Goal: Task Accomplishment & Management: Complete application form

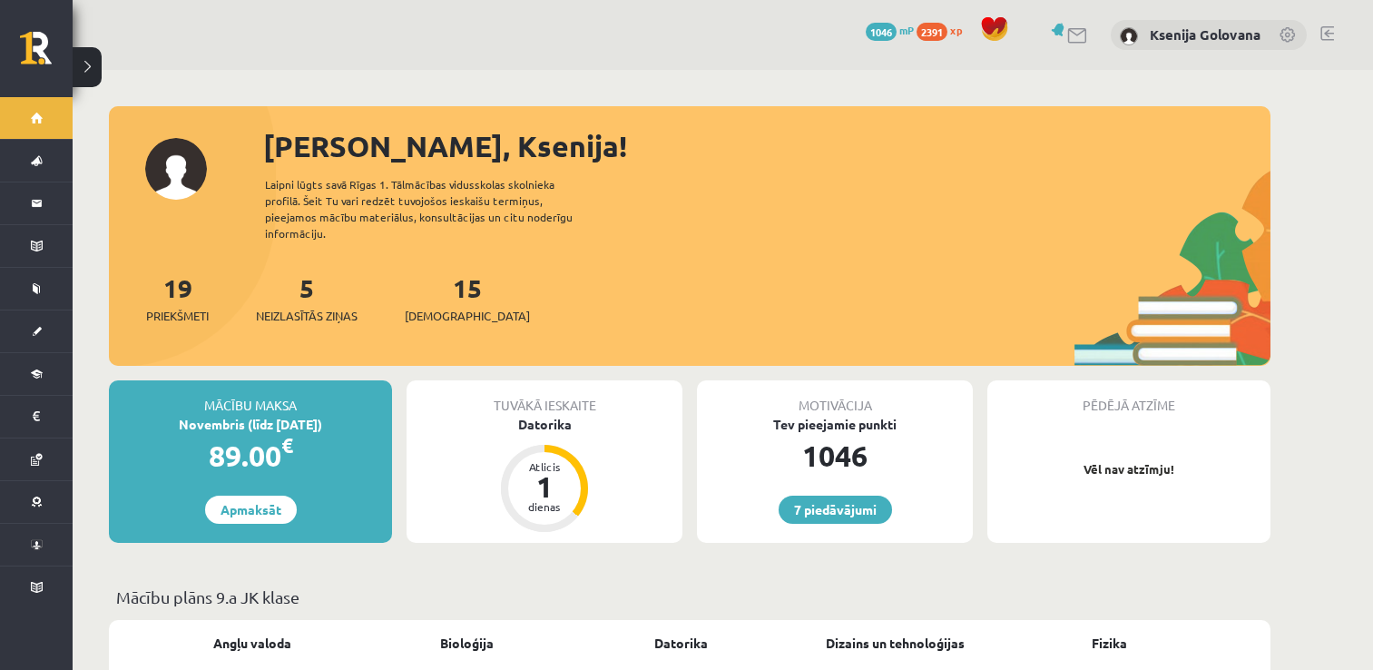
scroll to position [585, 0]
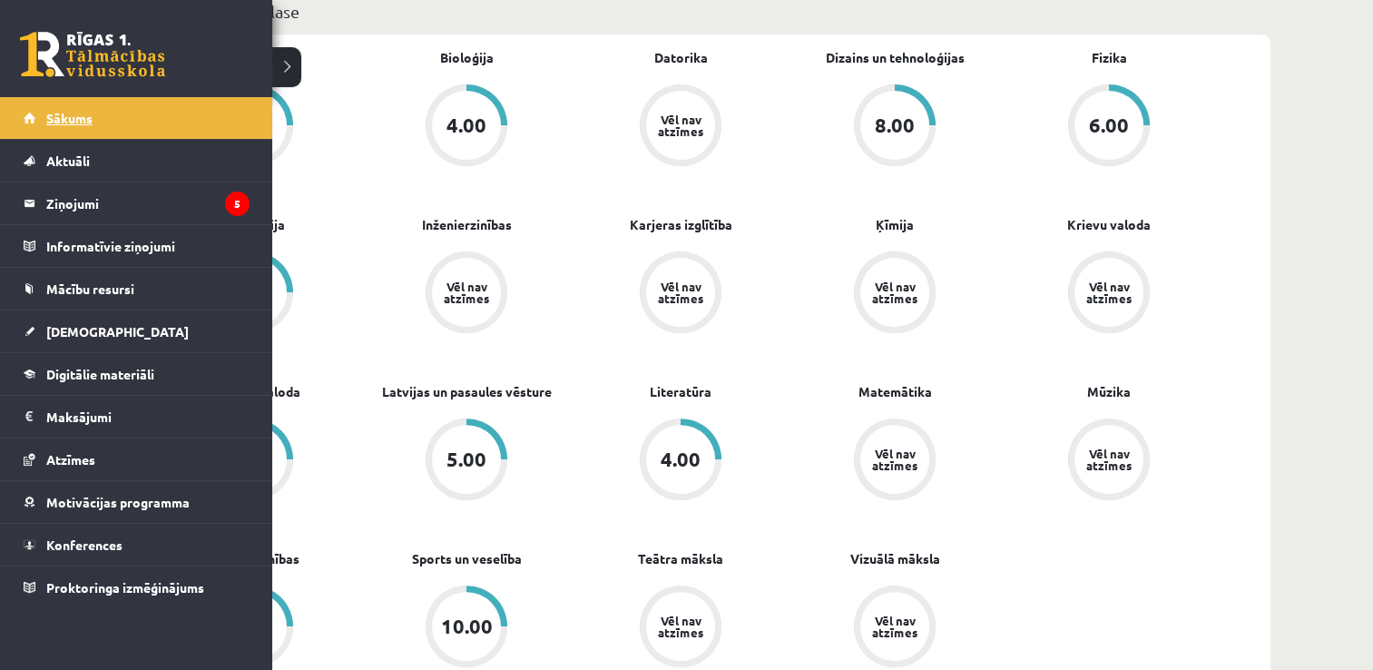
click at [51, 121] on span "Sākums" at bounding box center [69, 118] width 46 height 16
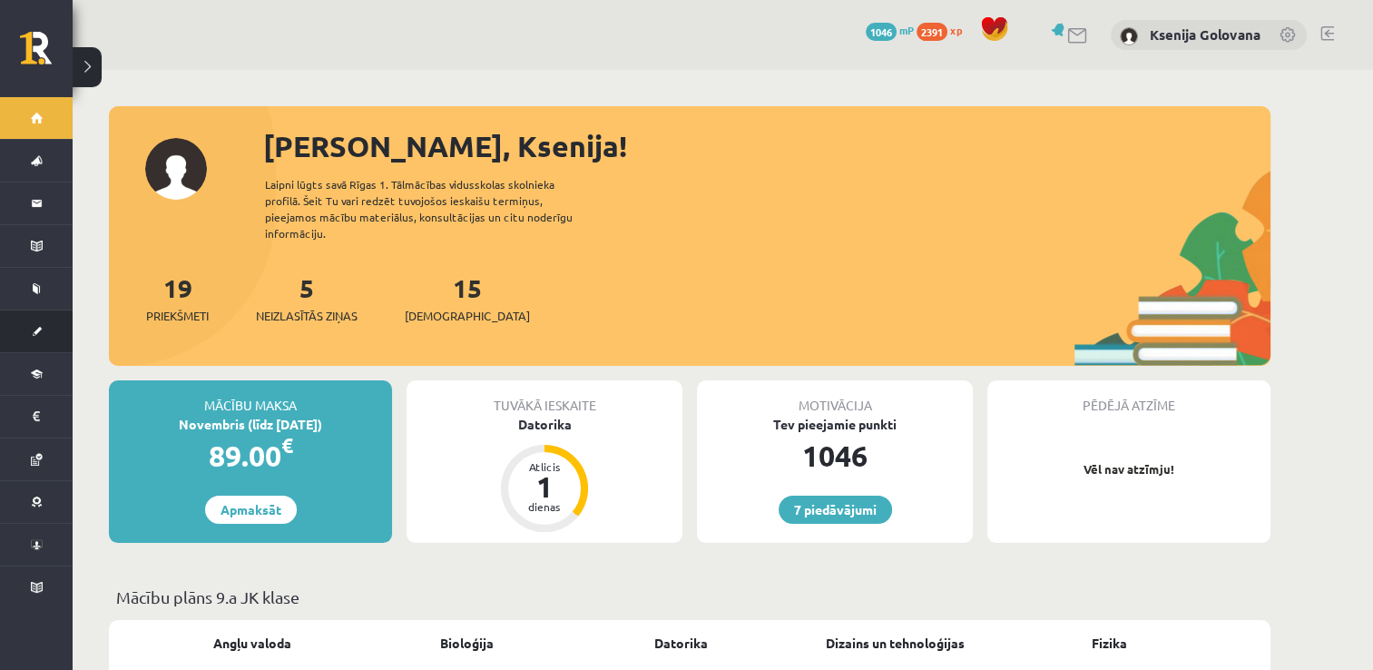
click at [45, 339] on link "[DEMOGRAPHIC_DATA]" at bounding box center [36, 331] width 73 height 42
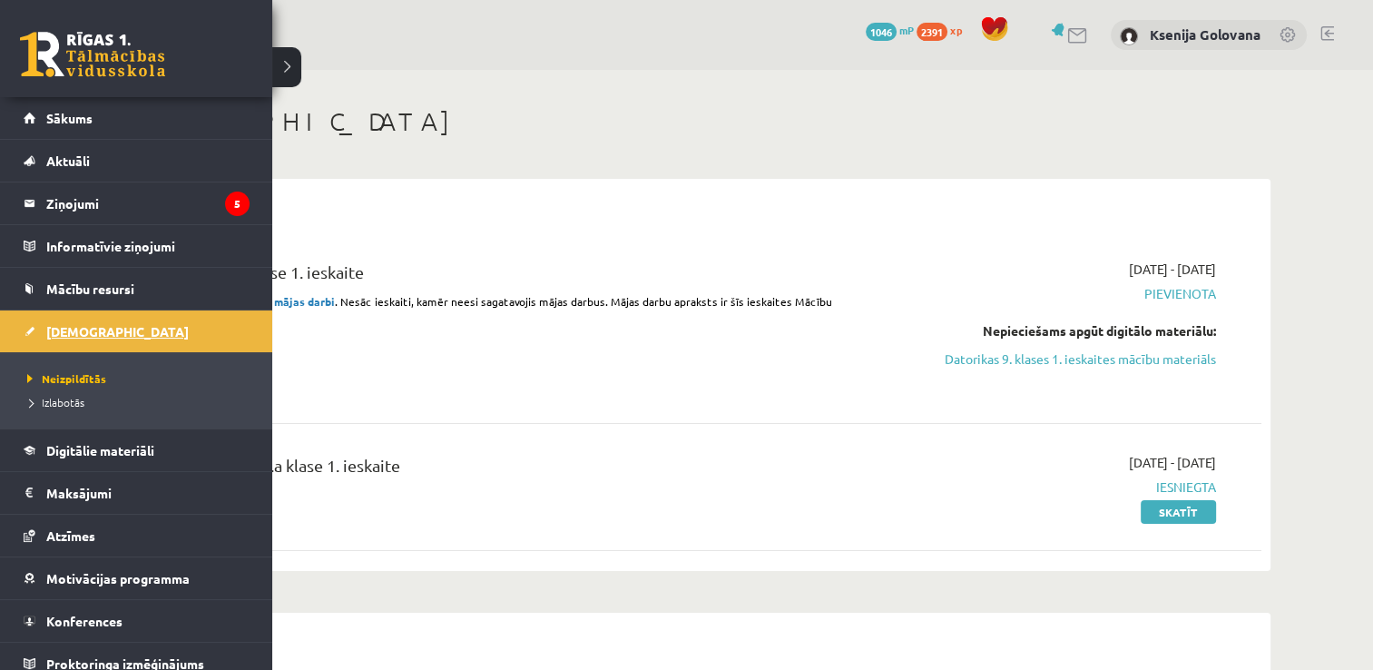
click at [49, 339] on link "[DEMOGRAPHIC_DATA]" at bounding box center [137, 331] width 226 height 42
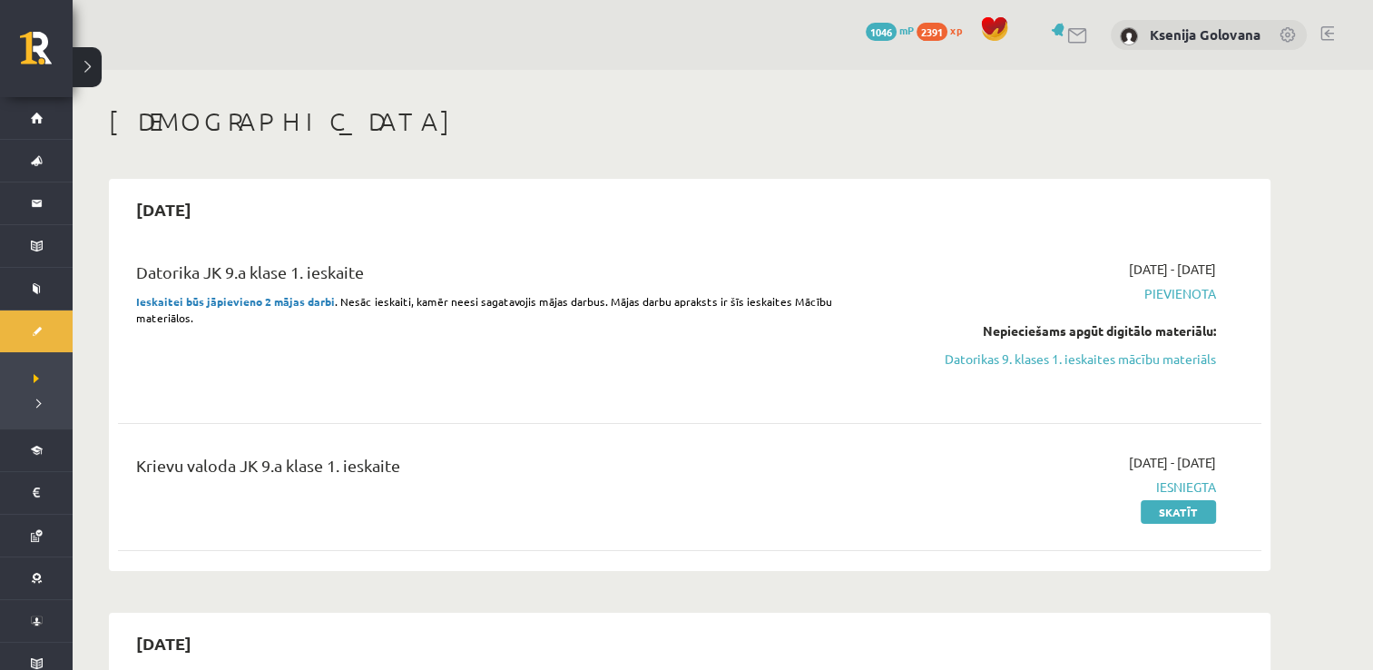
click at [220, 300] on strong "Ieskaitei būs jāpievieno 2 mājas darbi" at bounding box center [235, 301] width 199 height 15
click at [1090, 364] on link "Datorikas 9. klases 1. ieskaites mācību materiāls" at bounding box center [1045, 358] width 342 height 19
click at [1086, 356] on link "Datorikas 9. klases 1. ieskaites mācību materiāls" at bounding box center [1045, 358] width 342 height 19
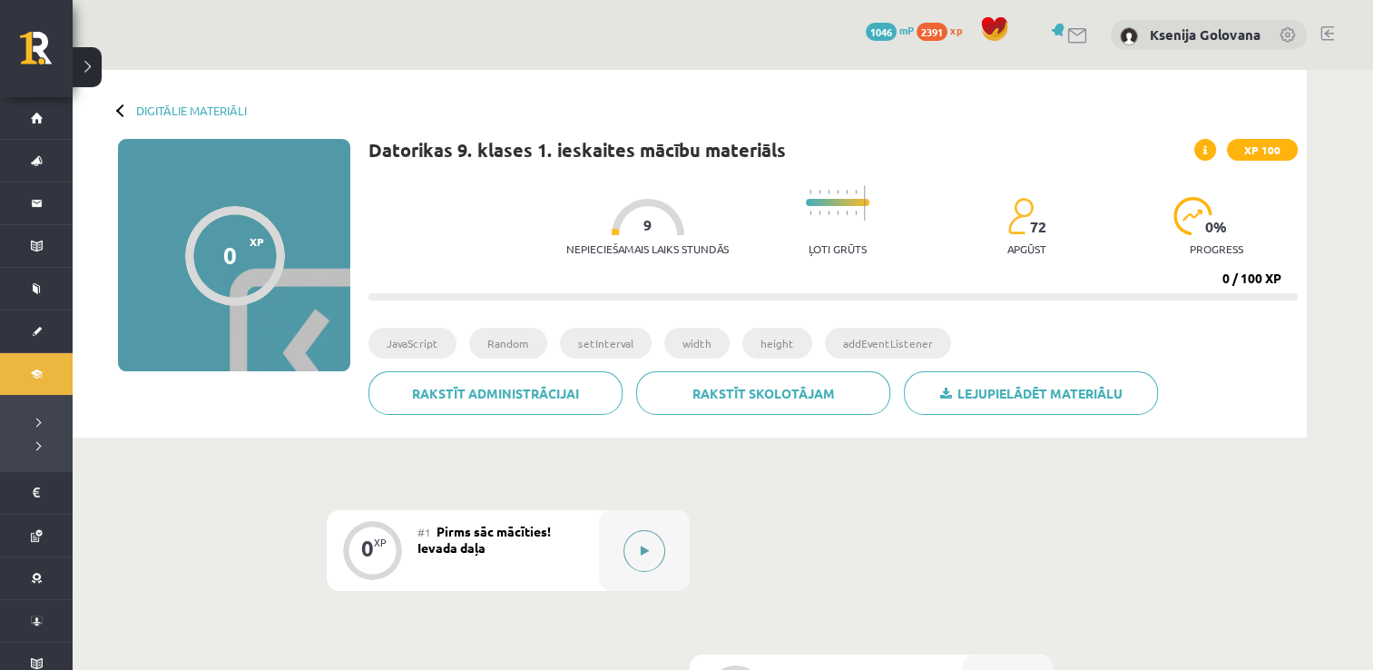
click at [658, 543] on button at bounding box center [645, 551] width 42 height 42
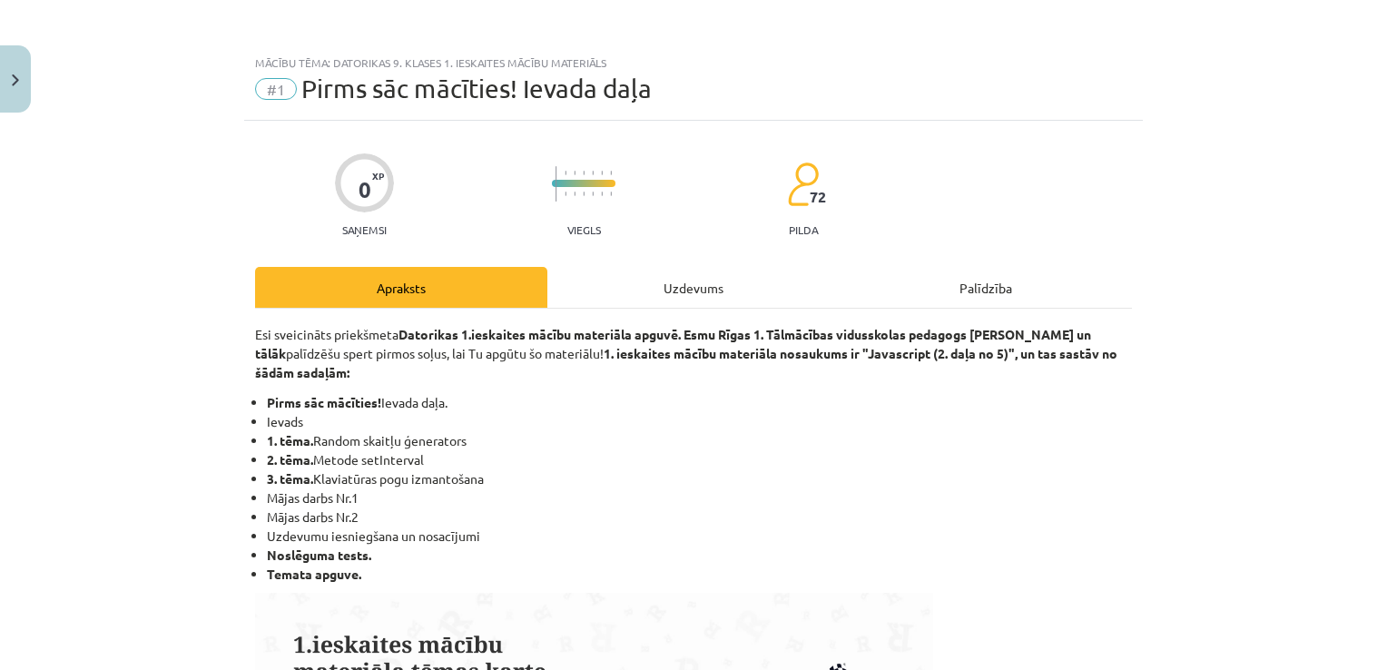
click at [639, 279] on div "Uzdevums" at bounding box center [693, 287] width 292 height 41
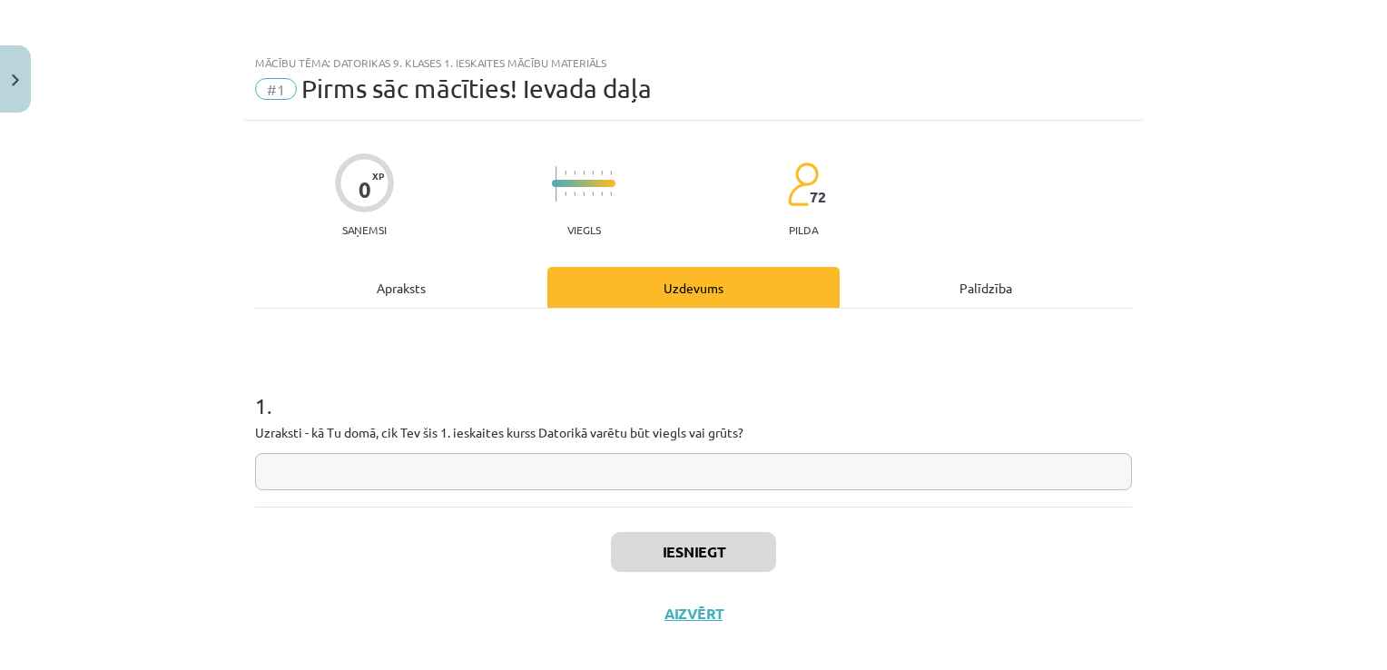
scroll to position [18, 0]
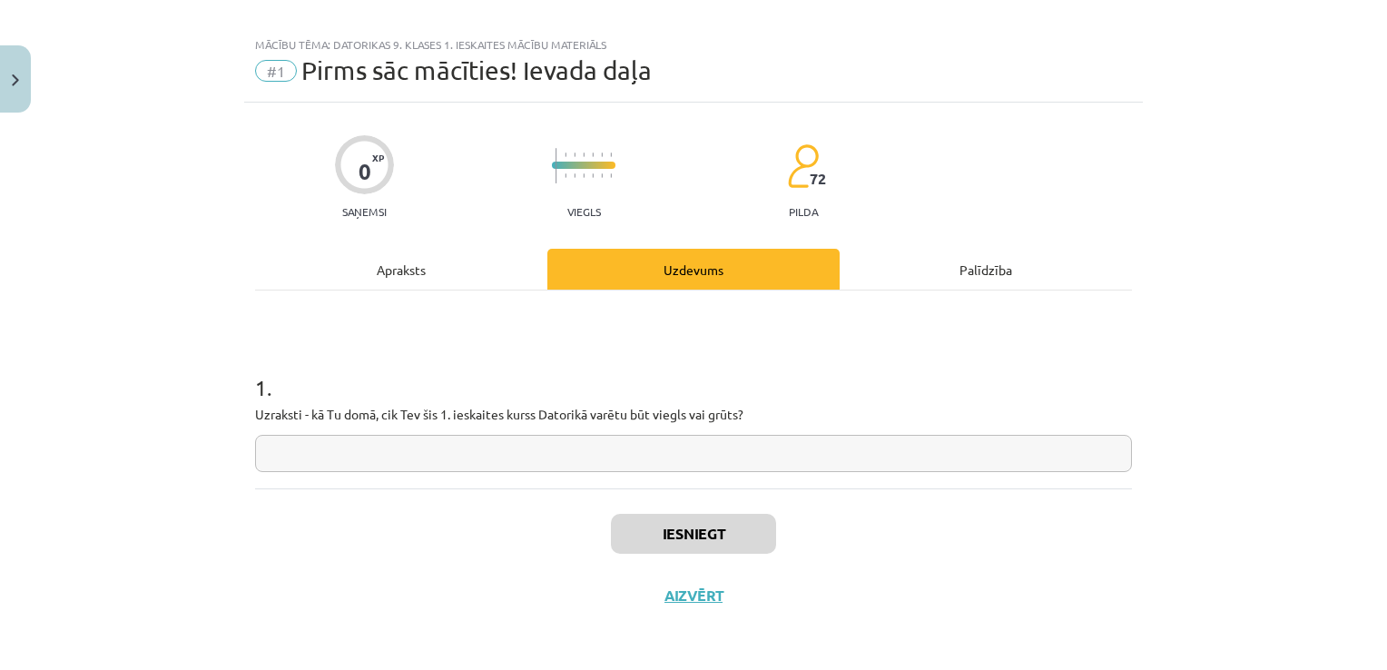
click at [578, 459] on input "text" at bounding box center [693, 453] width 877 height 37
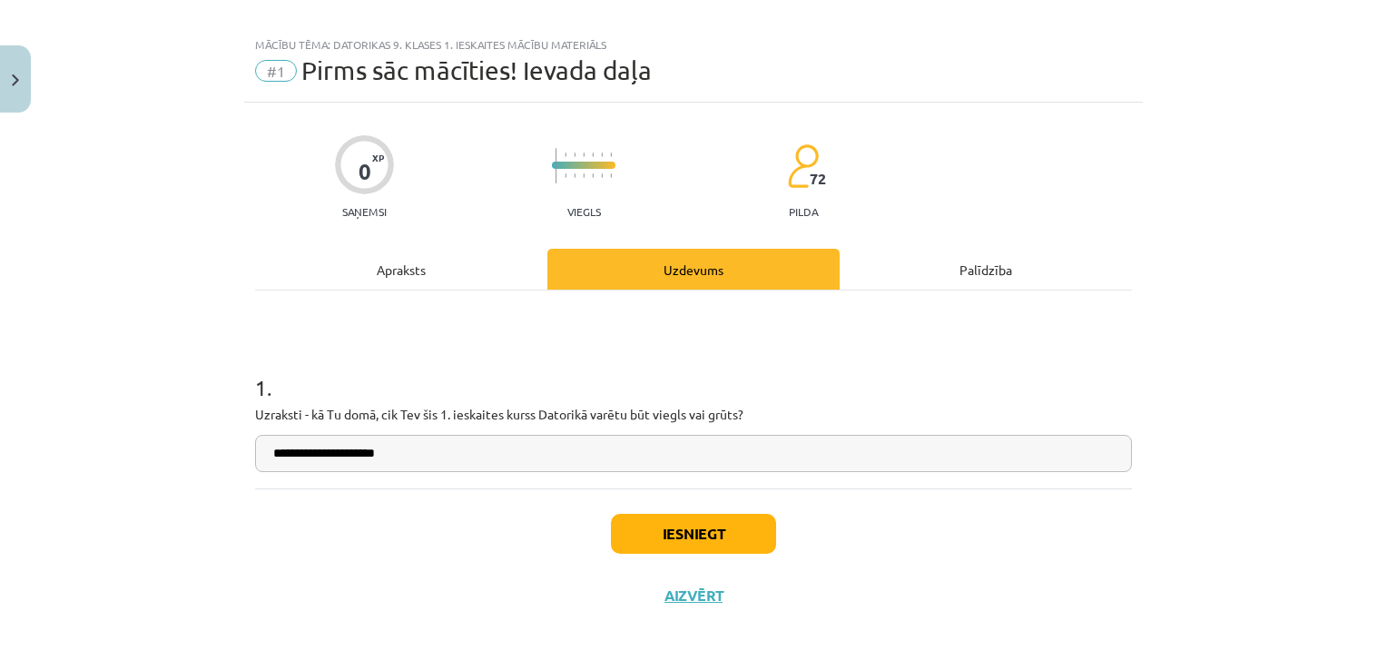
type input "**********"
click at [714, 525] on button "Iesniegt" at bounding box center [693, 534] width 165 height 40
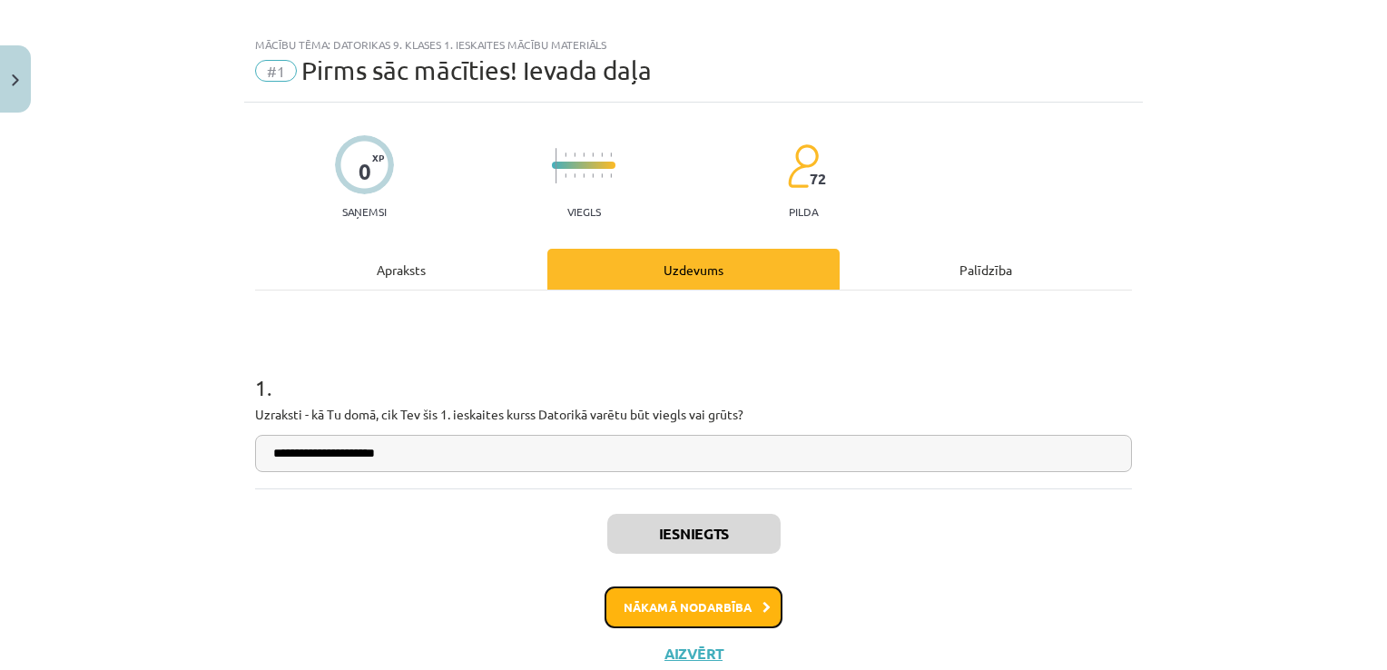
click at [634, 606] on button "Nākamā nodarbība" at bounding box center [693, 607] width 178 height 42
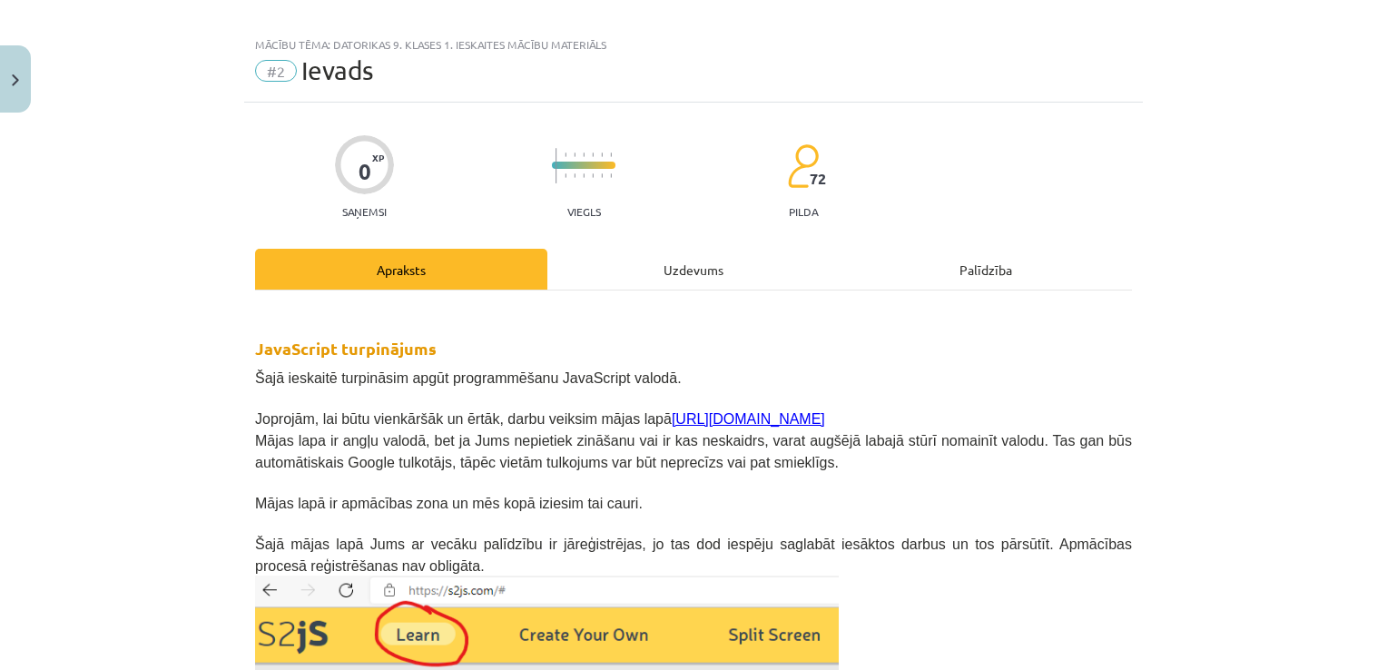
scroll to position [45, 0]
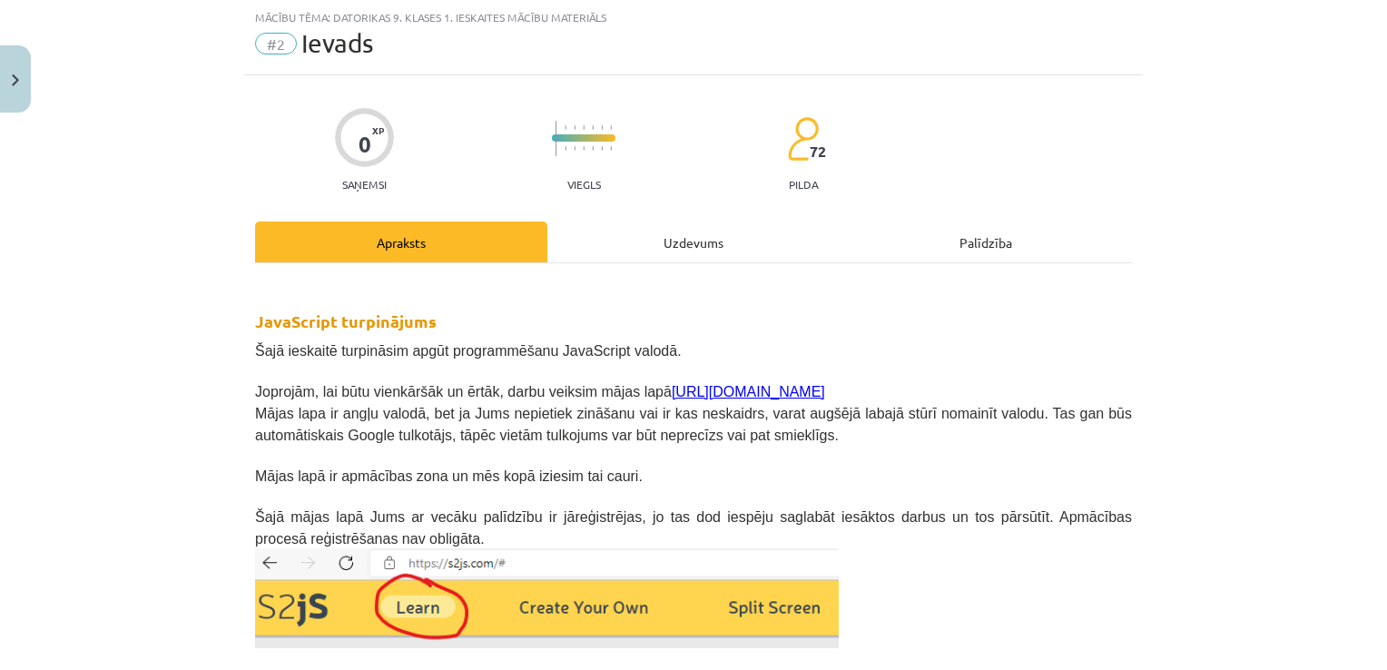
click at [689, 240] on div "Uzdevums" at bounding box center [693, 241] width 292 height 41
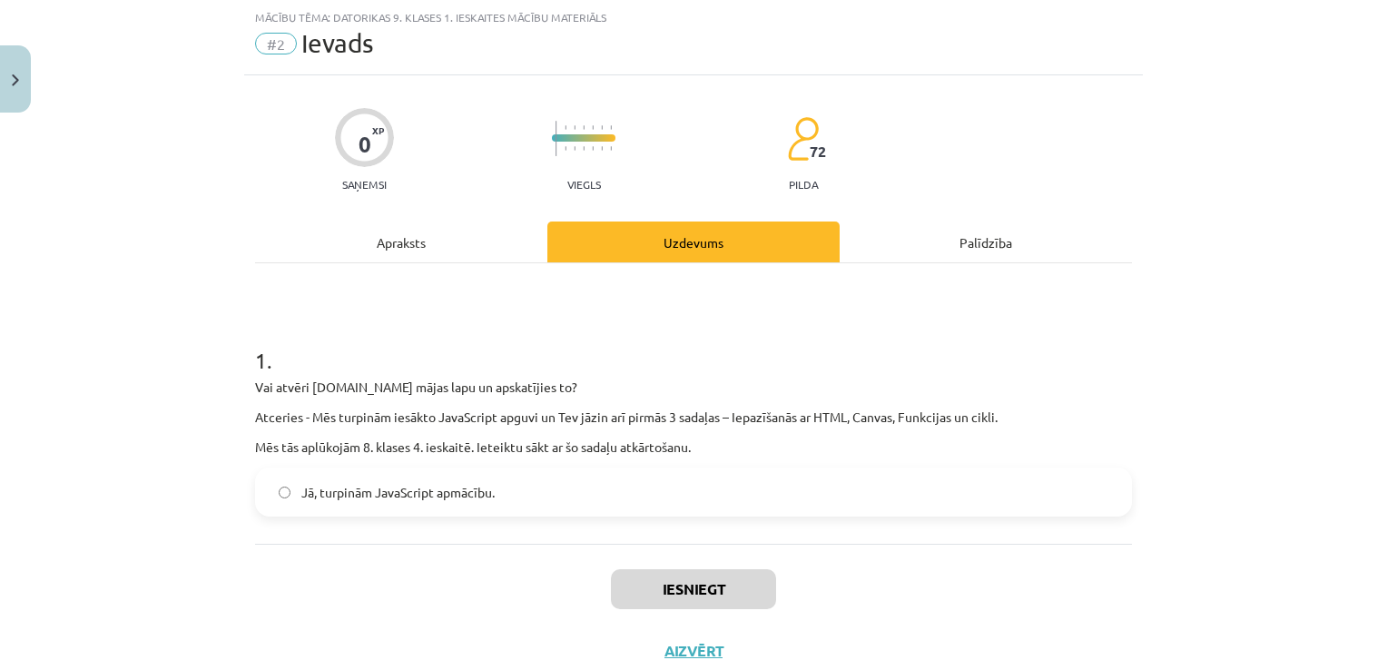
click at [419, 231] on div "Apraksts" at bounding box center [401, 241] width 292 height 41
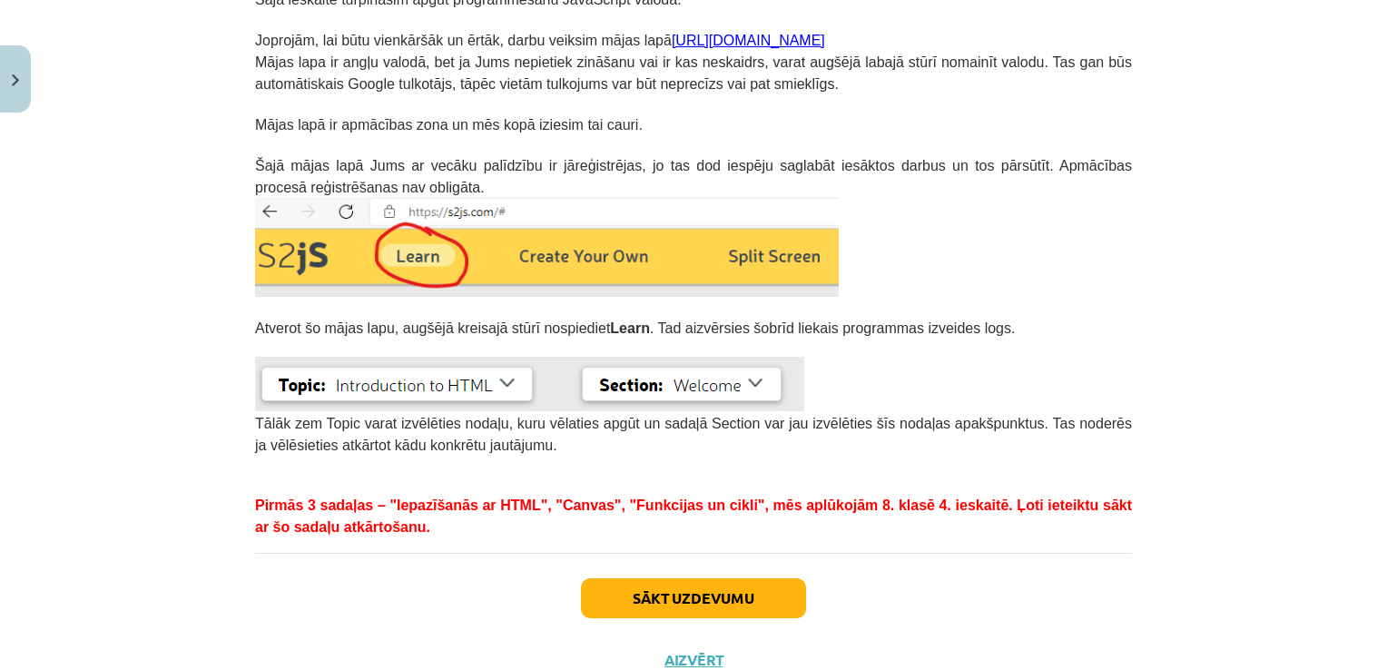
scroll to position [421, 0]
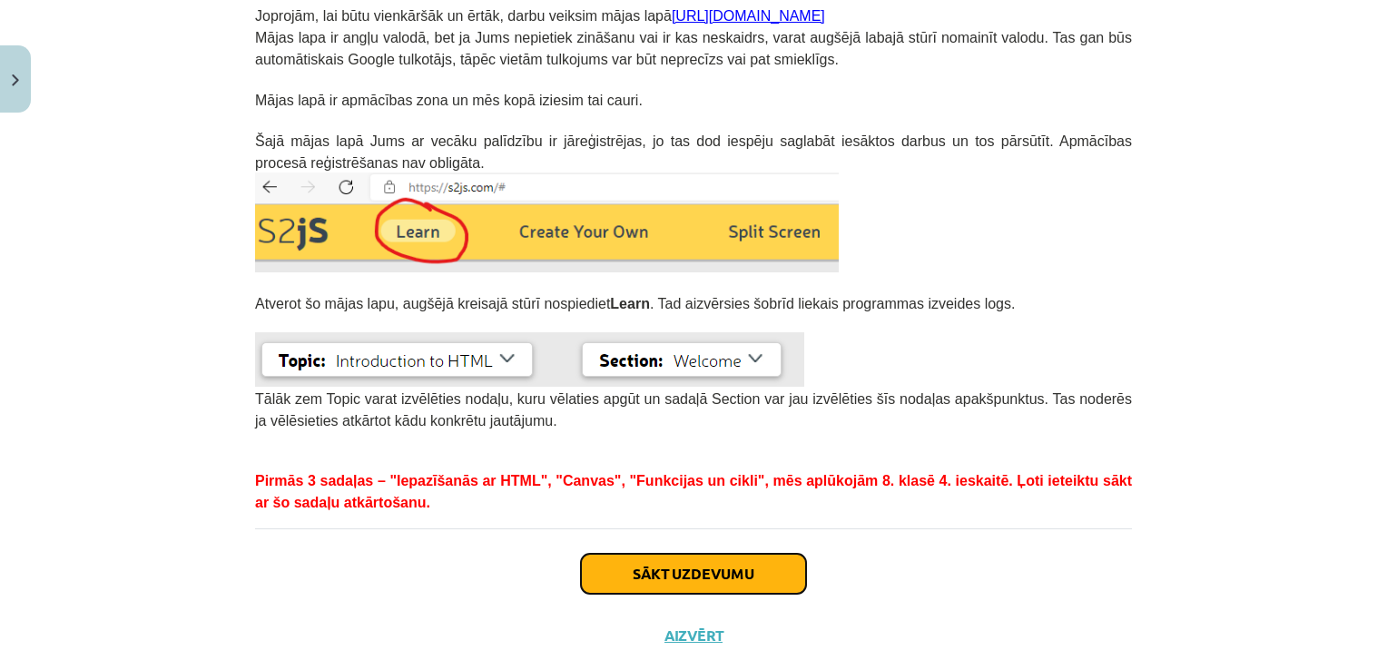
click at [719, 555] on button "Sākt uzdevumu" at bounding box center [693, 574] width 225 height 40
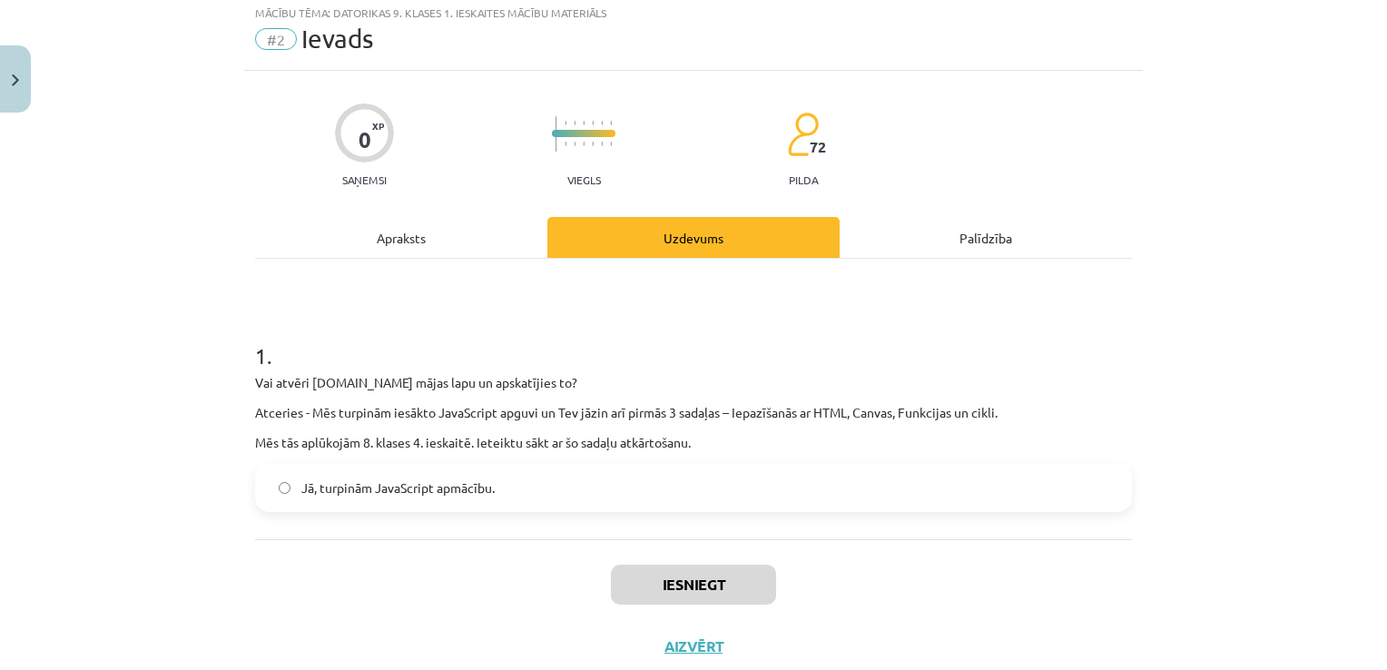
scroll to position [45, 0]
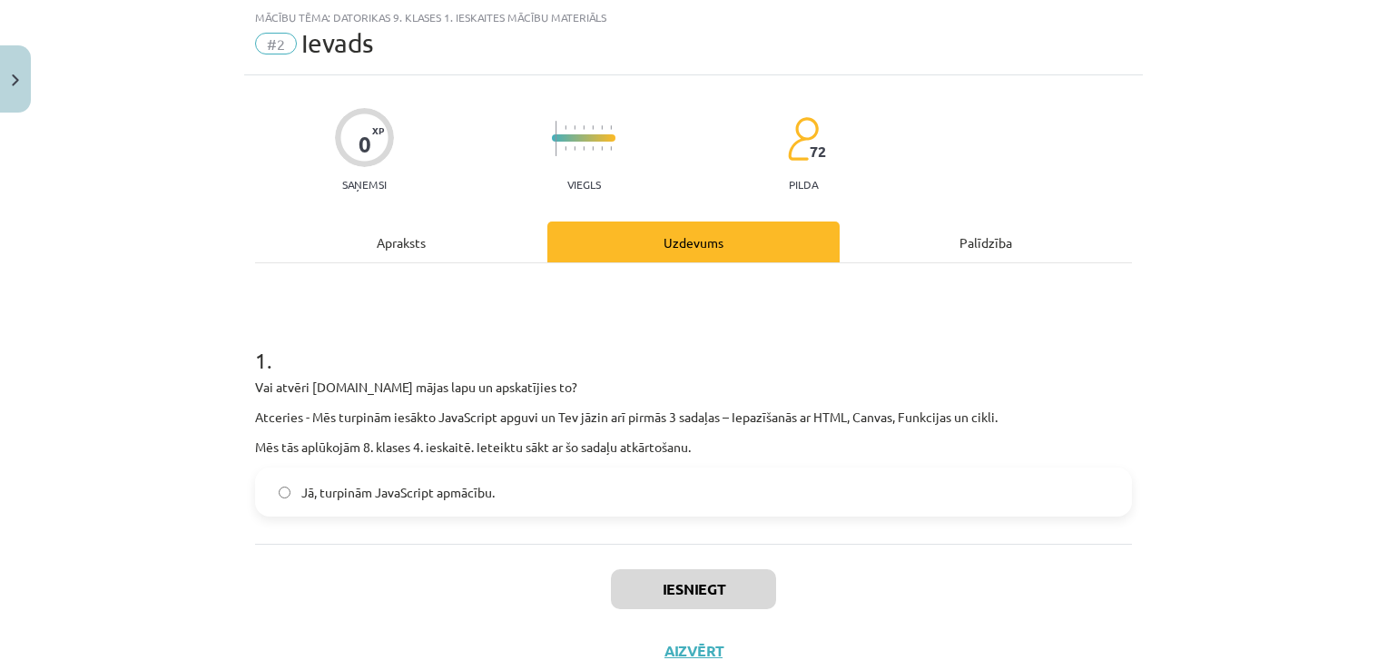
click at [612, 470] on label "Jā, turpinām JavaScript apmācību." at bounding box center [693, 491] width 873 height 45
click at [674, 571] on button "Iesniegt" at bounding box center [693, 589] width 165 height 40
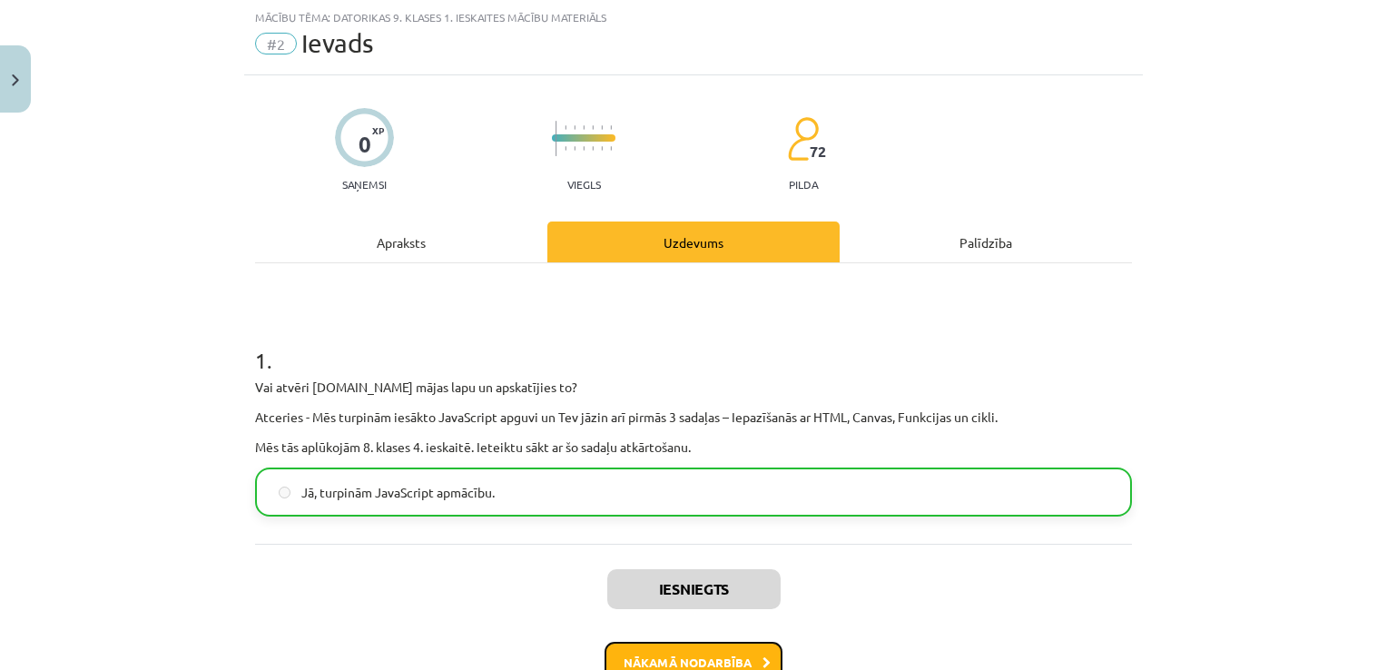
click at [697, 659] on button "Nākamā nodarbība" at bounding box center [693, 663] width 178 height 42
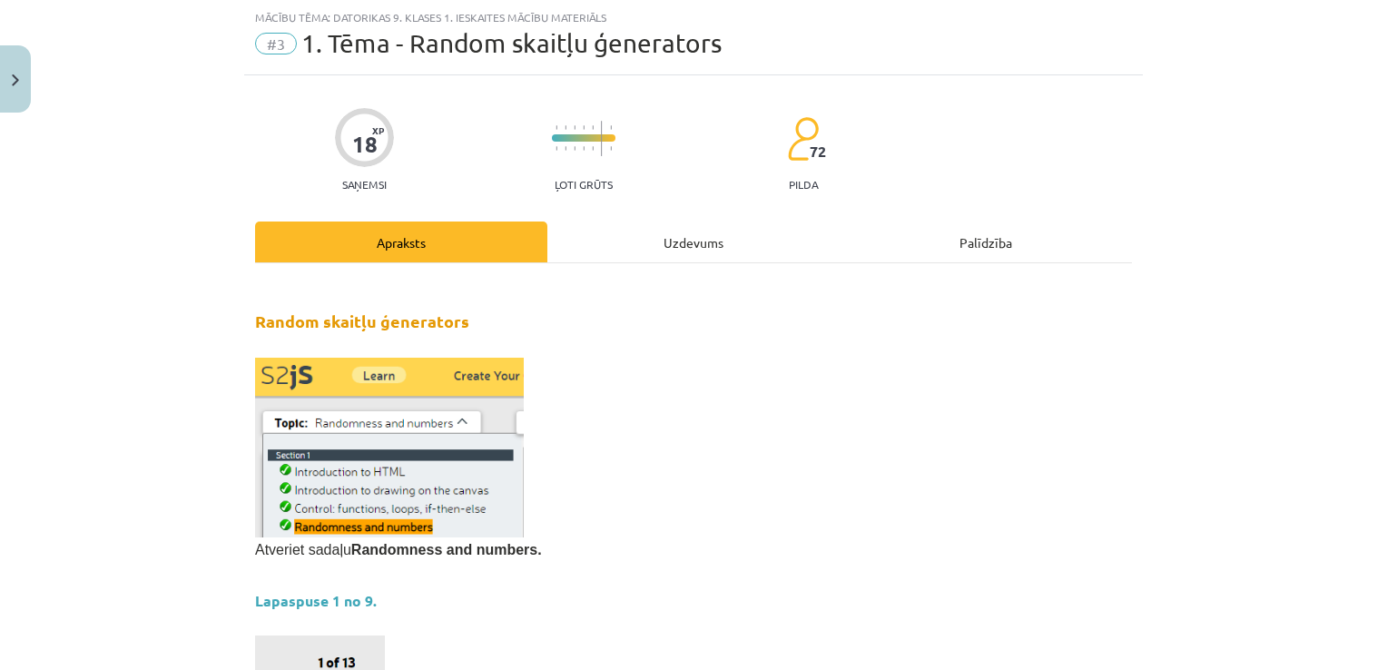
click at [663, 250] on div "Uzdevums" at bounding box center [693, 241] width 292 height 41
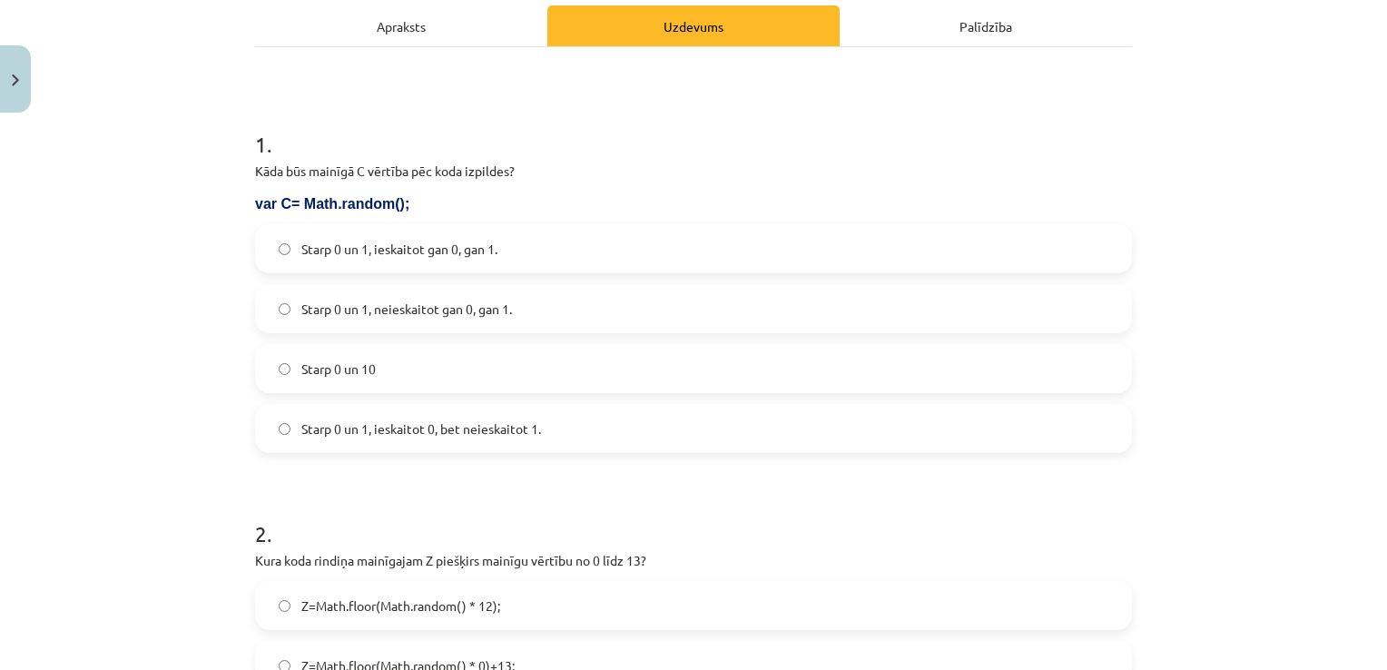
scroll to position [270, 0]
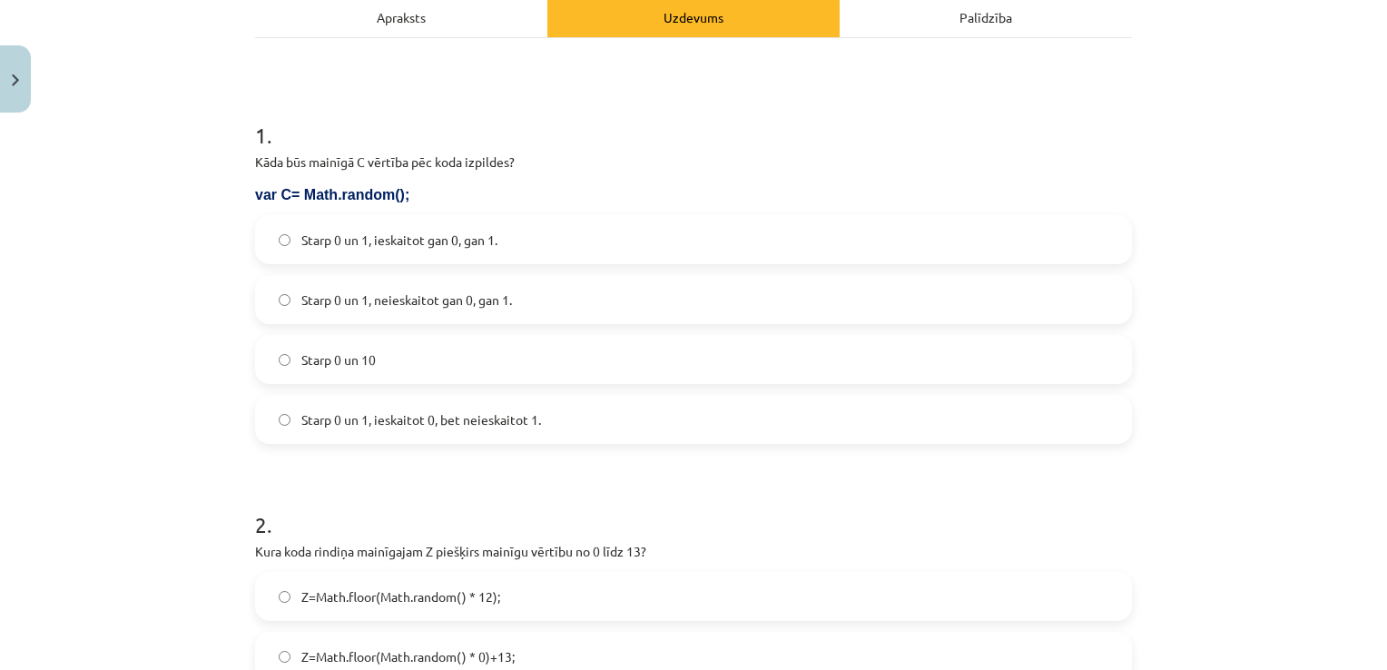
drag, startPoint x: 657, startPoint y: 439, endPoint x: 546, endPoint y: 391, distance: 120.7
click at [546, 391] on div "Starp 0 un 1, ieskaitot gan 0, gan 1. Starp 0 un 1, neieskaitot gan 0, gan 1. S…" at bounding box center [693, 329] width 877 height 229
click at [545, 408] on label "Starp 0 un 1, ieskaitot 0, bet neieskaitot 1." at bounding box center [693, 419] width 873 height 45
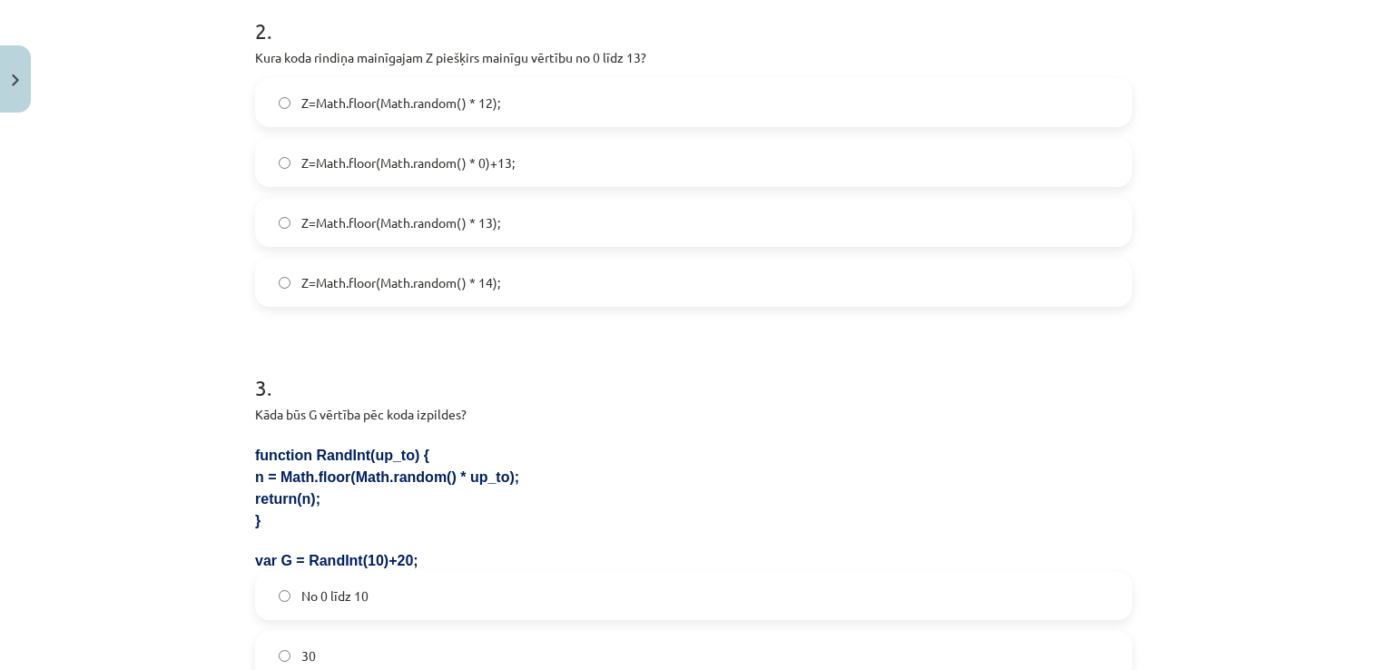
scroll to position [773, 0]
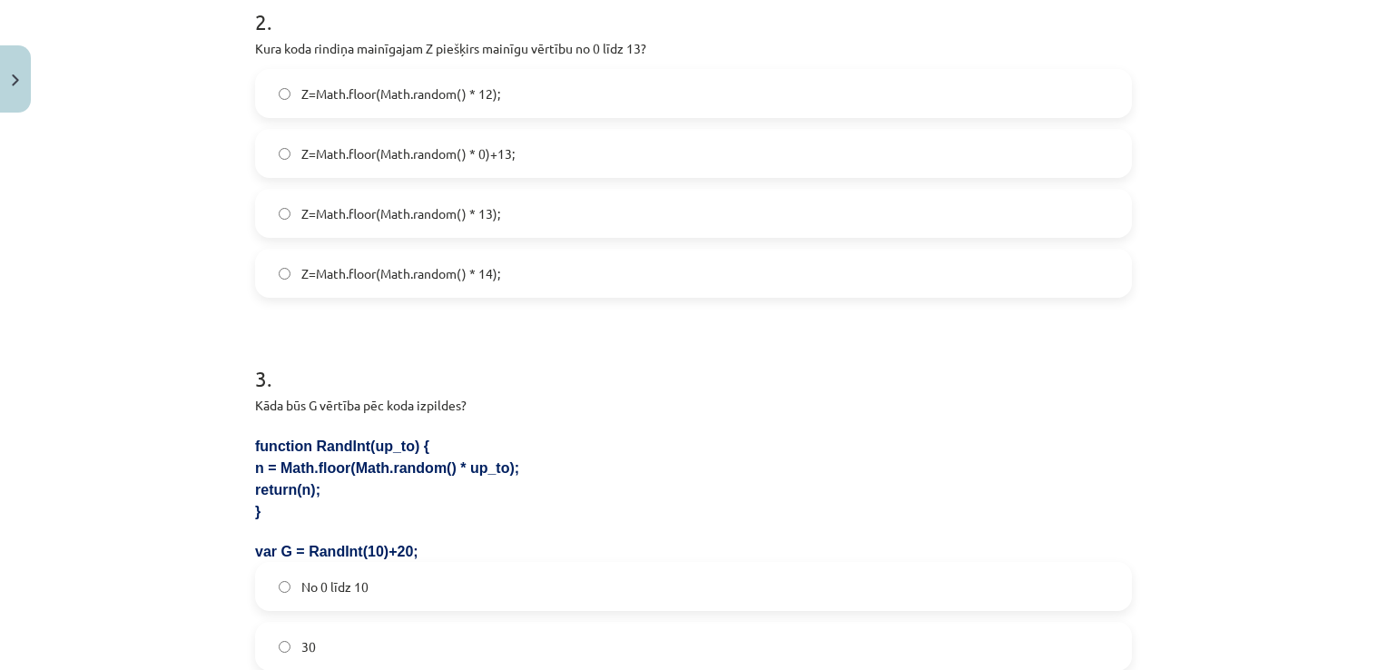
click at [781, 211] on label "Z=Math.floor(Math.random() * 13);" at bounding box center [693, 213] width 873 height 45
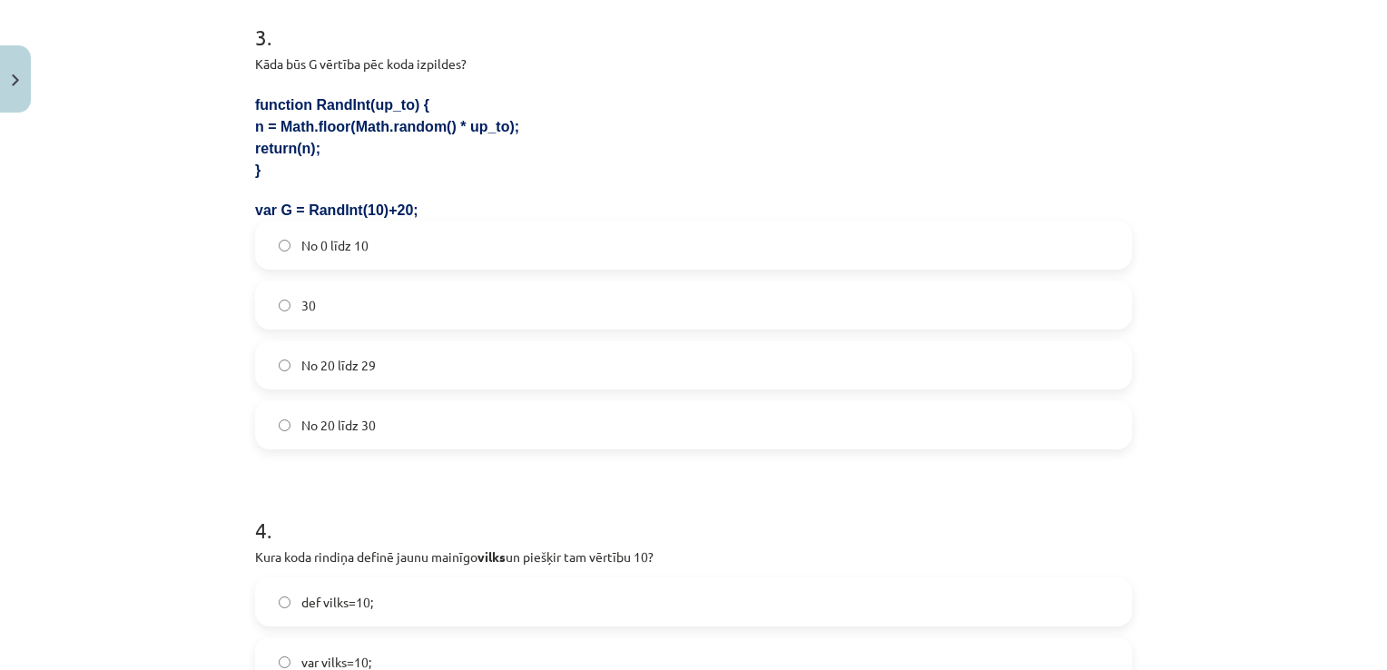
scroll to position [1118, 0]
click at [886, 354] on label "No 20 līdz 29" at bounding box center [693, 361] width 873 height 45
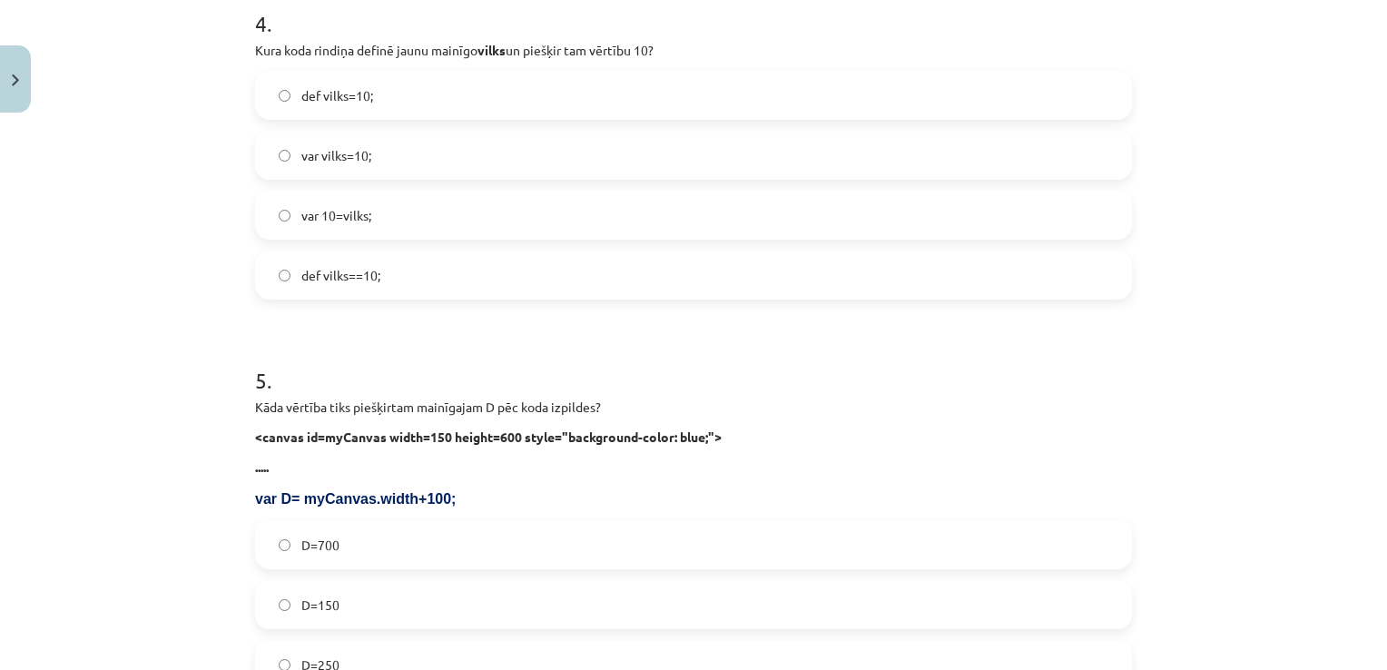
scroll to position [1612, 0]
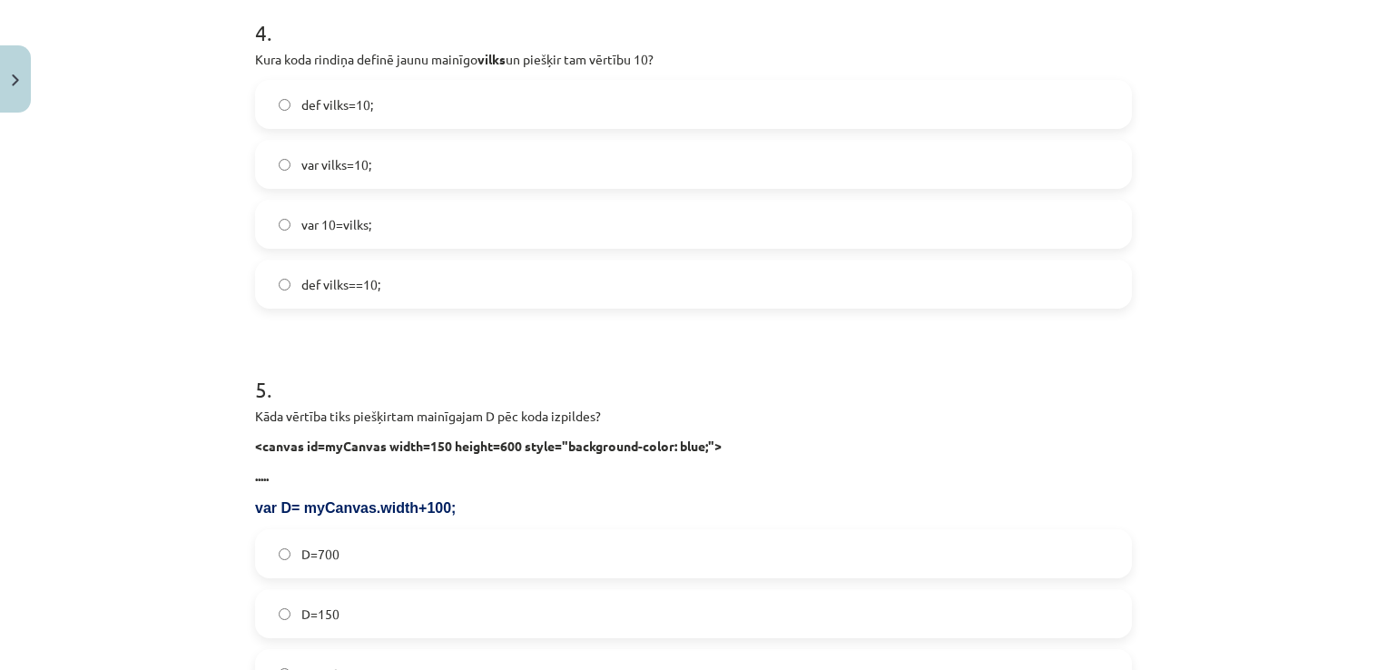
click at [486, 158] on label "var vilks=10;" at bounding box center [693, 164] width 873 height 45
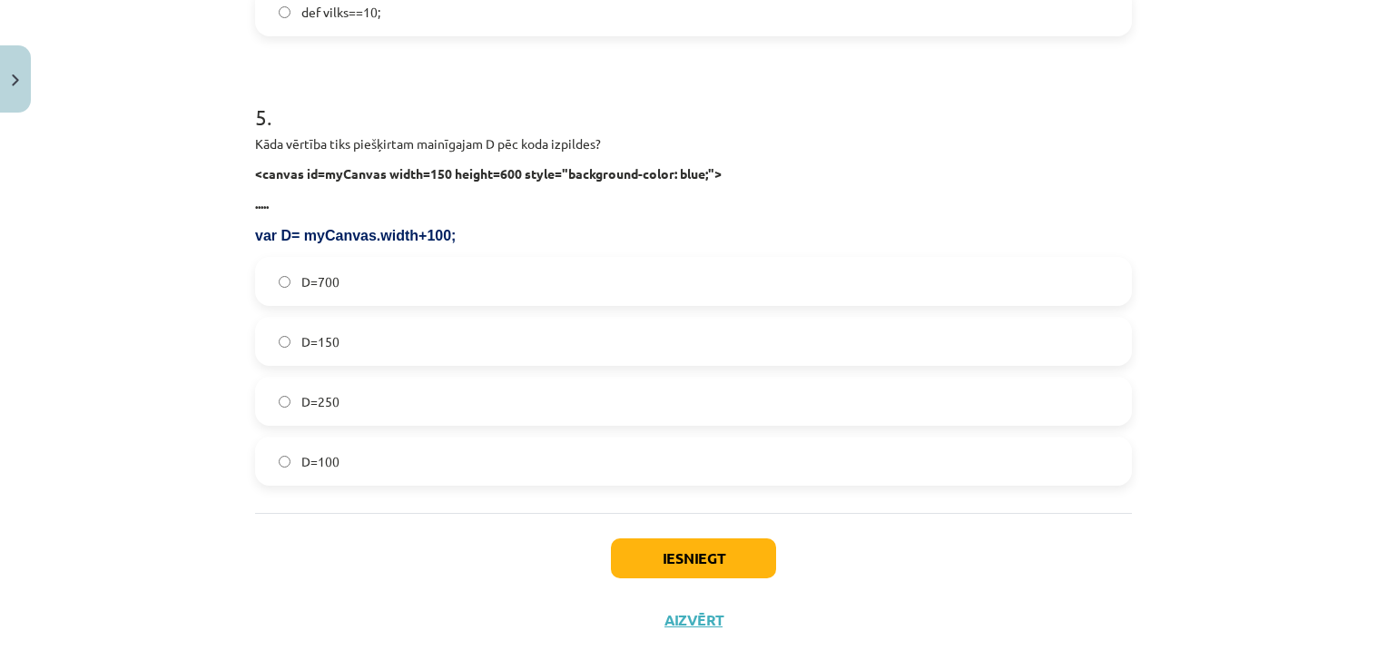
scroll to position [1910, 0]
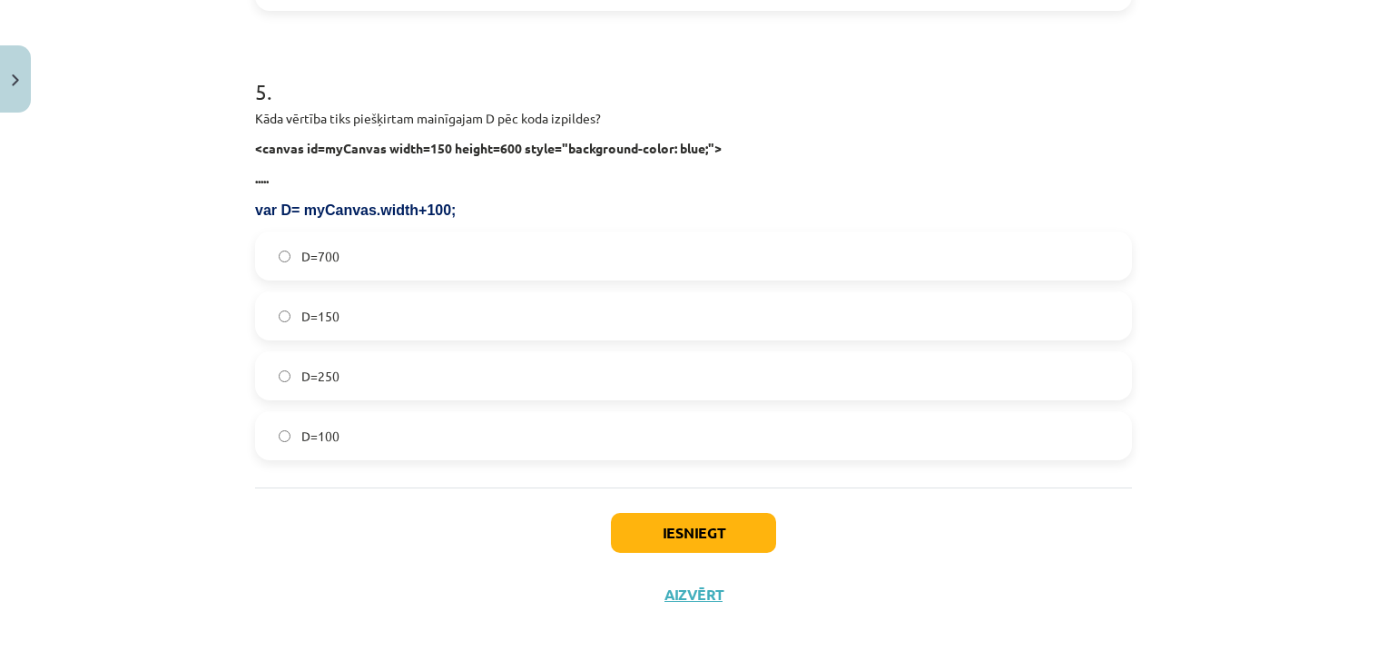
click at [379, 375] on label "D=250" at bounding box center [693, 375] width 873 height 45
click at [717, 542] on button "Iesniegt" at bounding box center [693, 533] width 165 height 40
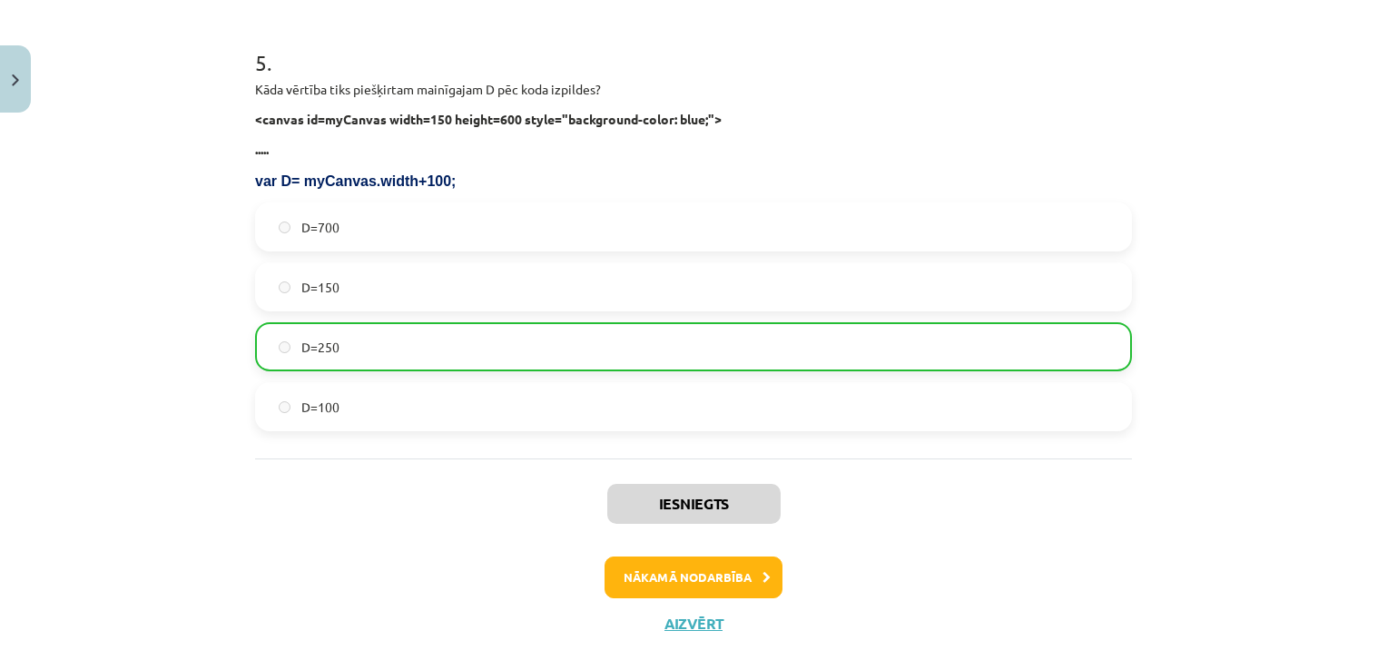
scroll to position [1967, 0]
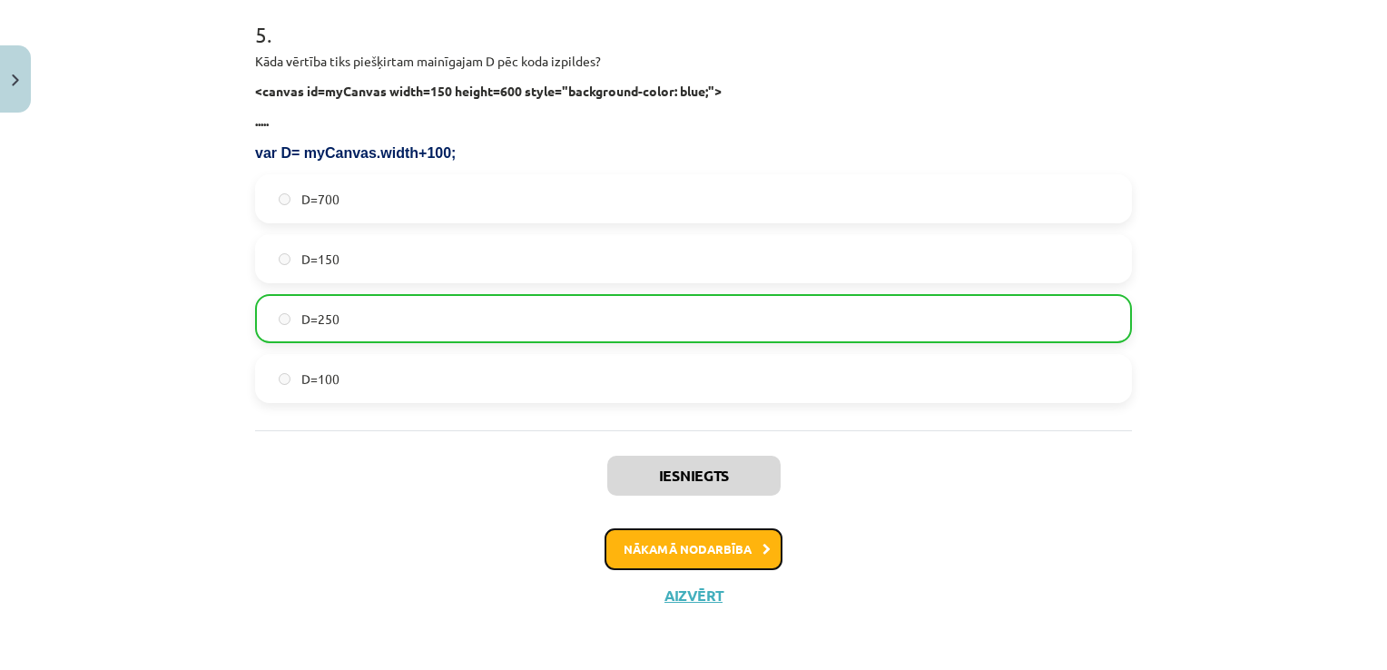
click at [717, 542] on button "Nākamā nodarbība" at bounding box center [693, 549] width 178 height 42
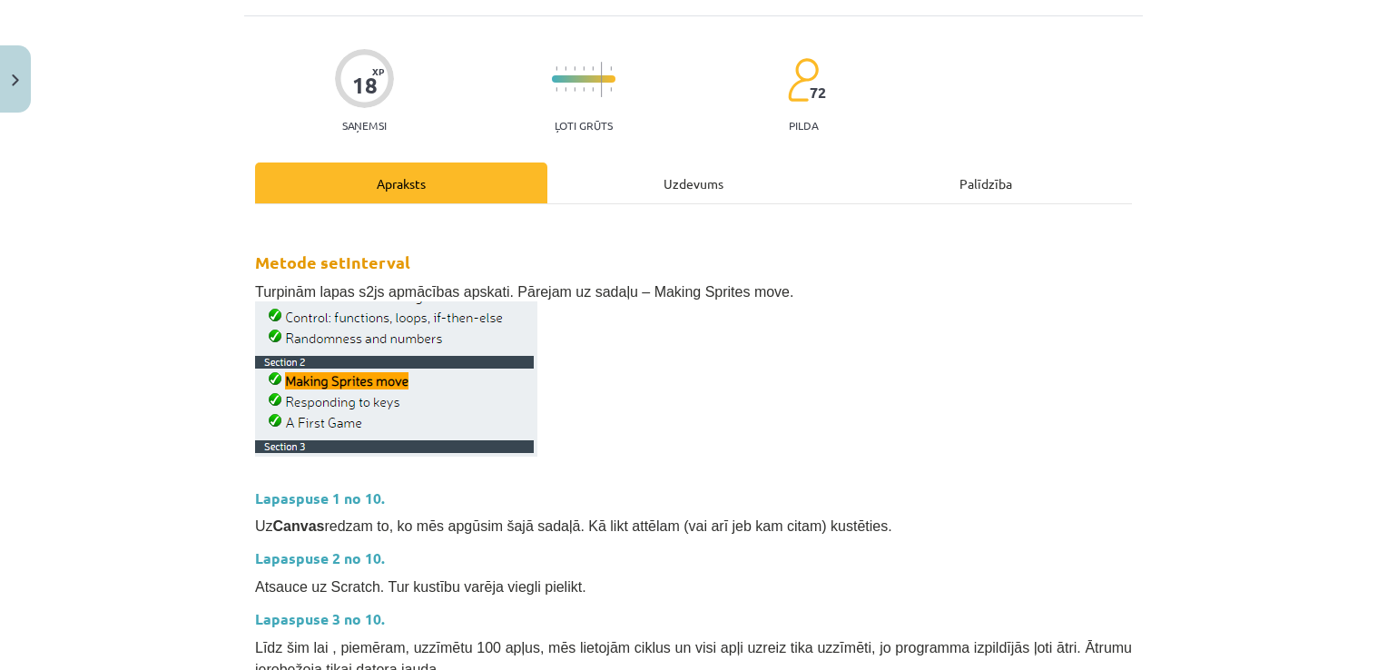
scroll to position [45, 0]
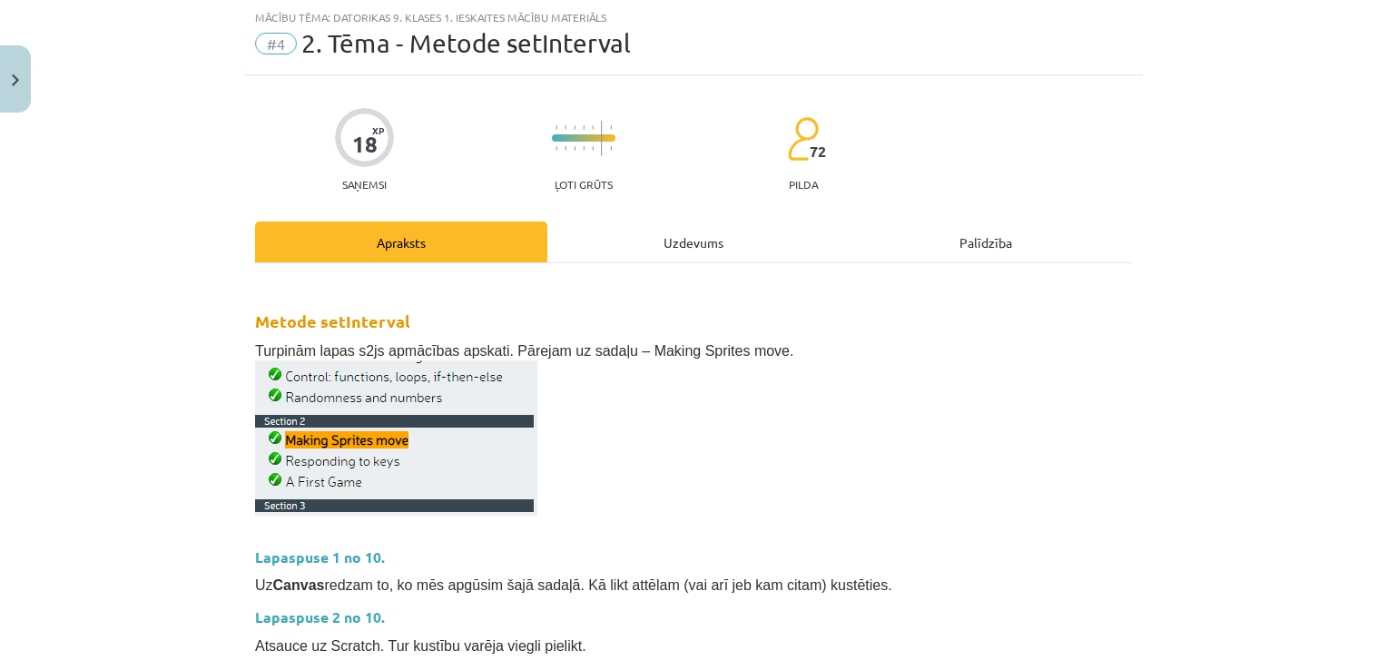
click at [706, 234] on div "Uzdevums" at bounding box center [693, 241] width 292 height 41
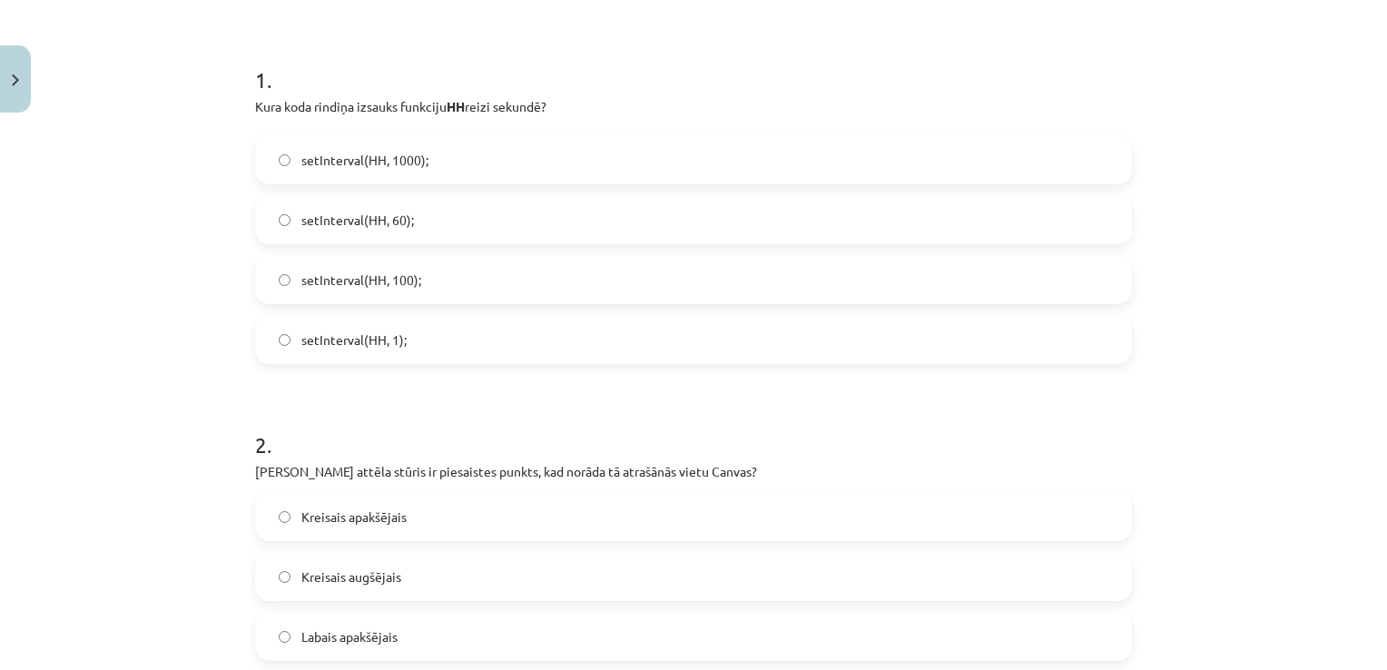
scroll to position [329, 0]
click at [884, 169] on label "setInterval(HH, 1000);" at bounding box center [693, 156] width 873 height 45
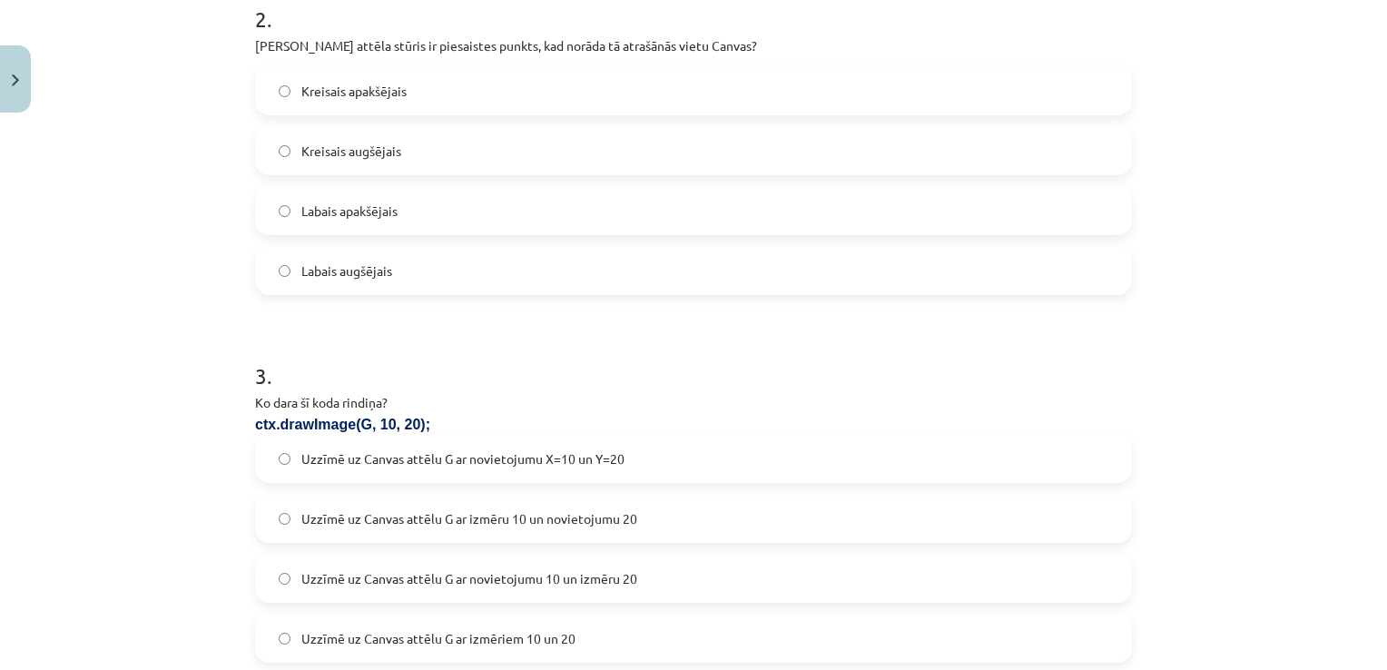
scroll to position [754, 0]
click at [617, 143] on label "Kreisais augšējais" at bounding box center [693, 147] width 873 height 45
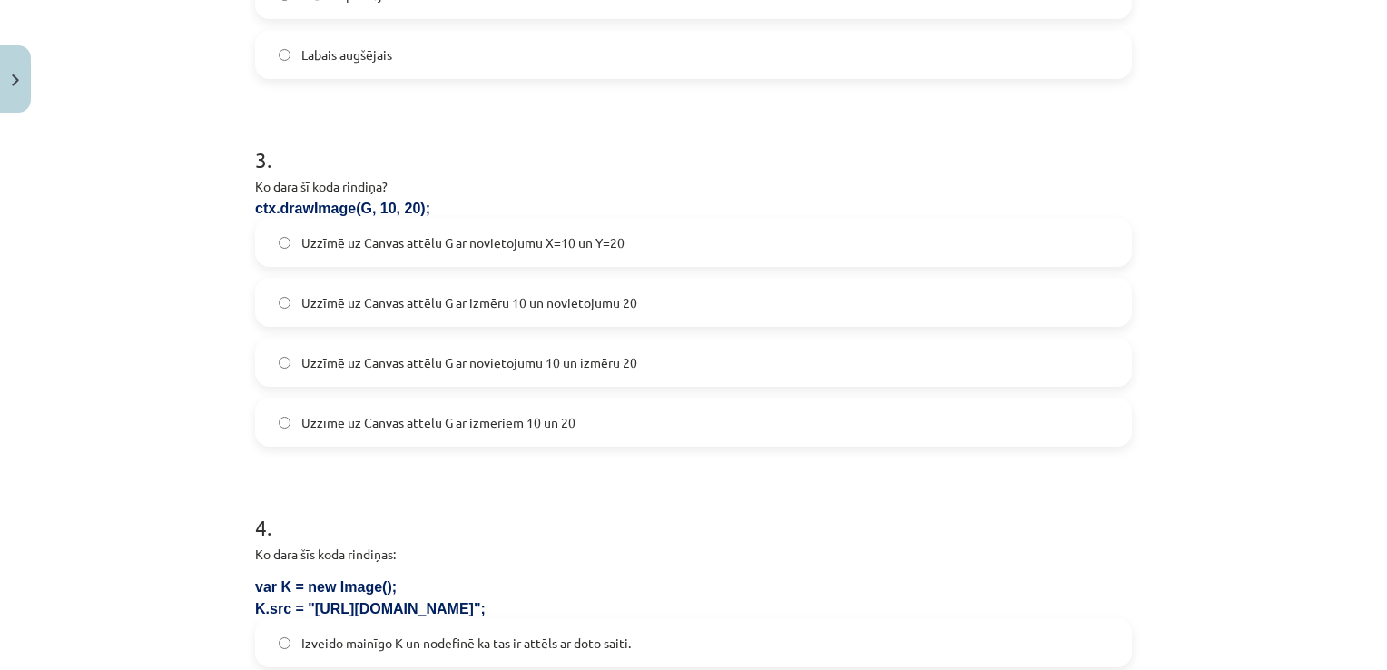
scroll to position [1057, 0]
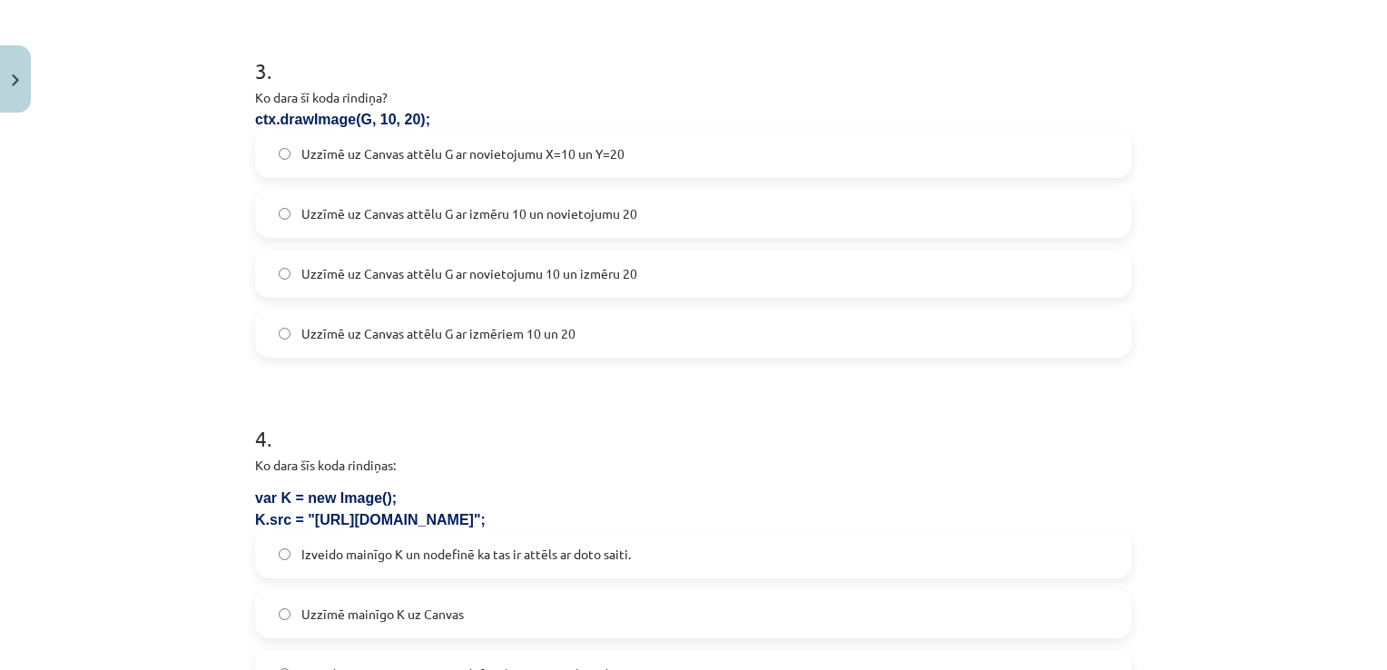
click at [814, 139] on label "Uzzīmē uz Canvas attēlu G ar novietojumu X=10 un Y=20" at bounding box center [693, 153] width 873 height 45
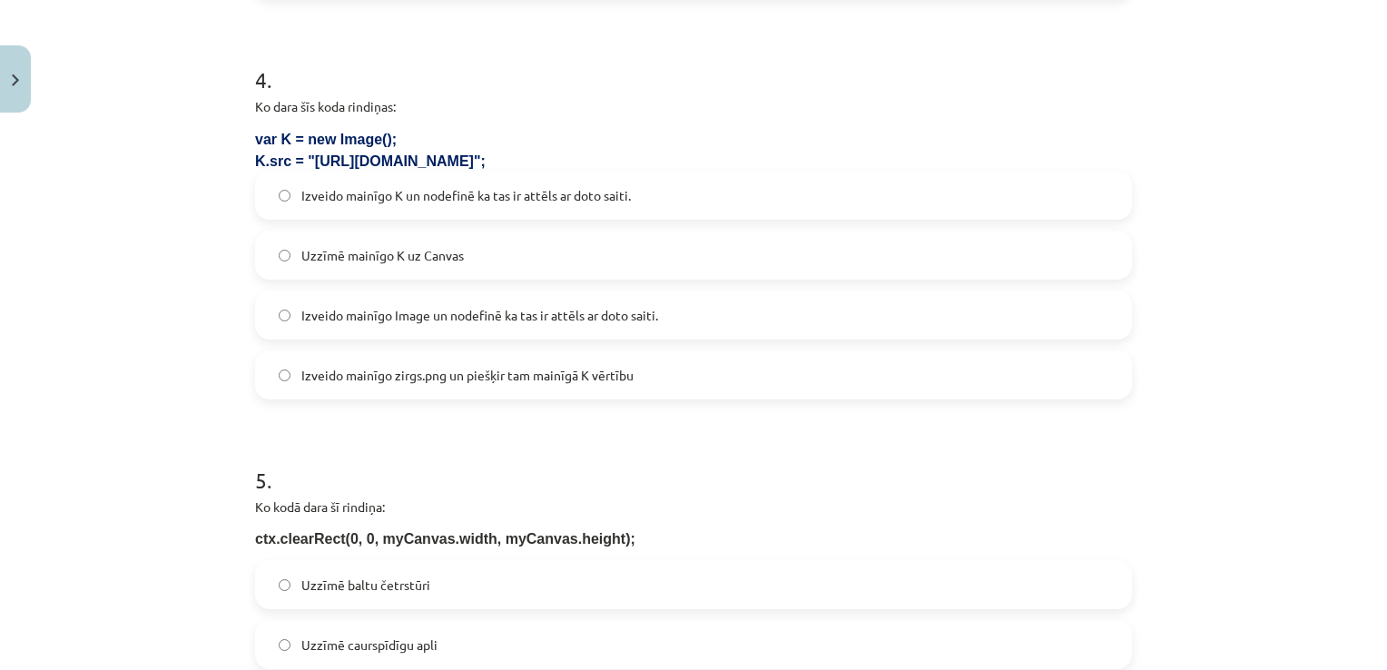
scroll to position [1423, 0]
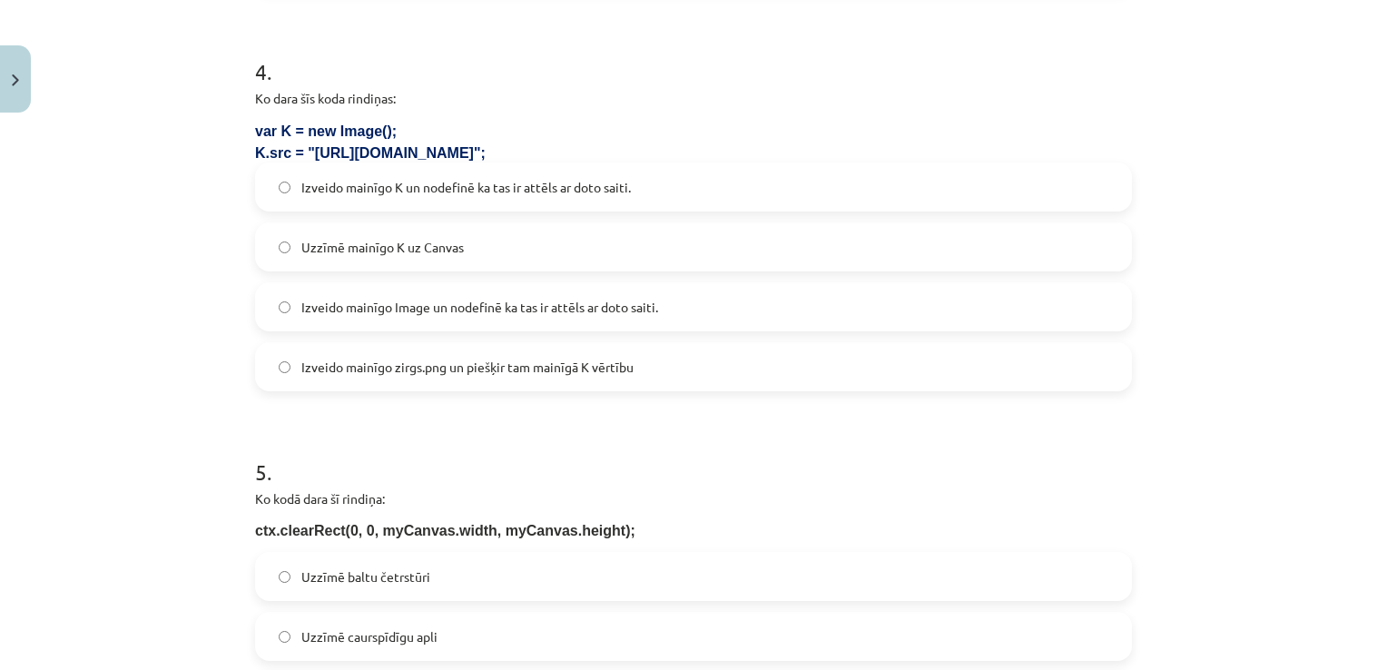
click at [810, 190] on label "Izveido mainīgo K un nodefinē ka tas ir attēls ar doto saiti." at bounding box center [693, 186] width 873 height 45
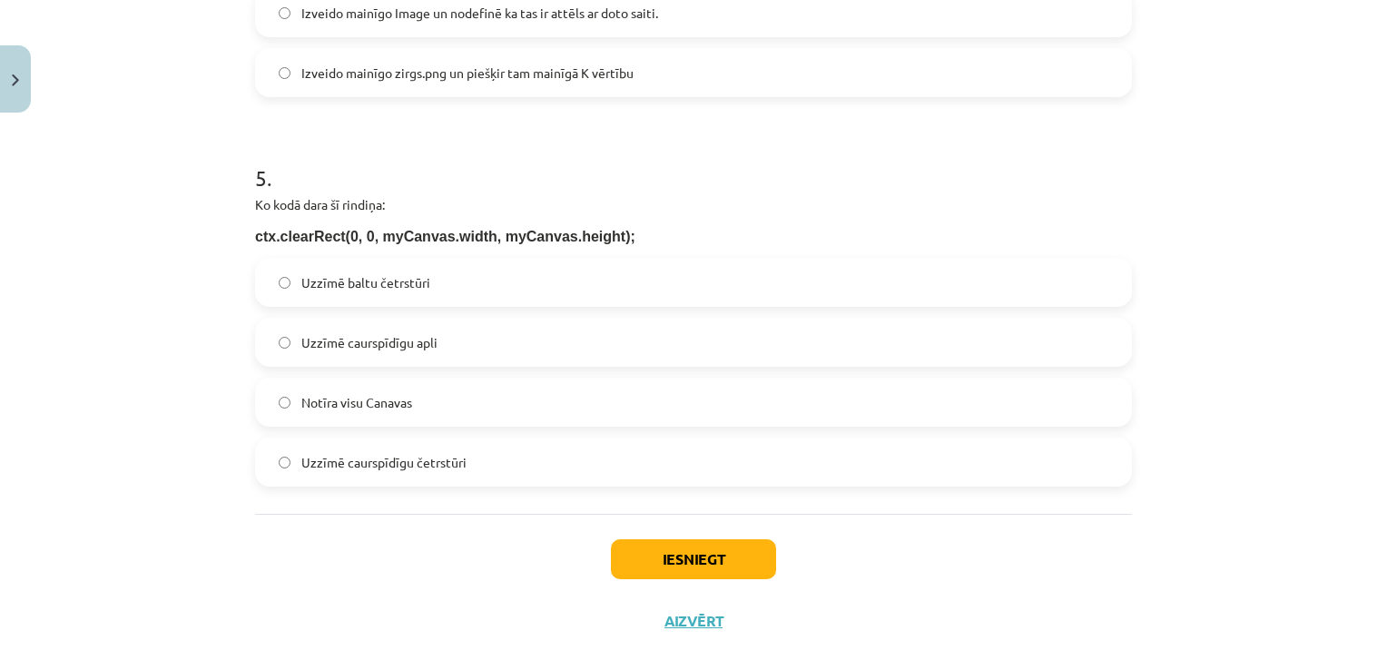
scroll to position [1743, 0]
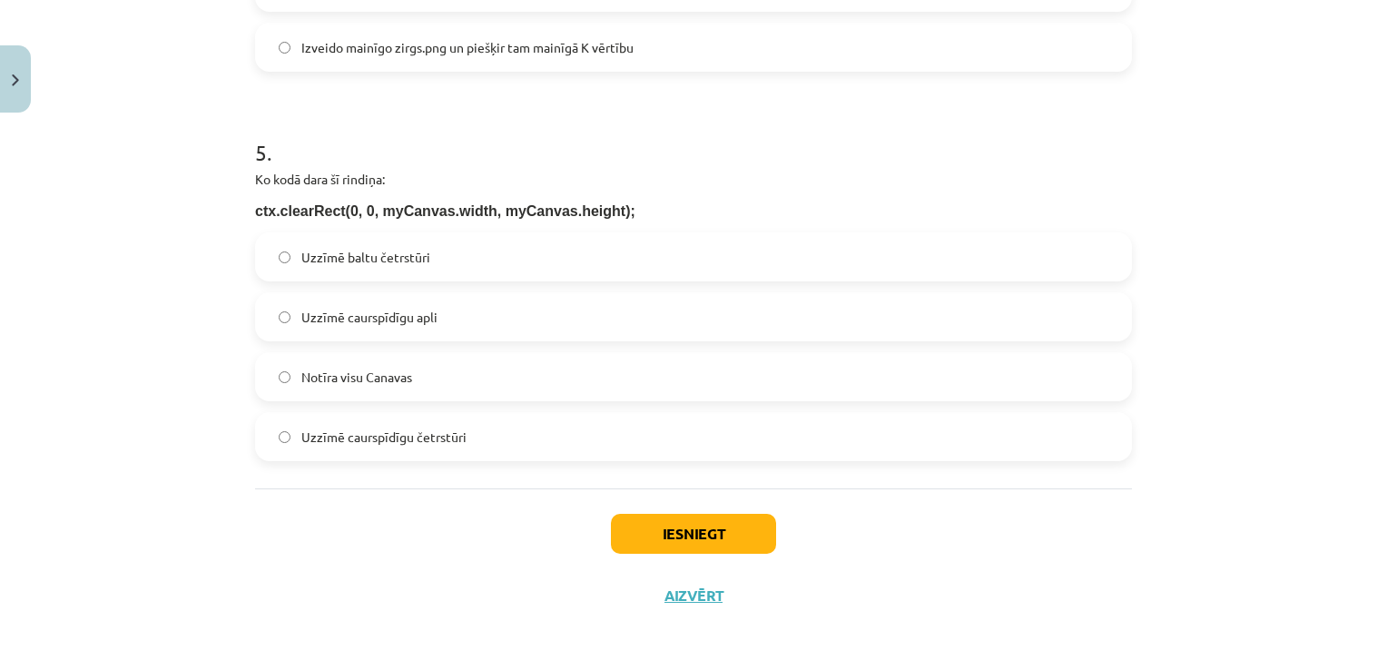
click at [725, 372] on label "Notīra visu Canavas" at bounding box center [693, 376] width 873 height 45
click at [688, 517] on button "Iesniegt" at bounding box center [693, 534] width 165 height 40
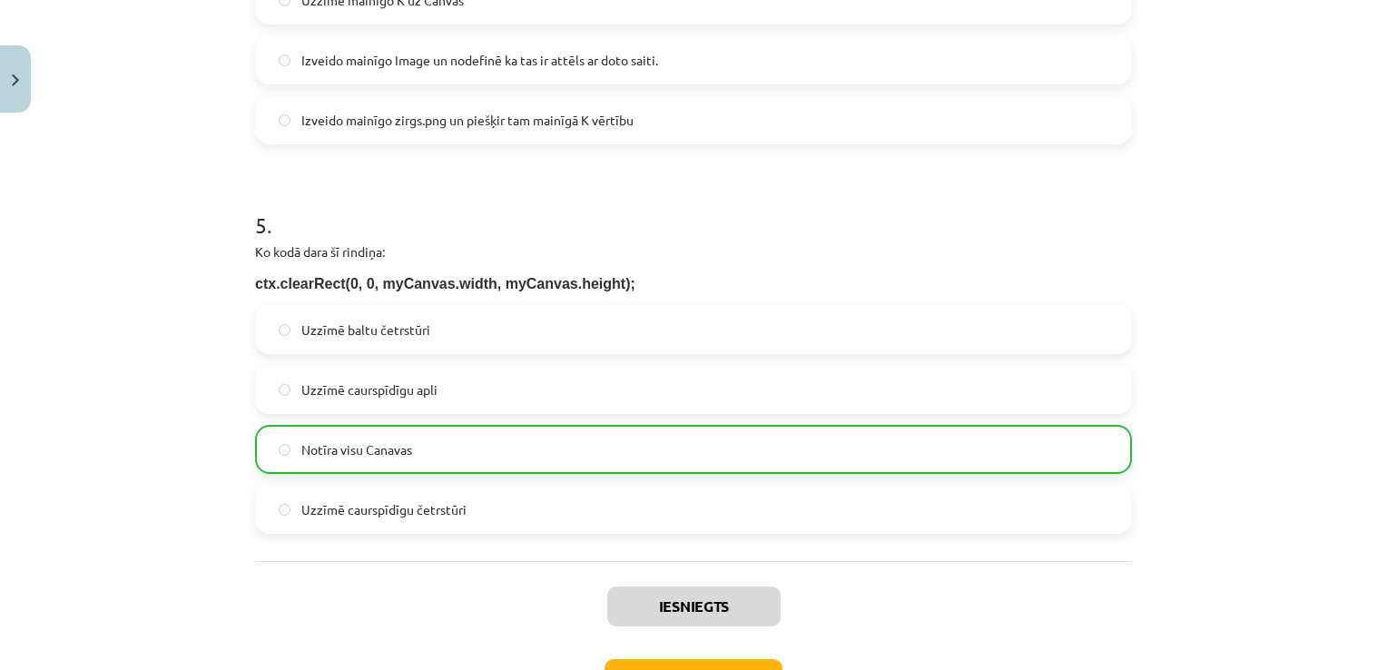
scroll to position [1801, 0]
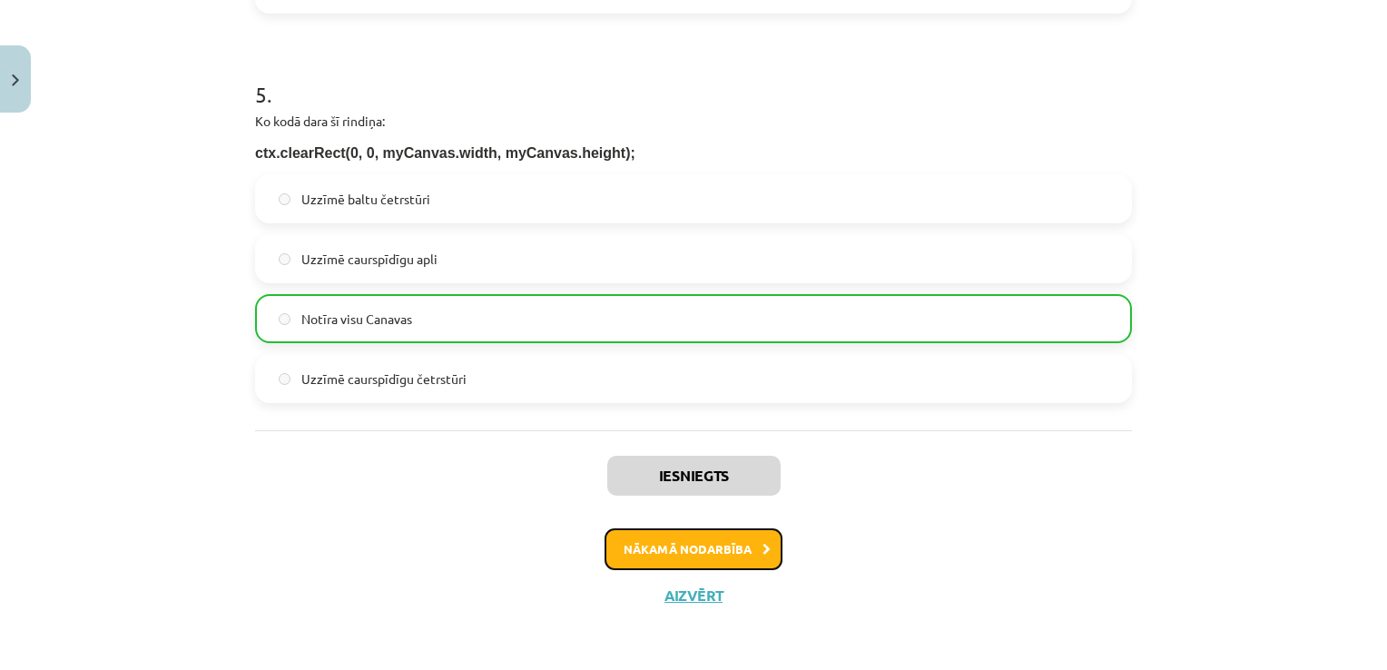
click at [689, 552] on button "Nākamā nodarbība" at bounding box center [693, 549] width 178 height 42
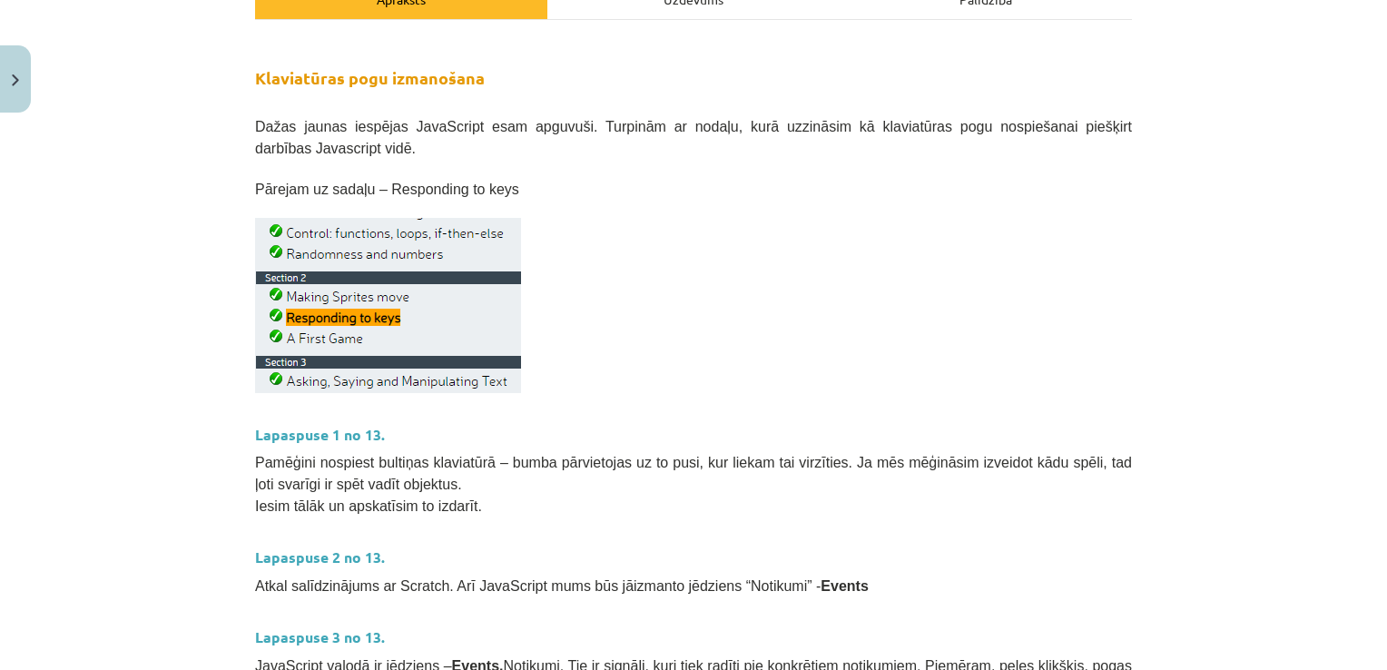
scroll to position [45, 0]
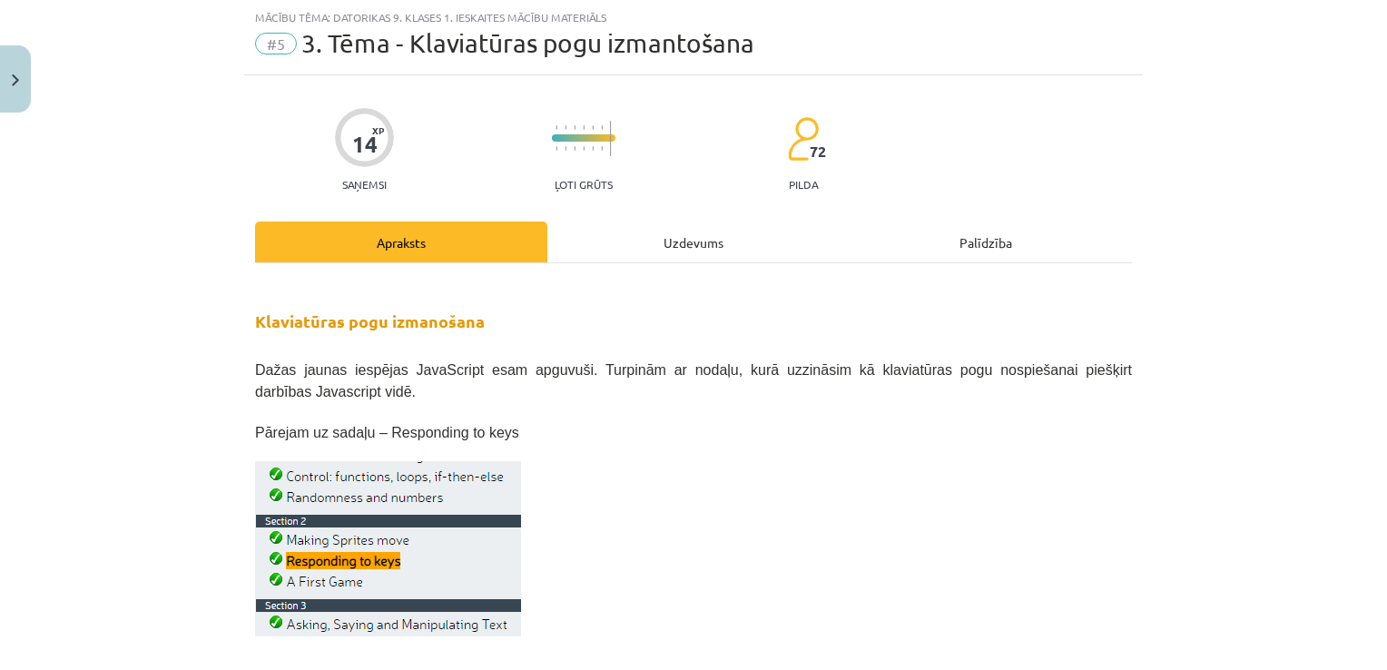
click at [683, 260] on div "Uzdevums" at bounding box center [693, 241] width 292 height 41
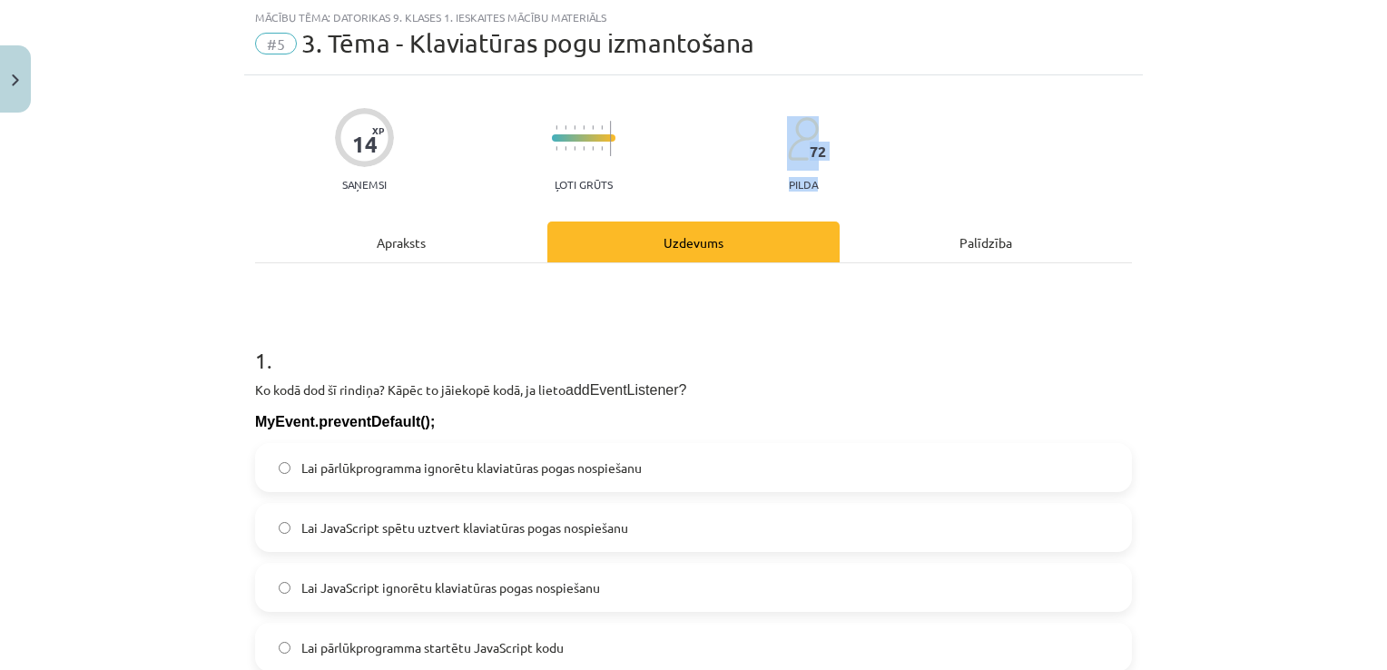
drag, startPoint x: 1372, startPoint y: 105, endPoint x: 1382, endPoint y: 182, distance: 76.9
click at [1372, 182] on div "Mācību tēma: Datorikas 9. klases 1. ieskaites mācību materiāls #5 3. Tēma - Kla…" at bounding box center [693, 335] width 1387 height 670
drag, startPoint x: 1382, startPoint y: 182, endPoint x: 1272, endPoint y: 212, distance: 115.0
click at [1272, 212] on div "Mācību tēma: Datorikas 9. klases 1. ieskaites mācību materiāls #5 3. Tēma - Kla…" at bounding box center [693, 335] width 1387 height 670
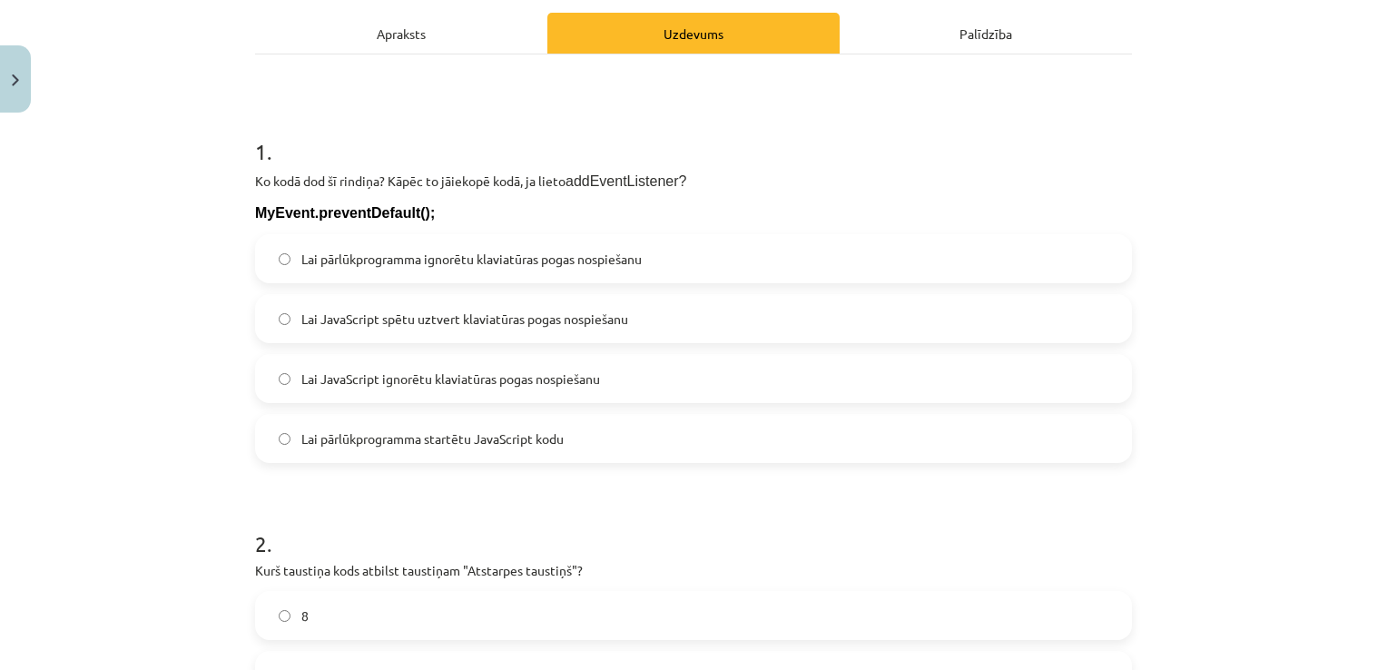
scroll to position [274, 0]
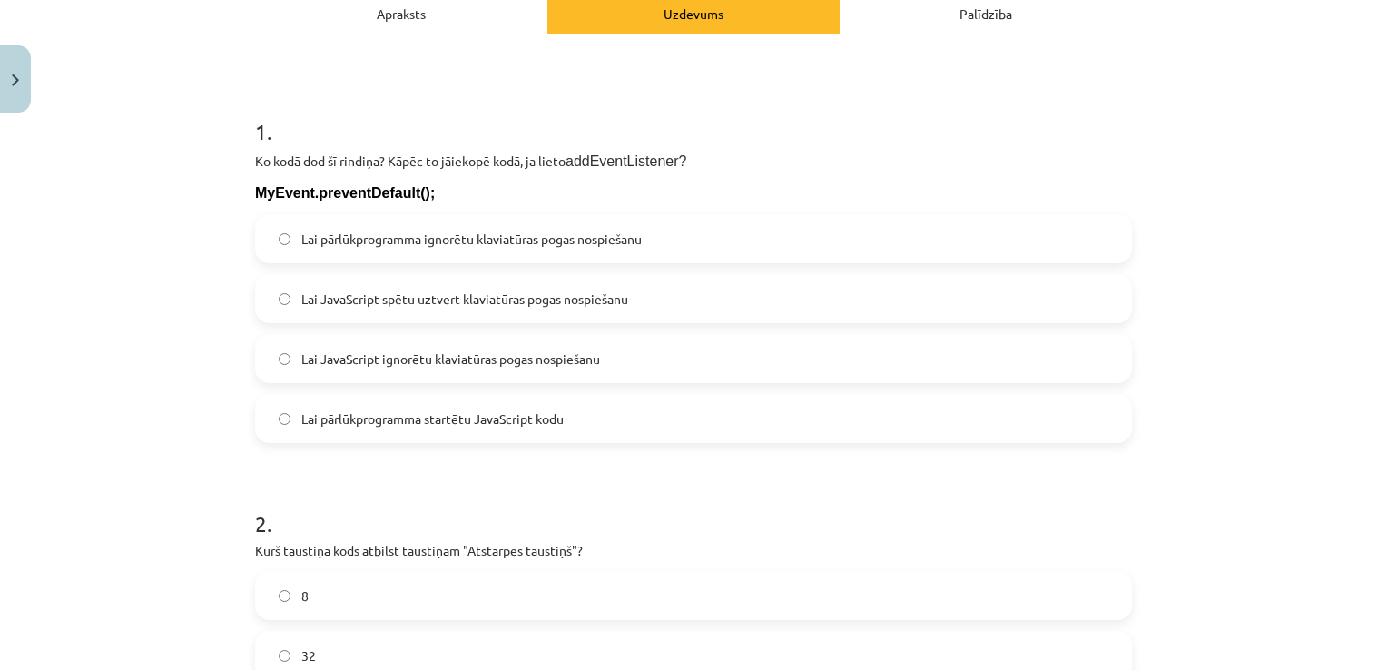
click at [742, 221] on label "Lai pārlūkprogramma ignorētu klaviatūras pogas nospiešanu" at bounding box center [693, 238] width 873 height 45
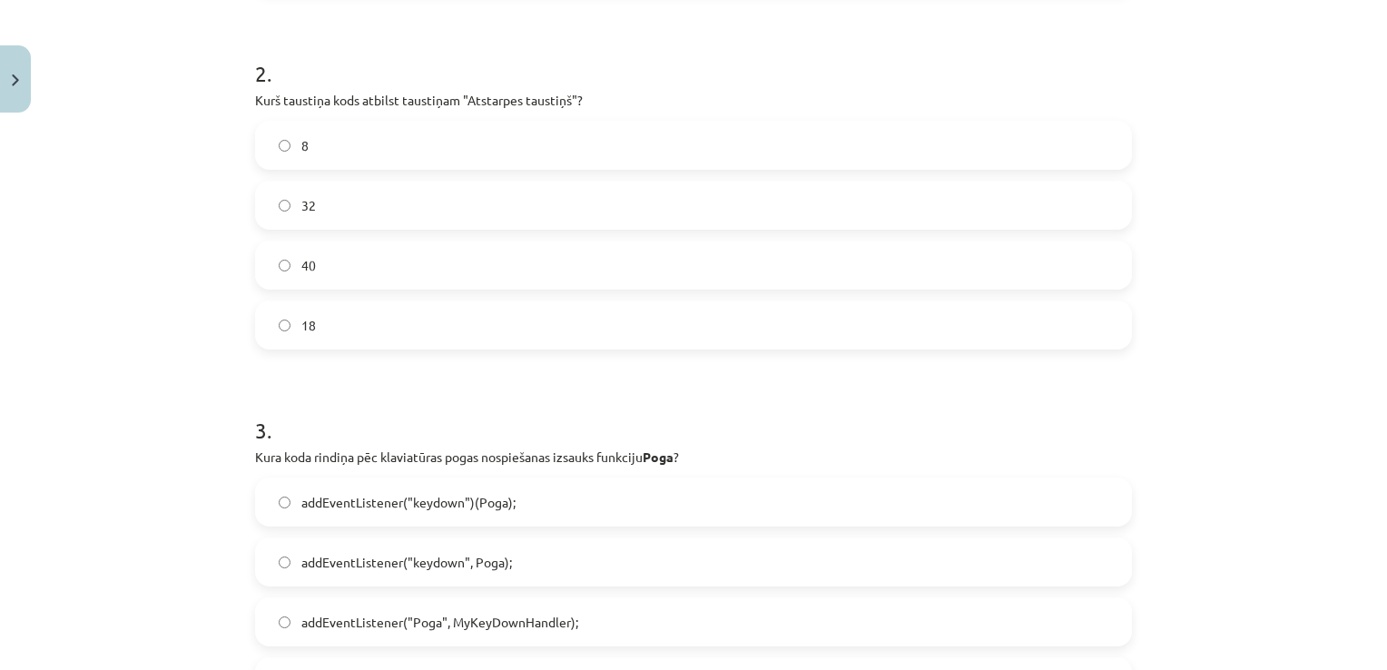
scroll to position [727, 0]
click at [730, 185] on label "32" at bounding box center [693, 202] width 873 height 45
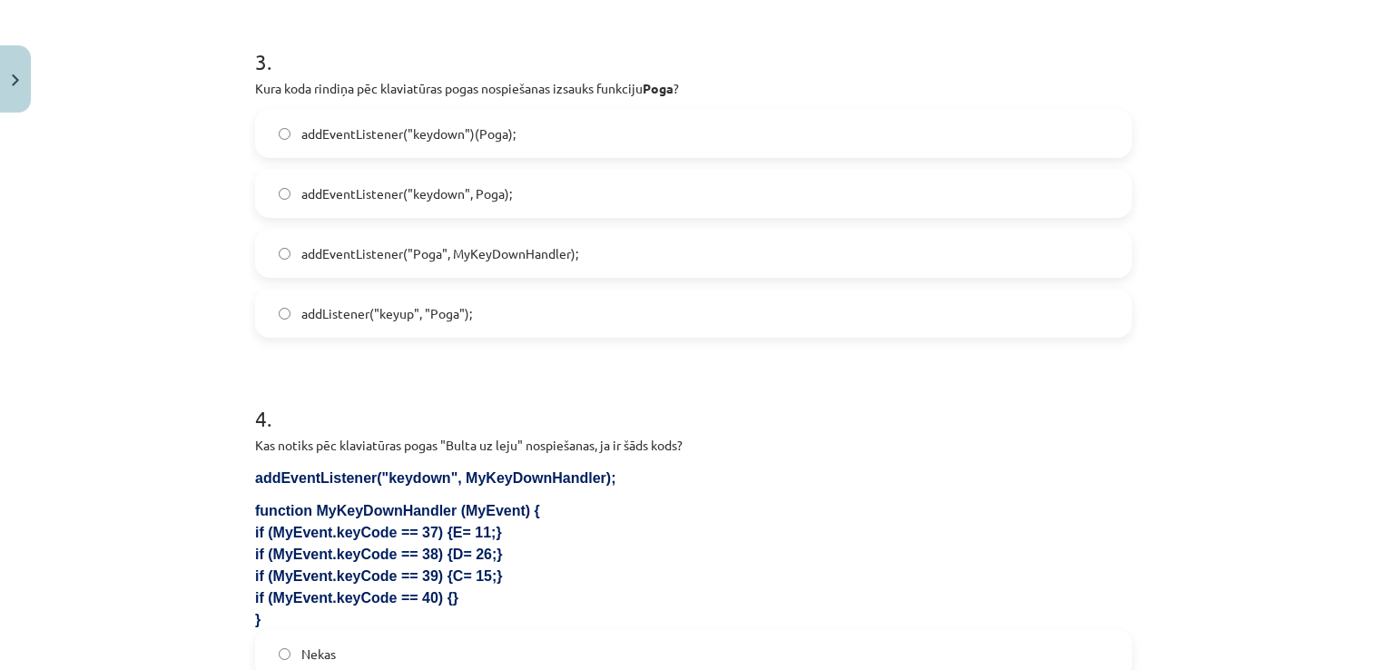
scroll to position [1140, 0]
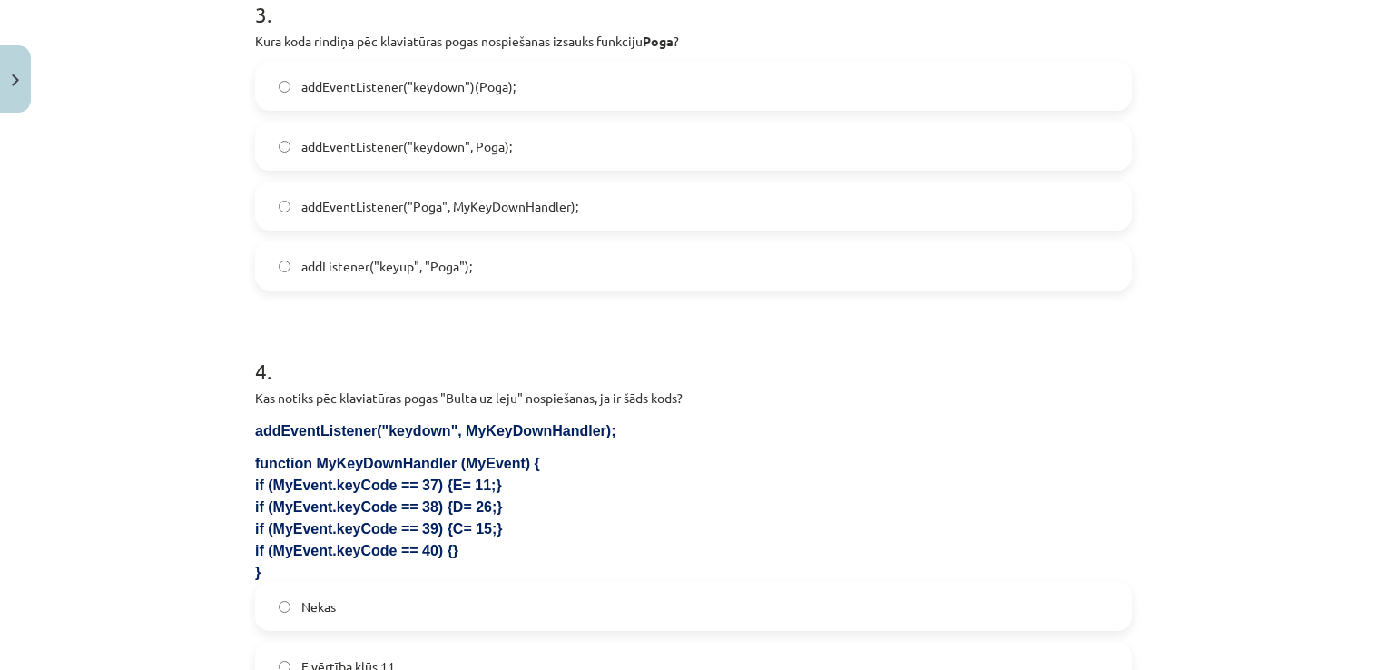
click at [632, 144] on label "addEventListener("keydown", Poga);" at bounding box center [693, 145] width 873 height 45
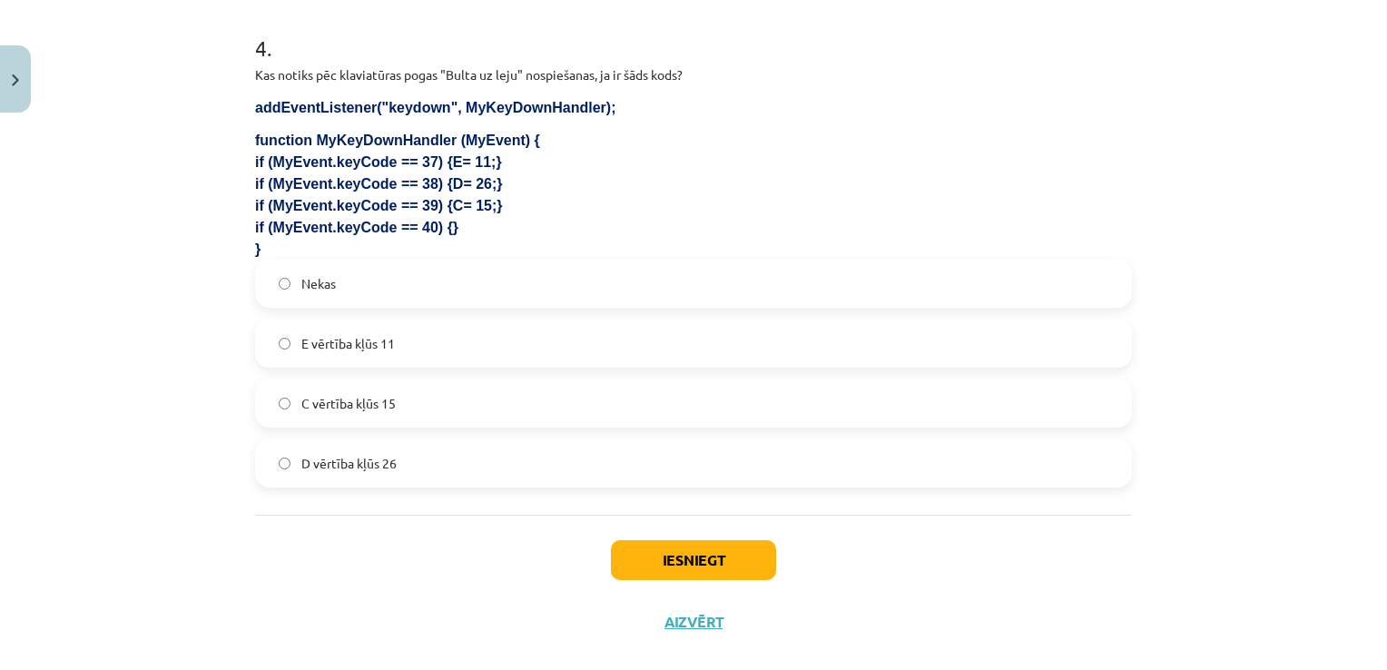
scroll to position [1469, 0]
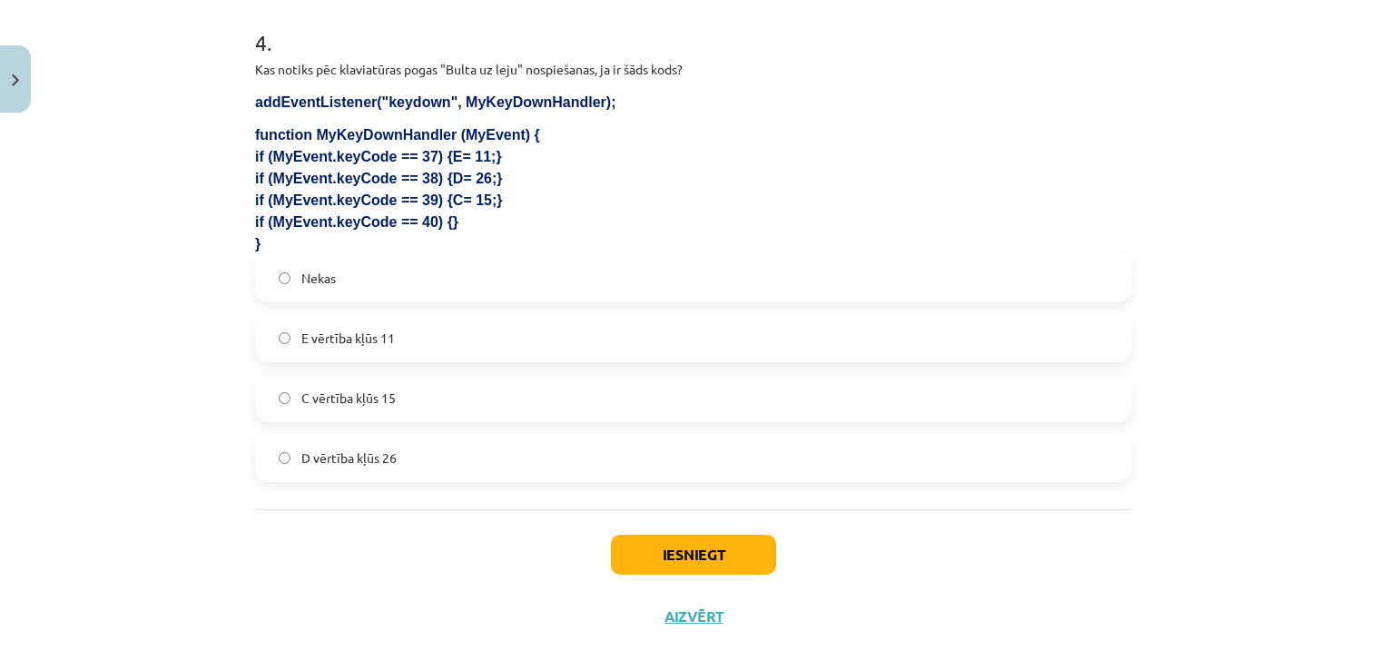
click at [577, 277] on label "Nekas" at bounding box center [693, 277] width 873 height 45
click at [722, 559] on button "Iesniegt" at bounding box center [693, 555] width 165 height 40
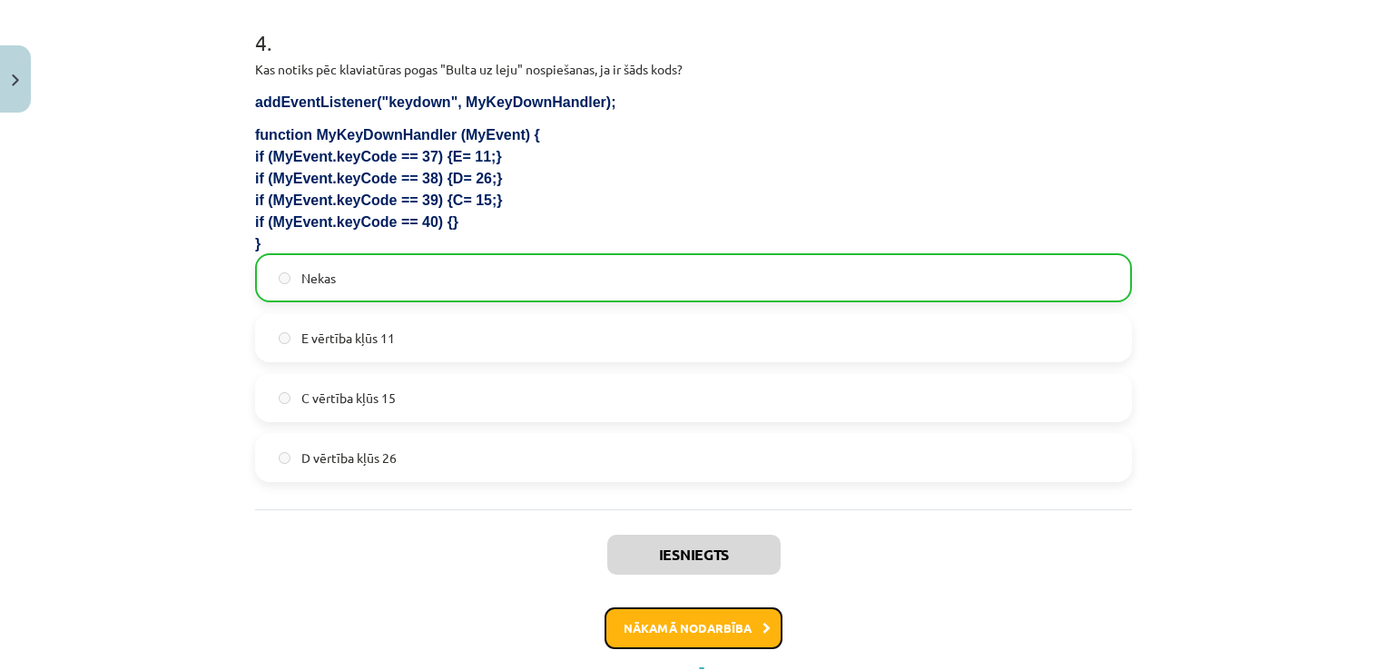
click at [695, 637] on button "Nākamā nodarbība" at bounding box center [693, 628] width 178 height 42
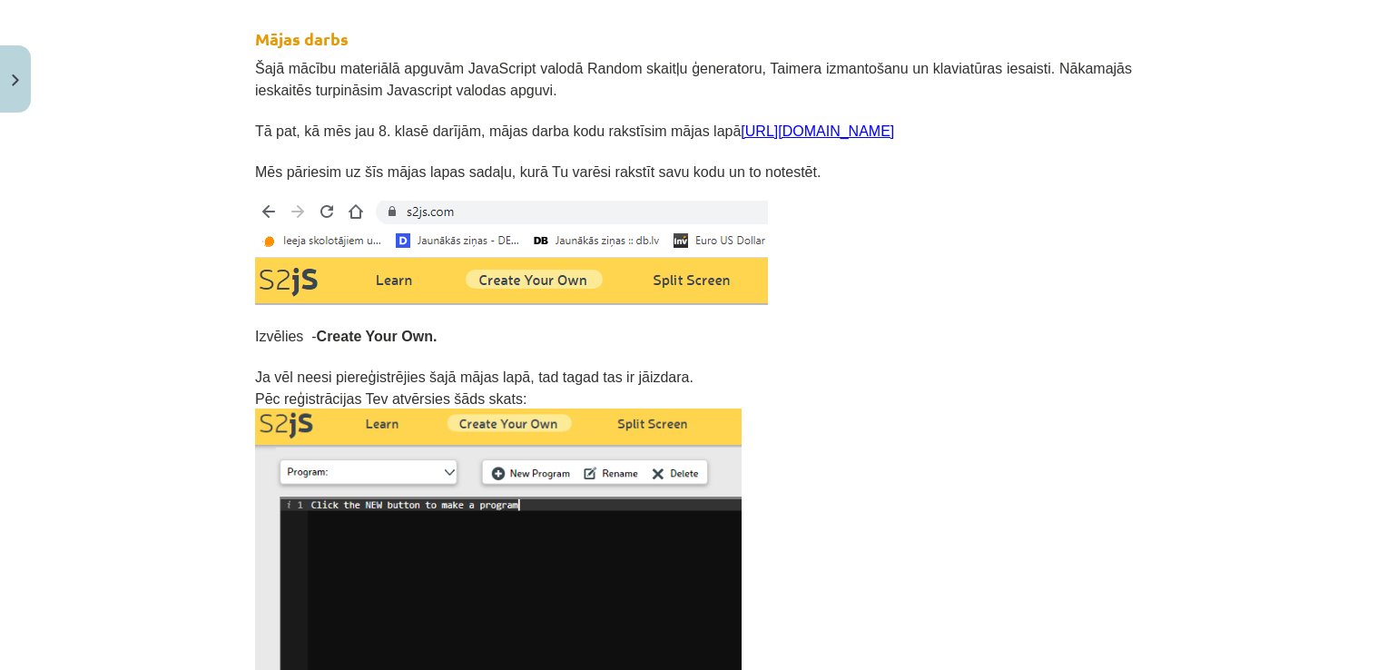
scroll to position [45, 0]
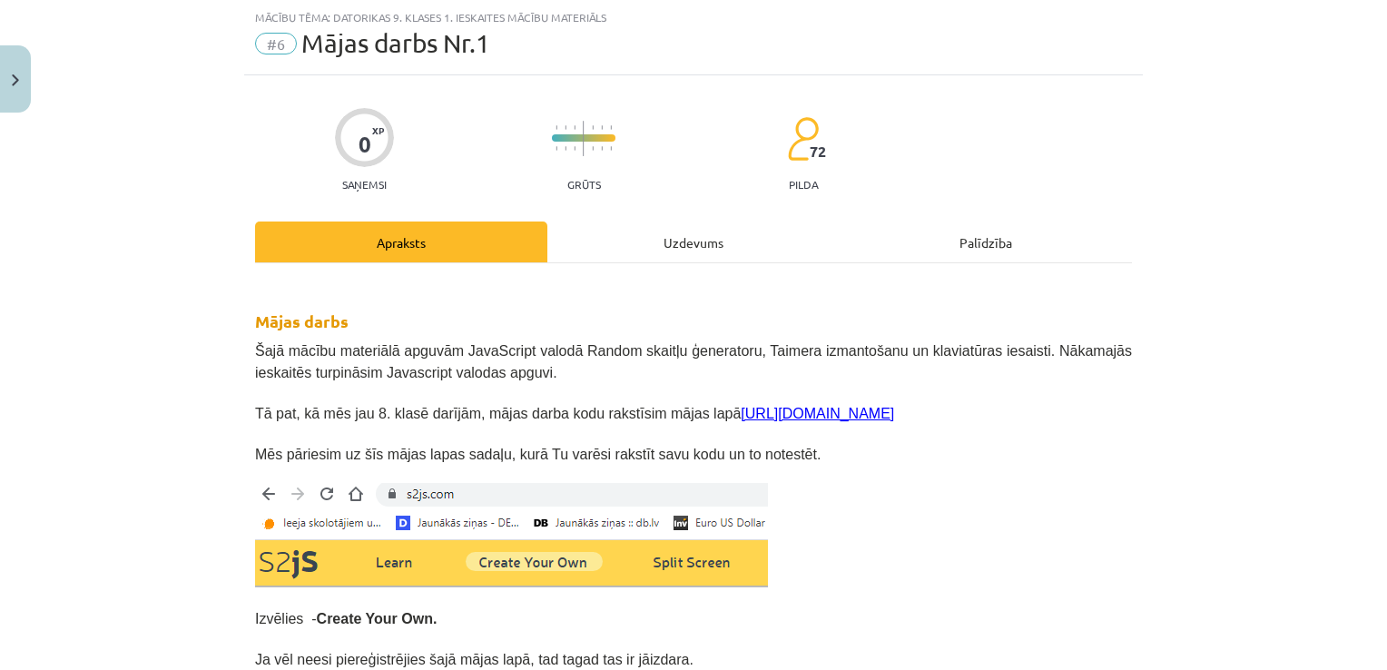
click at [628, 256] on div "Uzdevums" at bounding box center [693, 241] width 292 height 41
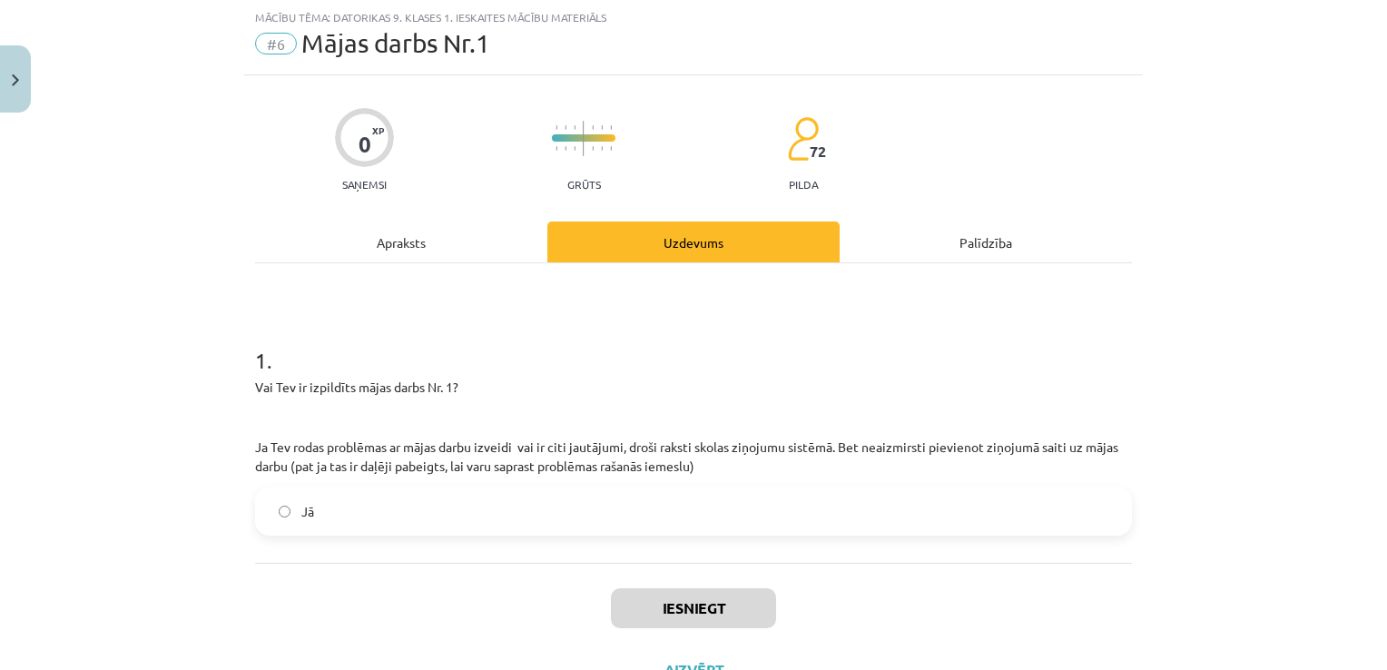
click at [588, 500] on label "Jā" at bounding box center [693, 510] width 873 height 45
click at [643, 588] on button "Iesniegt" at bounding box center [693, 608] width 165 height 40
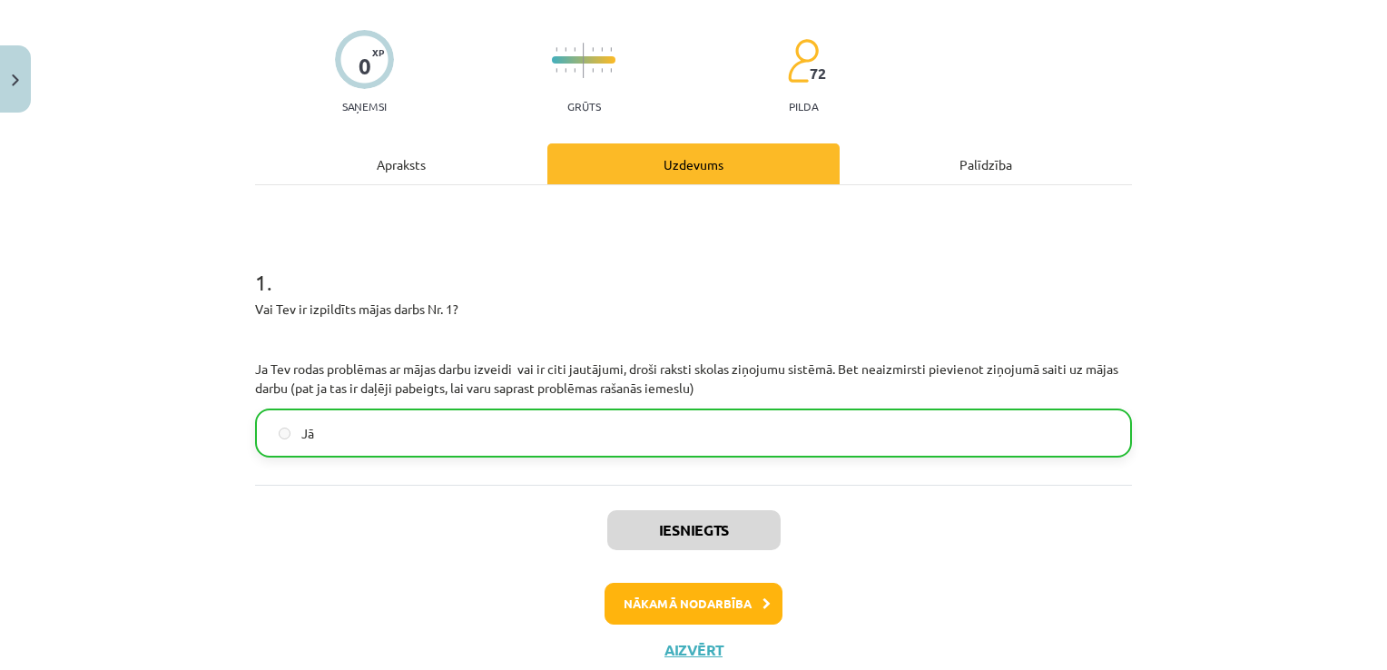
scroll to position [126, 0]
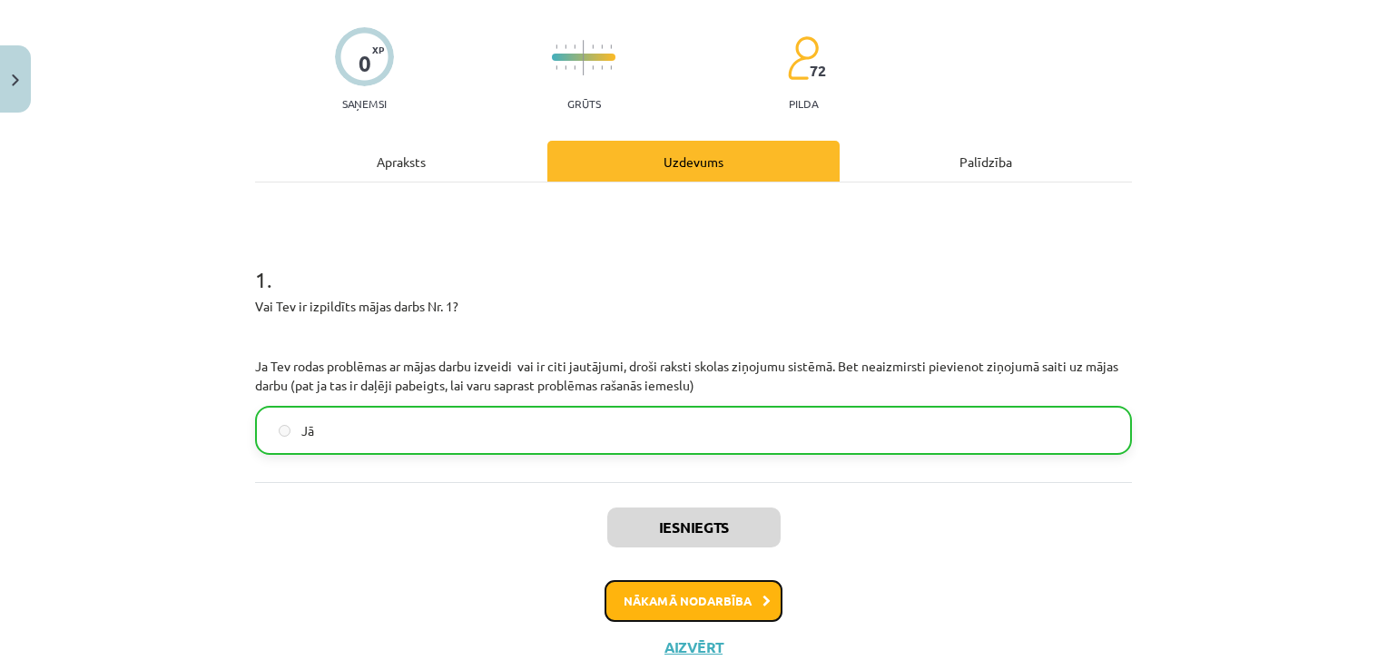
click at [704, 601] on button "Nākamā nodarbība" at bounding box center [693, 601] width 178 height 42
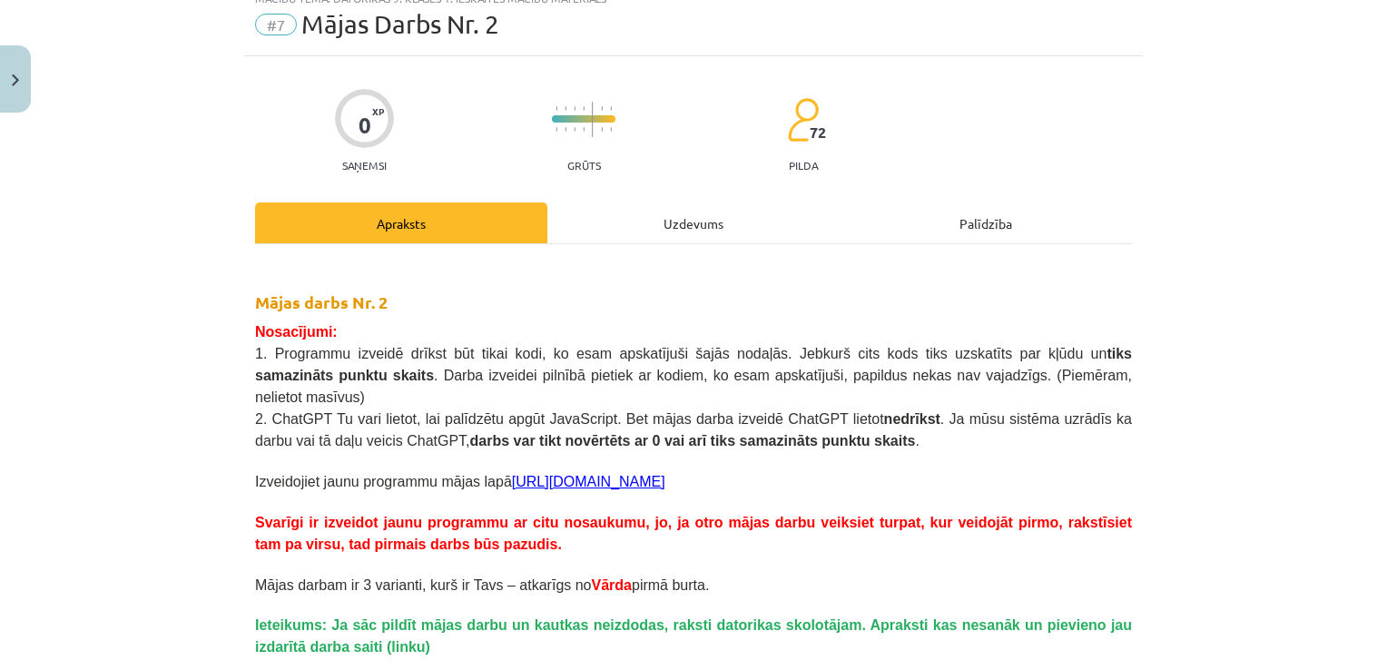
scroll to position [45, 0]
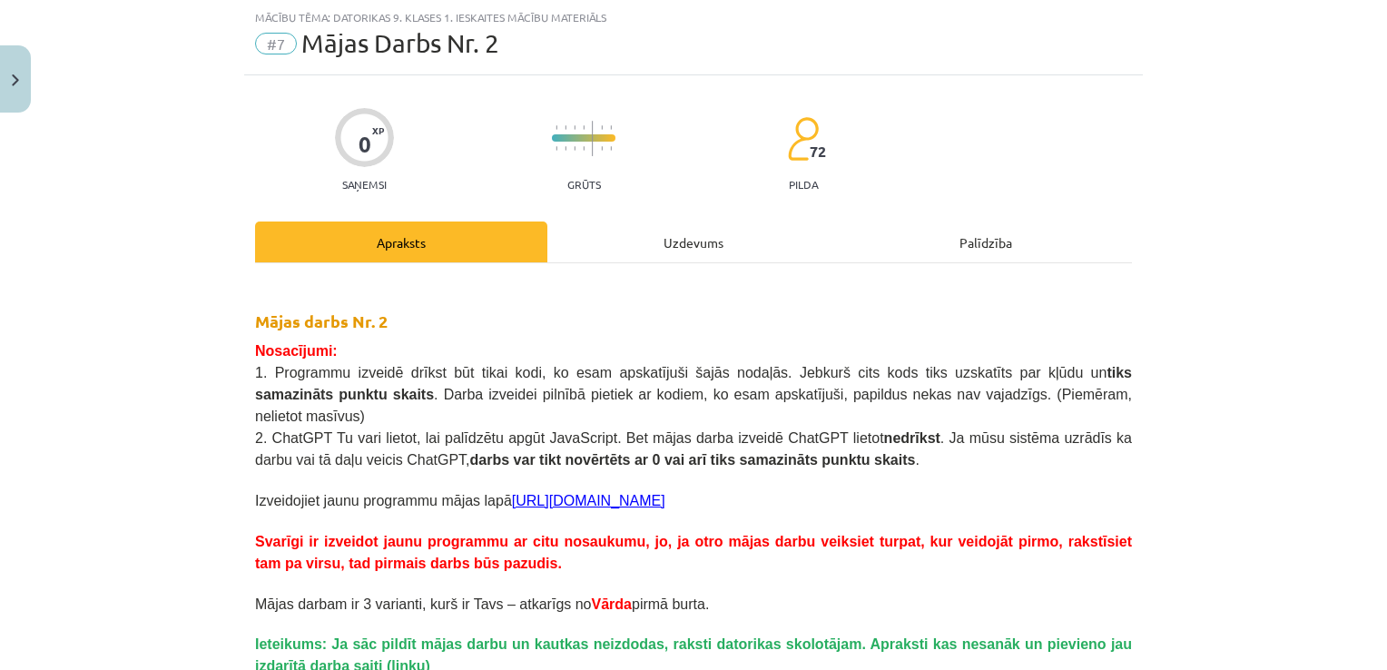
click at [636, 226] on div "Uzdevums" at bounding box center [693, 241] width 292 height 41
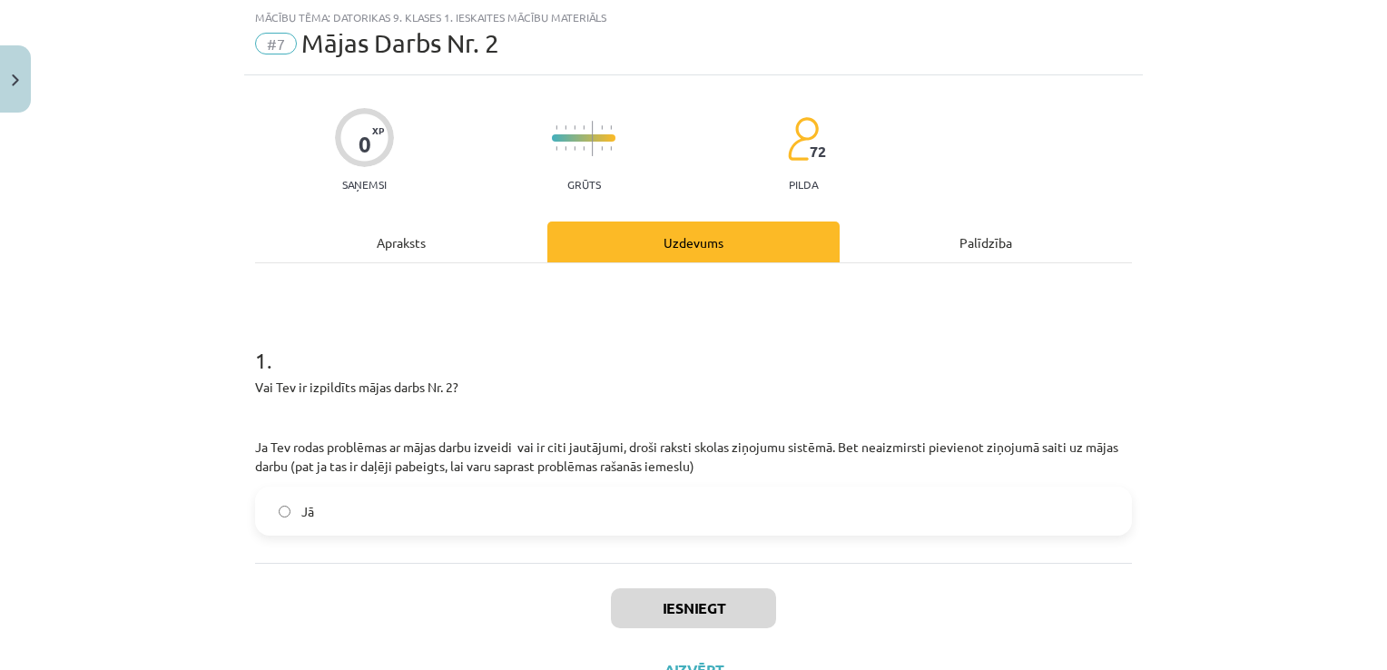
click at [645, 508] on label "Jā" at bounding box center [693, 510] width 873 height 45
click at [679, 612] on button "Iesniegt" at bounding box center [693, 608] width 165 height 40
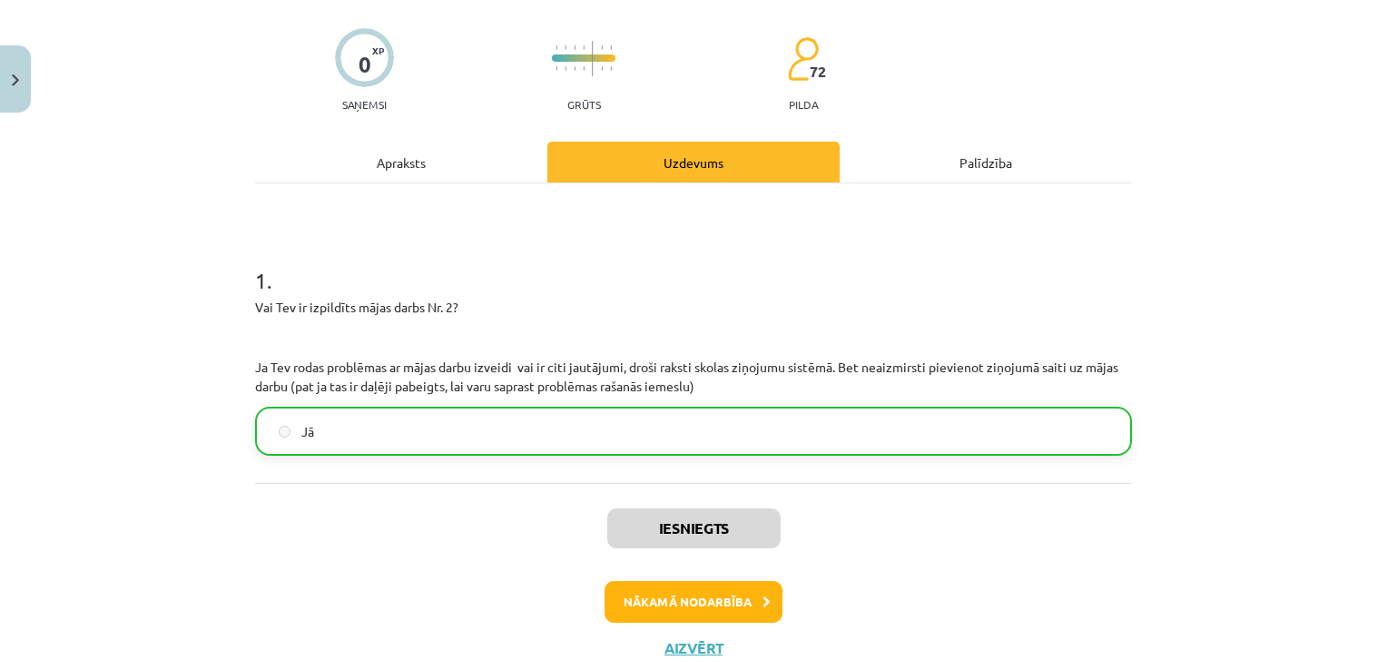
scroll to position [142, 0]
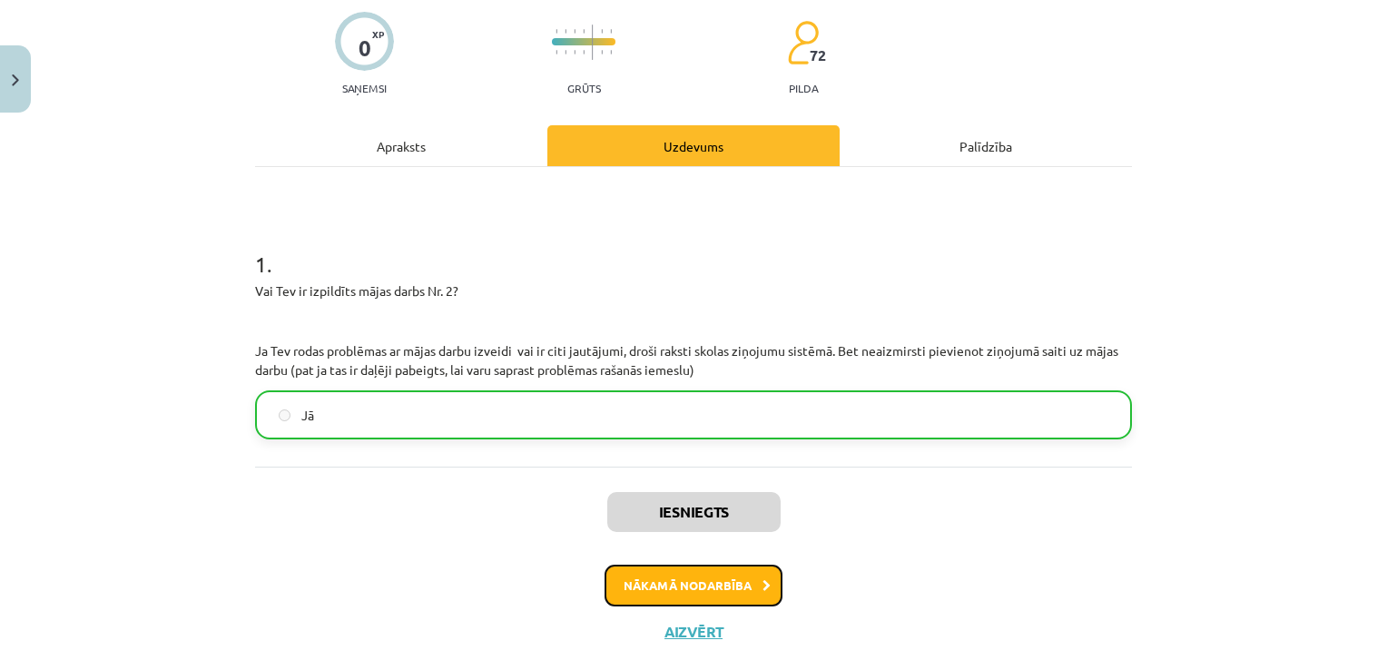
click at [712, 569] on button "Nākamā nodarbība" at bounding box center [693, 586] width 178 height 42
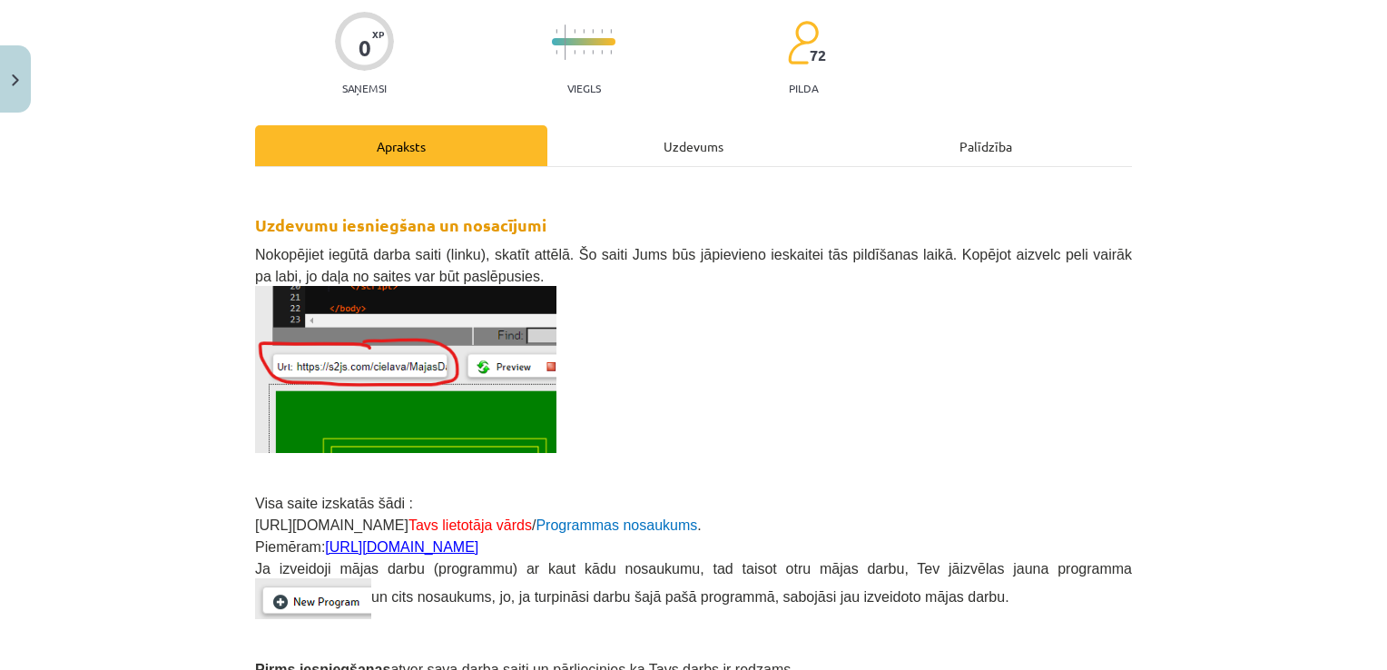
scroll to position [45, 0]
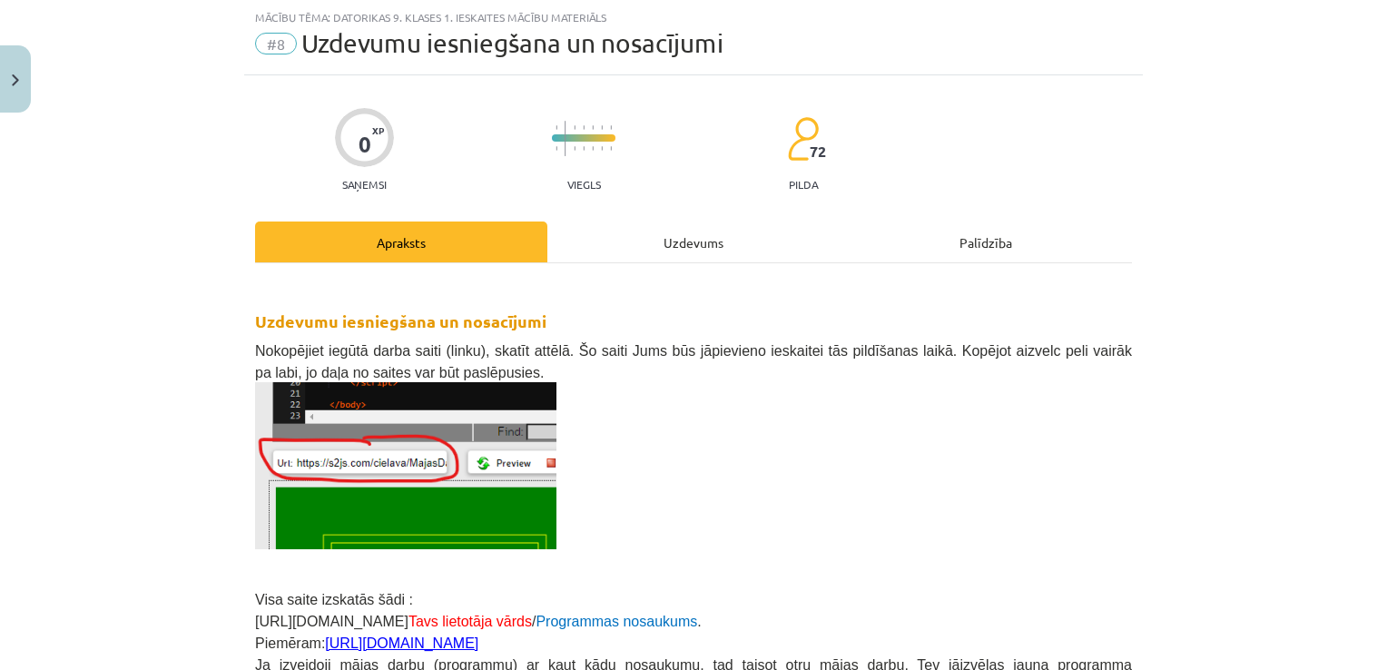
click at [753, 237] on div "Uzdevums" at bounding box center [693, 241] width 292 height 41
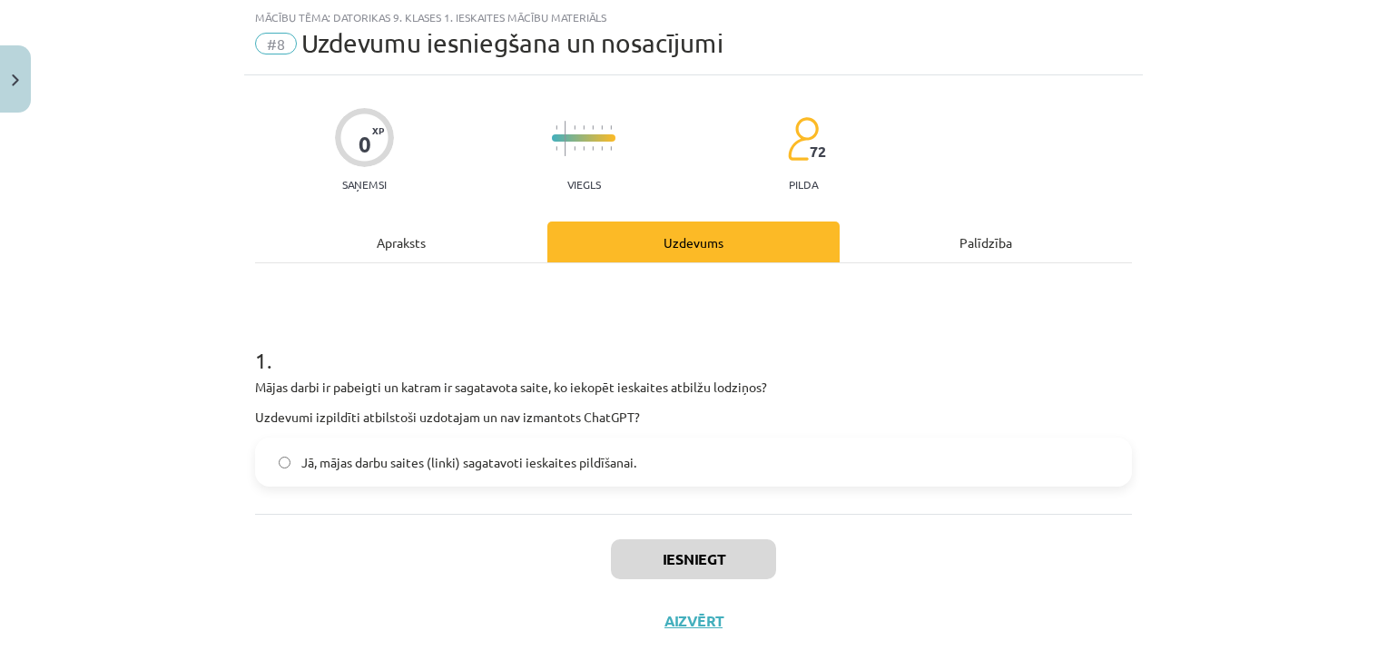
click at [619, 460] on span "Jā, mājas darbu saites (linki) sagatavoti ieskaites pildīšanai." at bounding box center [468, 462] width 335 height 19
click at [639, 543] on button "Iesniegt" at bounding box center [693, 559] width 165 height 40
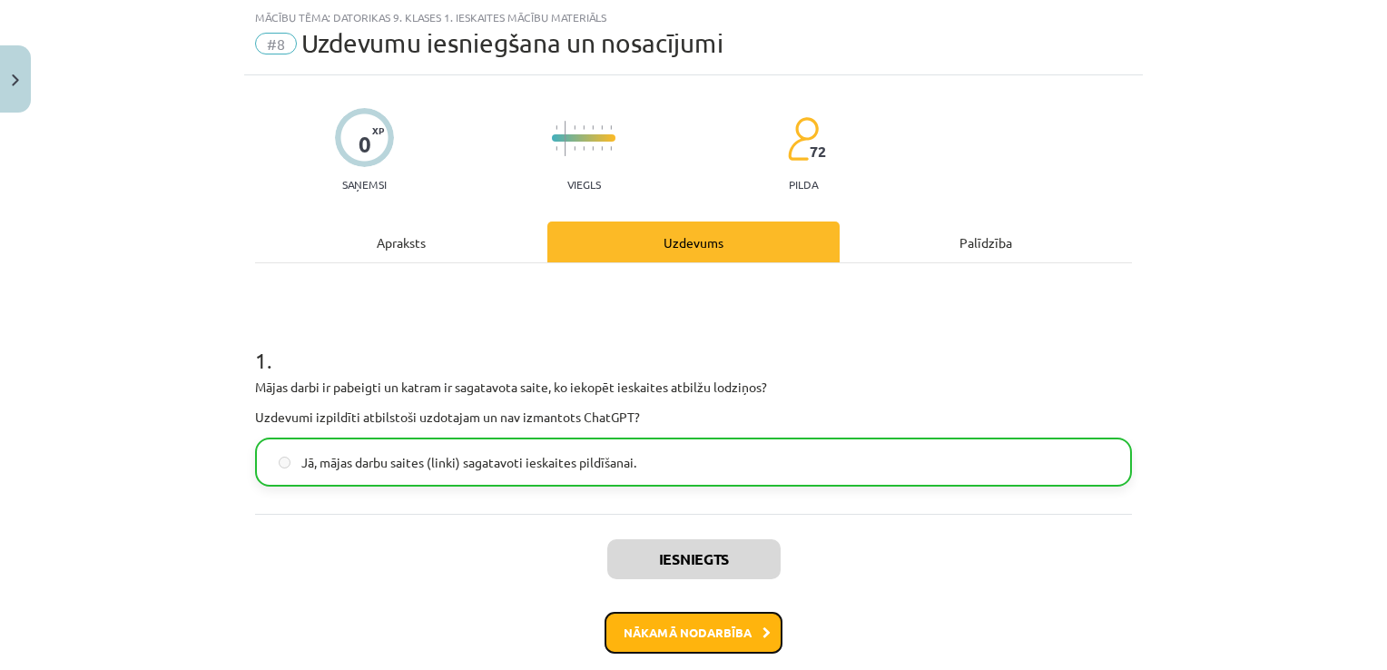
click at [667, 639] on button "Nākamā nodarbība" at bounding box center [693, 633] width 178 height 42
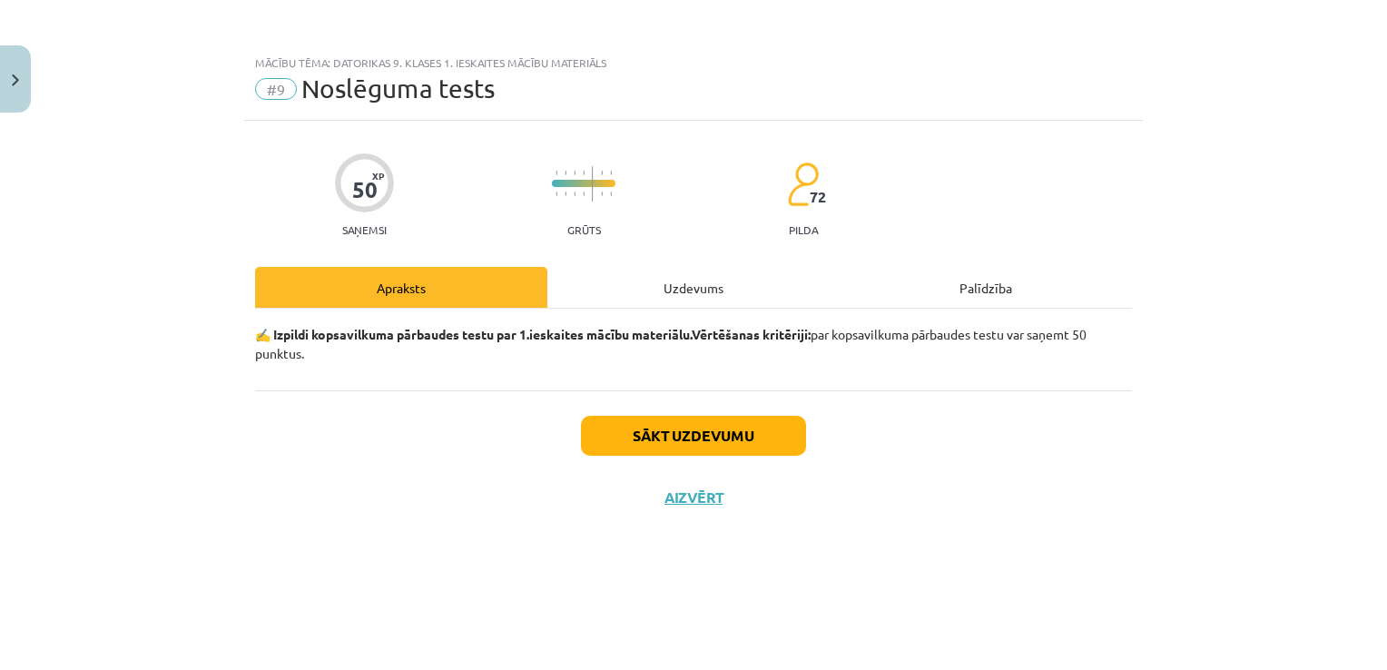
scroll to position [0, 0]
click at [681, 405] on div "Sākt uzdevumu Aizvērt" at bounding box center [693, 453] width 877 height 127
click at [665, 437] on button "Sākt uzdevumu" at bounding box center [693, 436] width 225 height 40
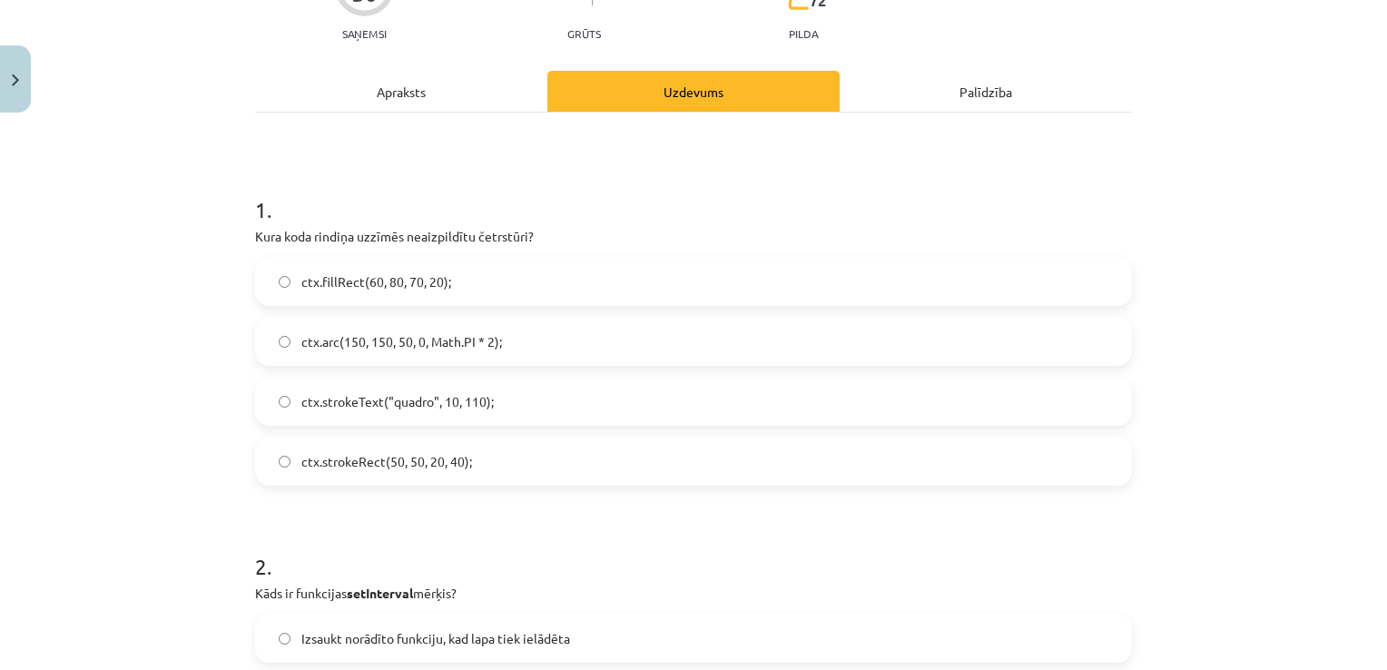
scroll to position [225, 0]
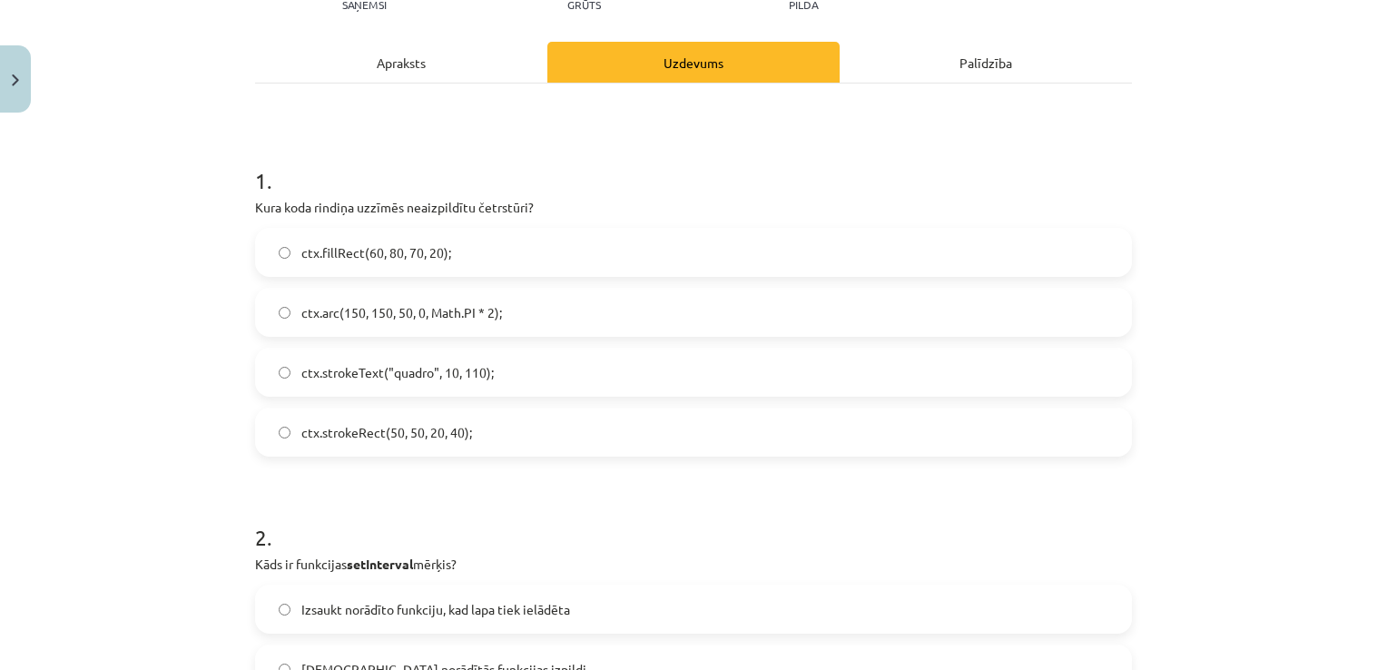
click at [599, 427] on label "ctx.strokeRect(50, 50, 20, 40);" at bounding box center [693, 431] width 873 height 45
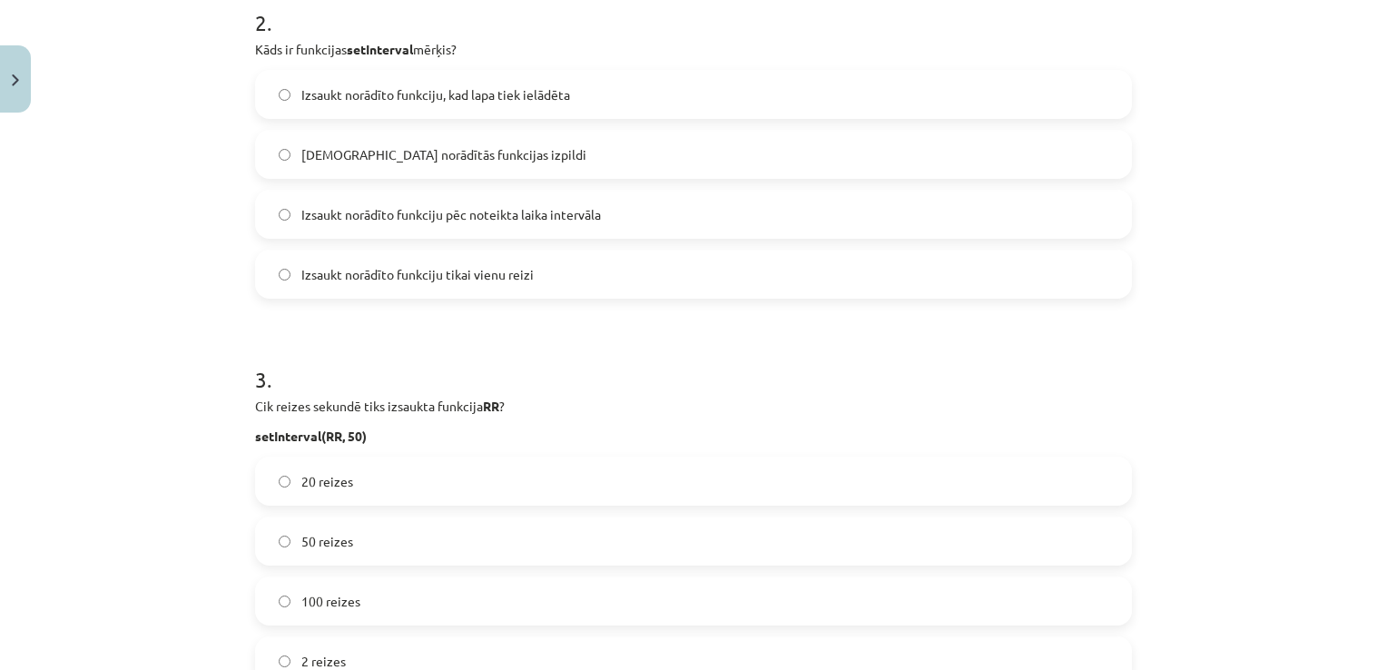
scroll to position [749, 0]
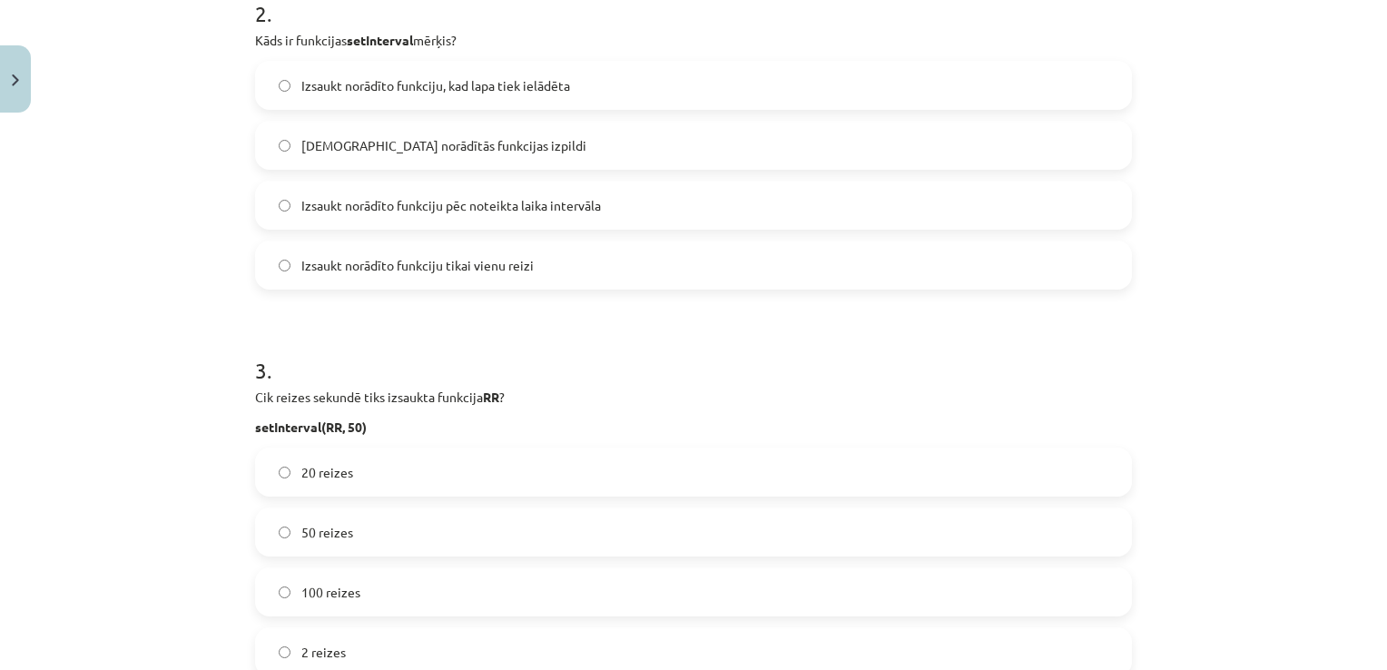
click at [585, 205] on span "Izsaukt norādīto funkciju pēc noteikta laika intervāla" at bounding box center [451, 205] width 300 height 19
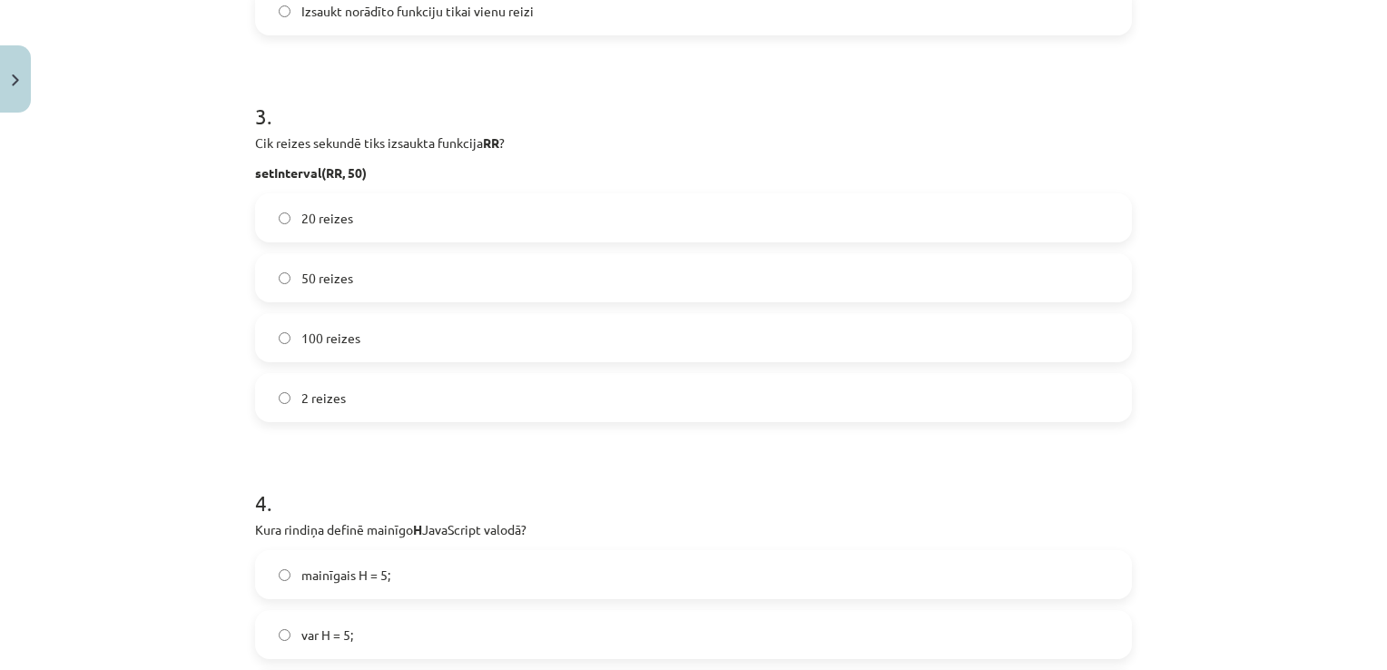
scroll to position [1008, 0]
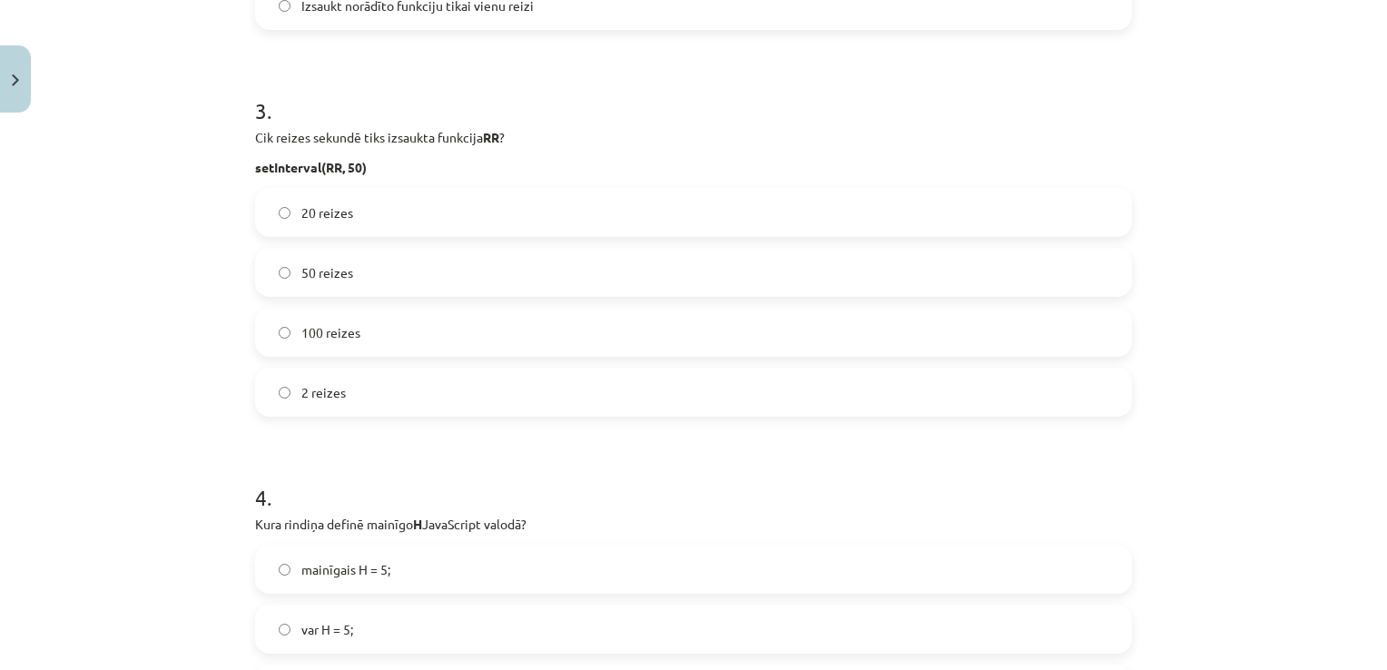
click at [942, 221] on label "20 reizes" at bounding box center [693, 212] width 873 height 45
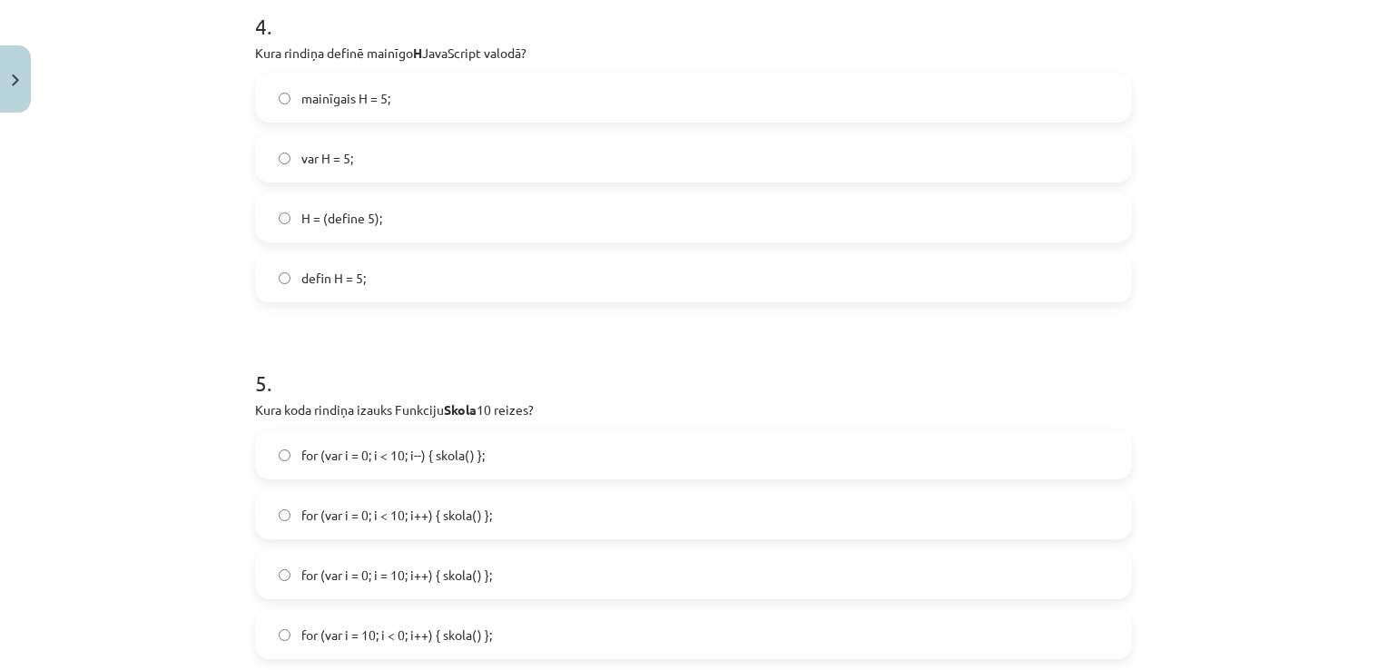
scroll to position [1494, 0]
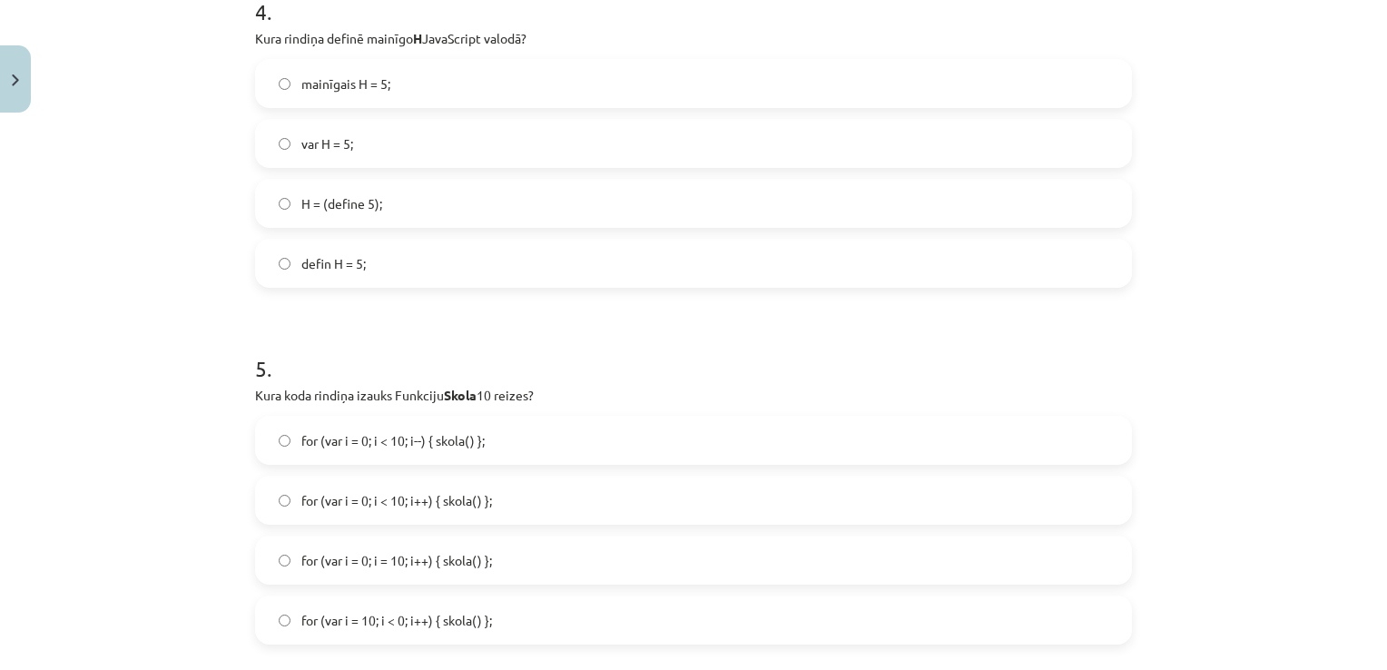
click at [537, 160] on label "var H = 5;" at bounding box center [693, 143] width 873 height 45
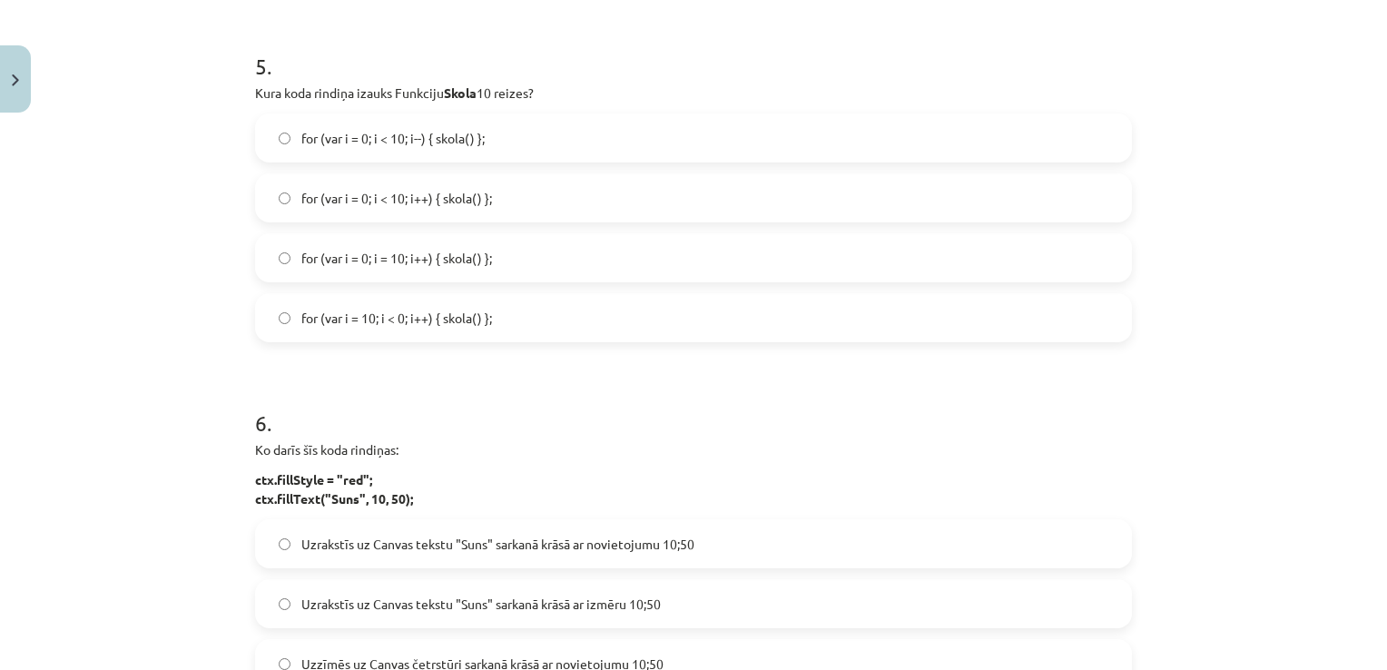
scroll to position [1815, 0]
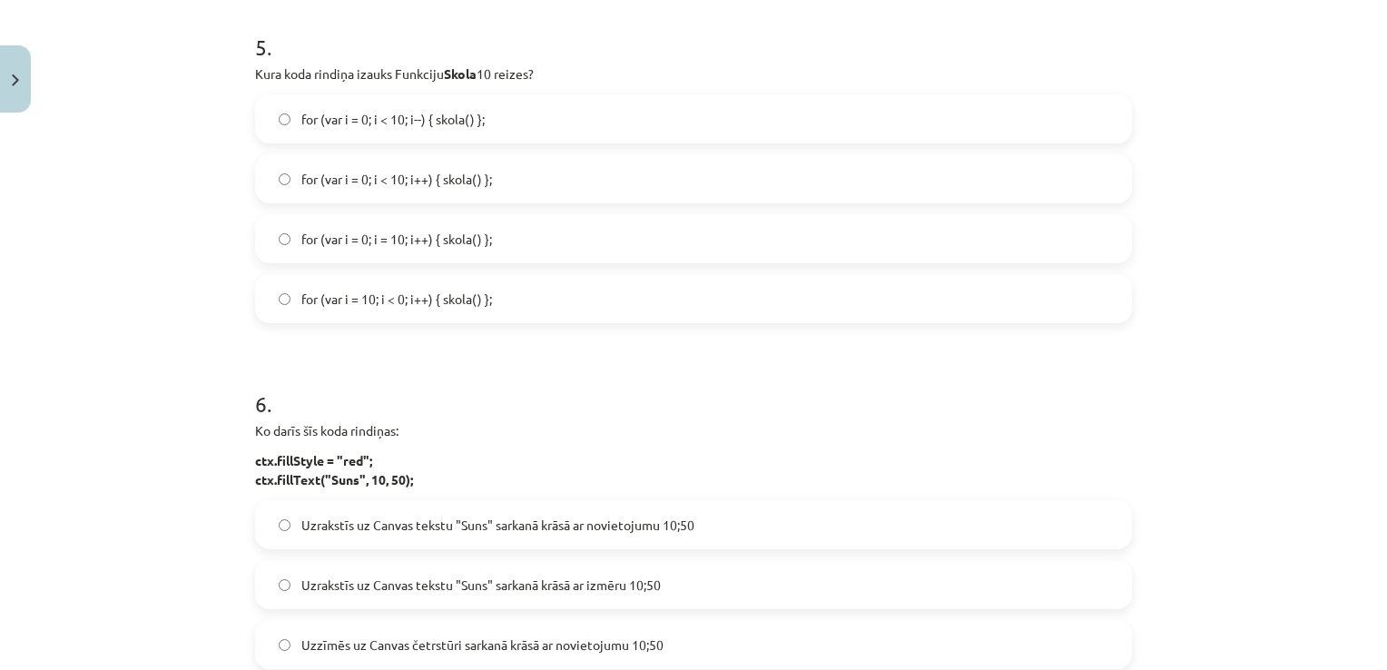
click at [720, 241] on label "for (var i = 0; i = 10; i++) { skola() };" at bounding box center [693, 238] width 873 height 45
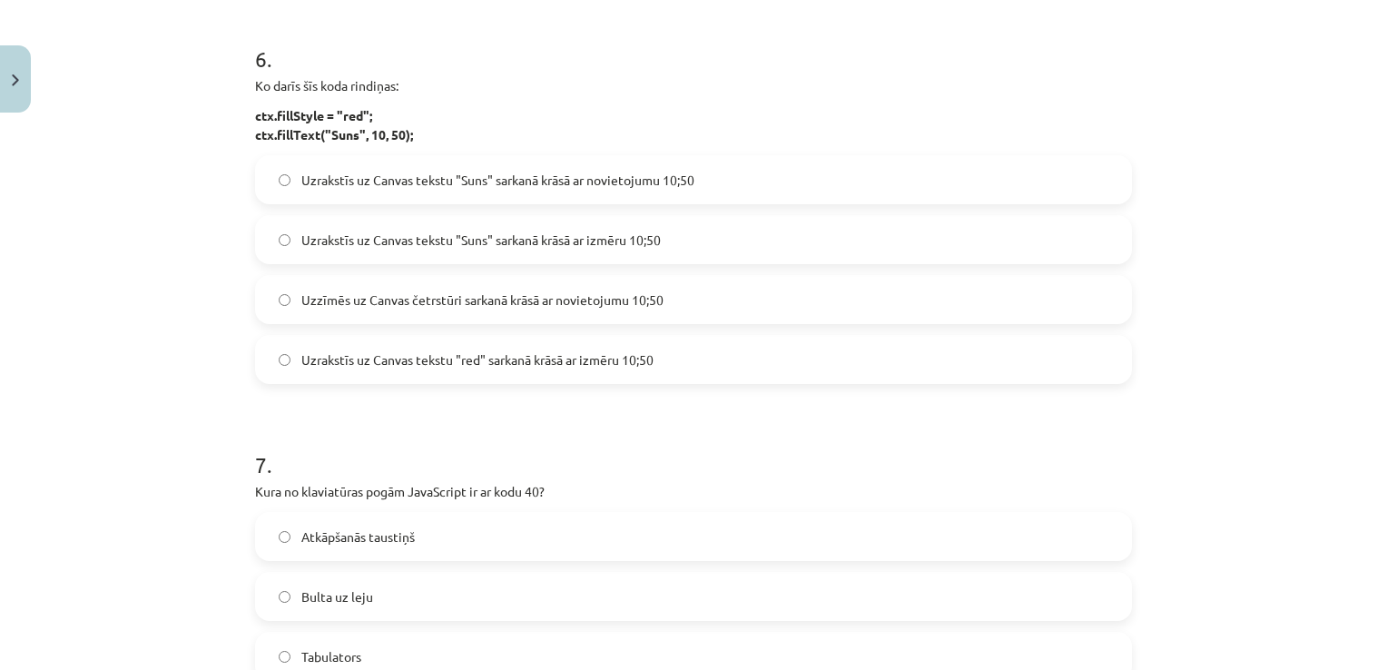
scroll to position [2185, 0]
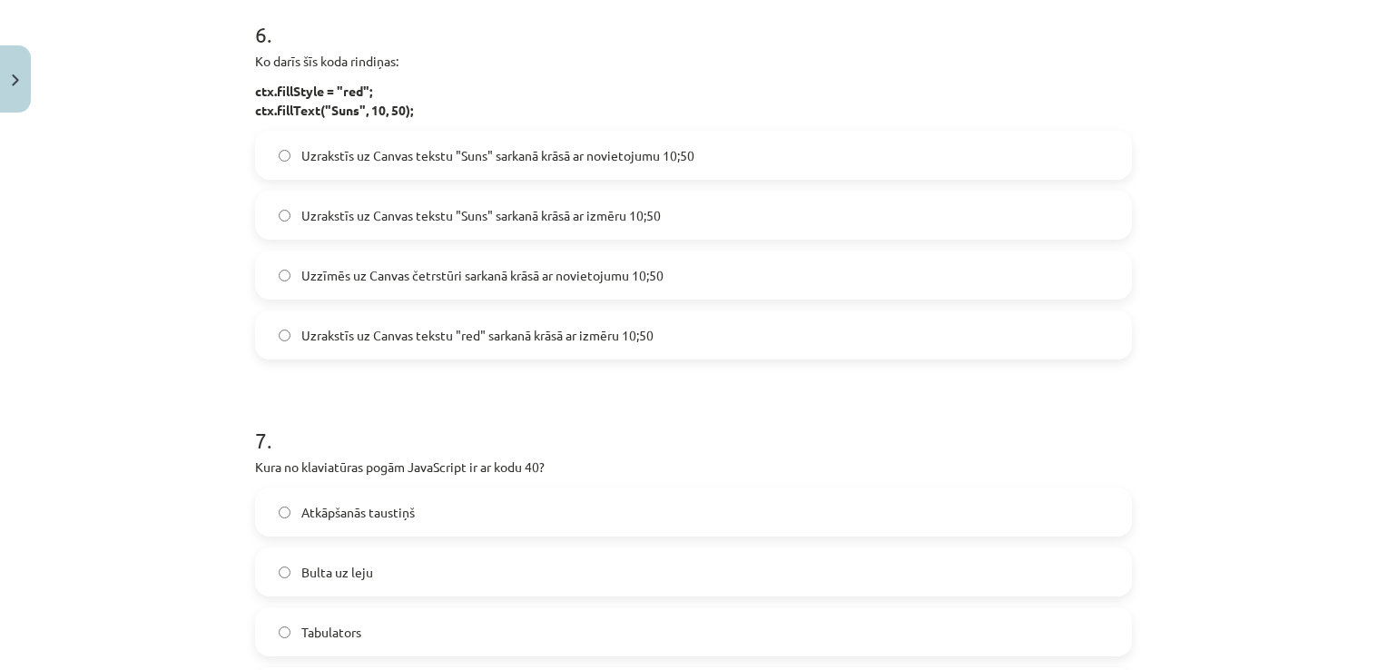
click at [727, 137] on label "Uzrakstīs uz Canvas tekstu "Suns" sarkanā krāsā ar novietojumu 10;50" at bounding box center [693, 155] width 873 height 45
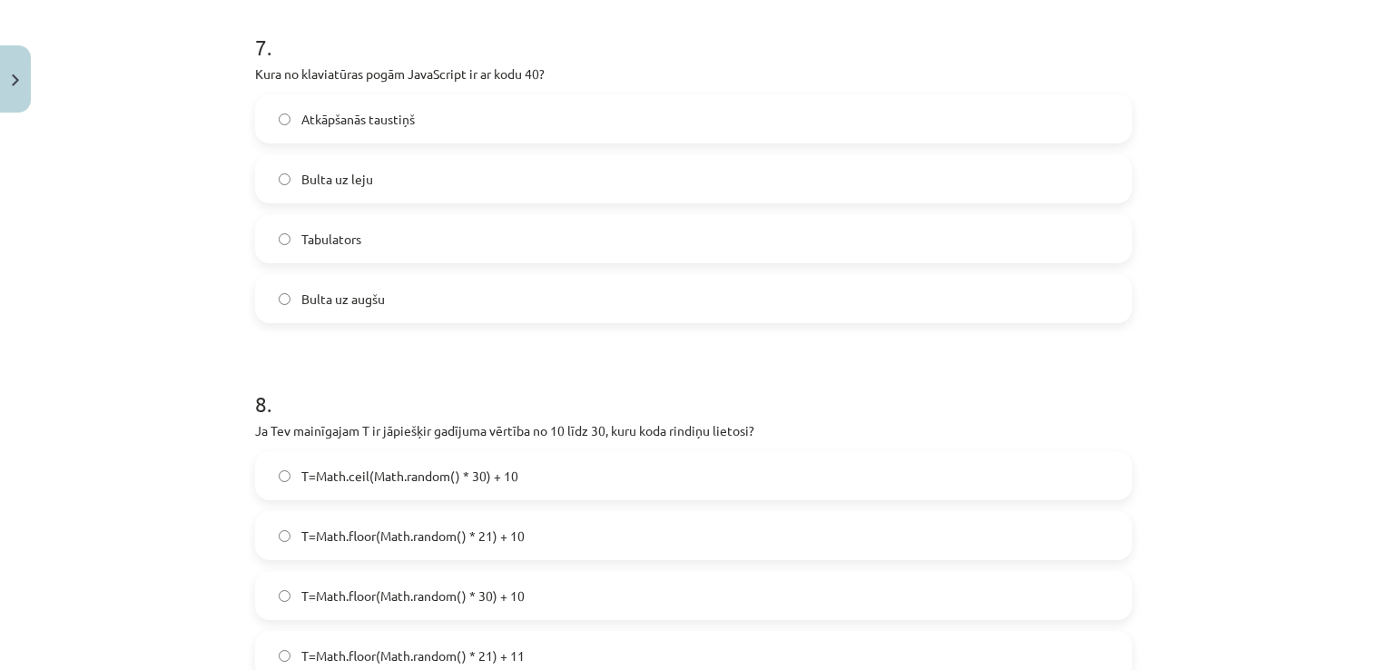
scroll to position [2583, 0]
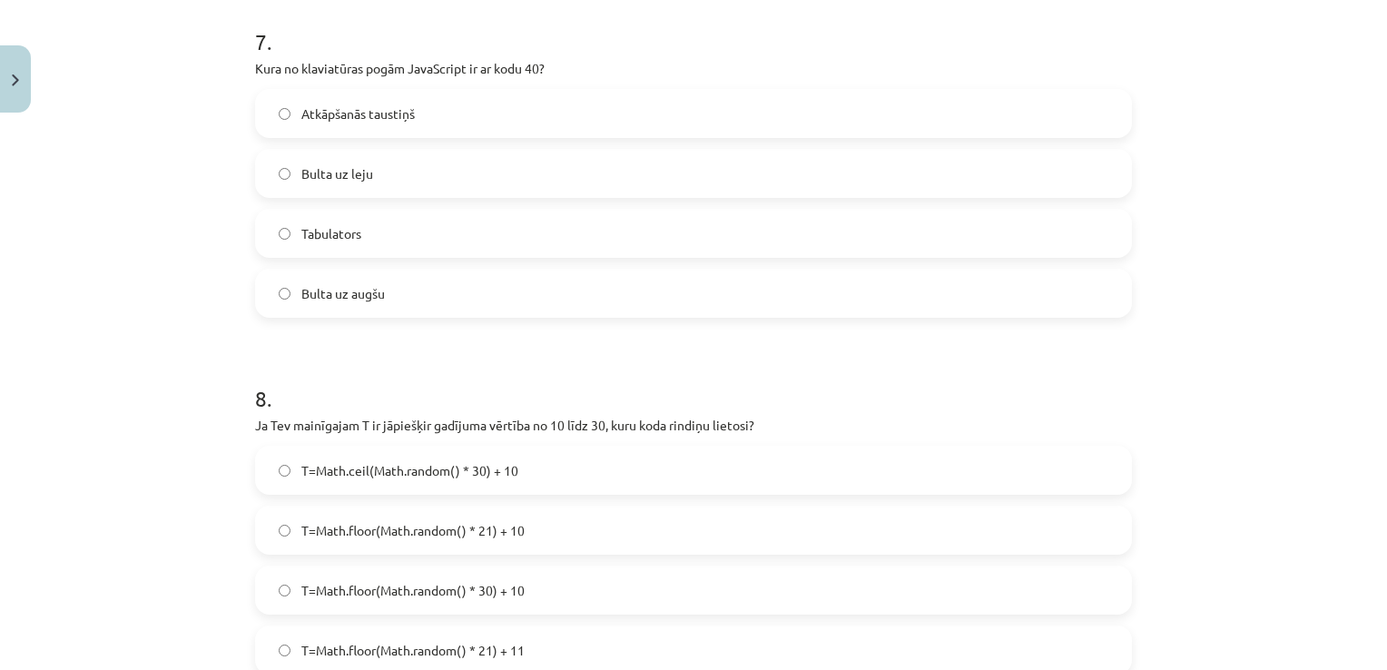
click at [510, 143] on div "Atkāpšanās taustiņš Bulta uz leju Tabulators Bulta uz augšu" at bounding box center [693, 203] width 877 height 229
click at [510, 160] on label "Bulta uz leju" at bounding box center [693, 173] width 873 height 45
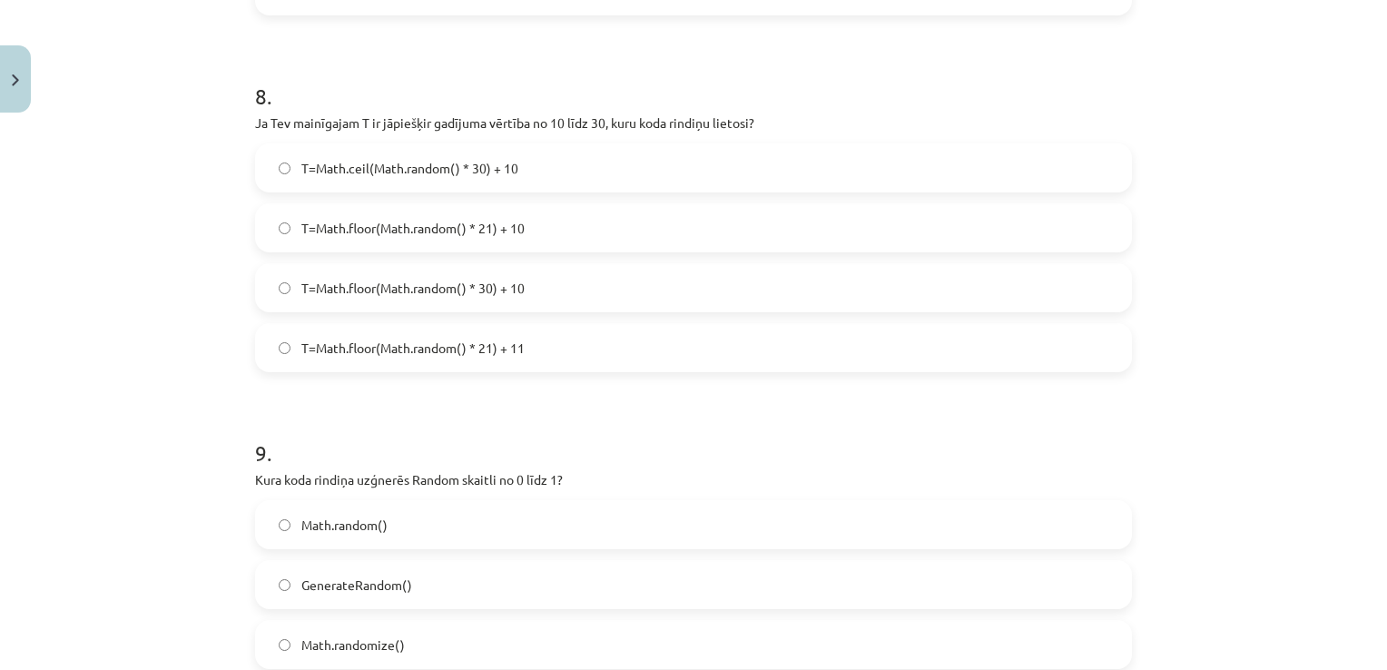
scroll to position [2890, 0]
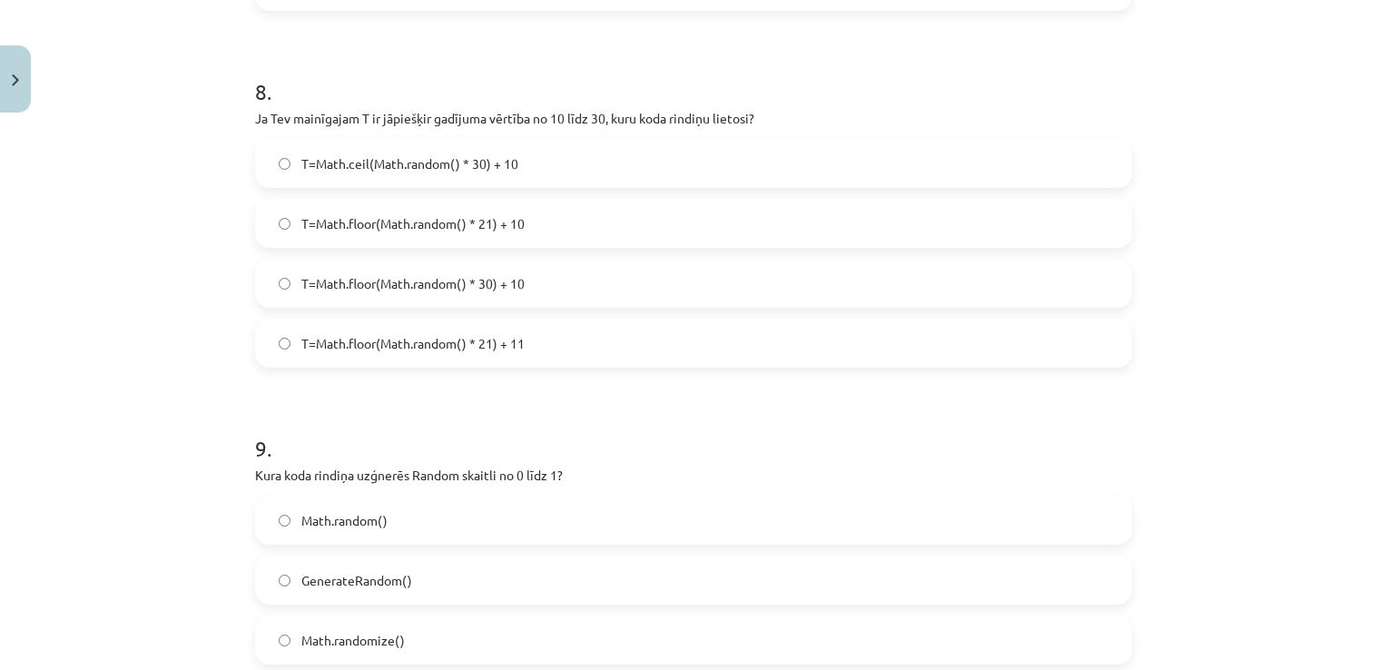
click at [657, 225] on label "T=Math.floor(Math.random() * 21) + 10" at bounding box center [693, 223] width 873 height 45
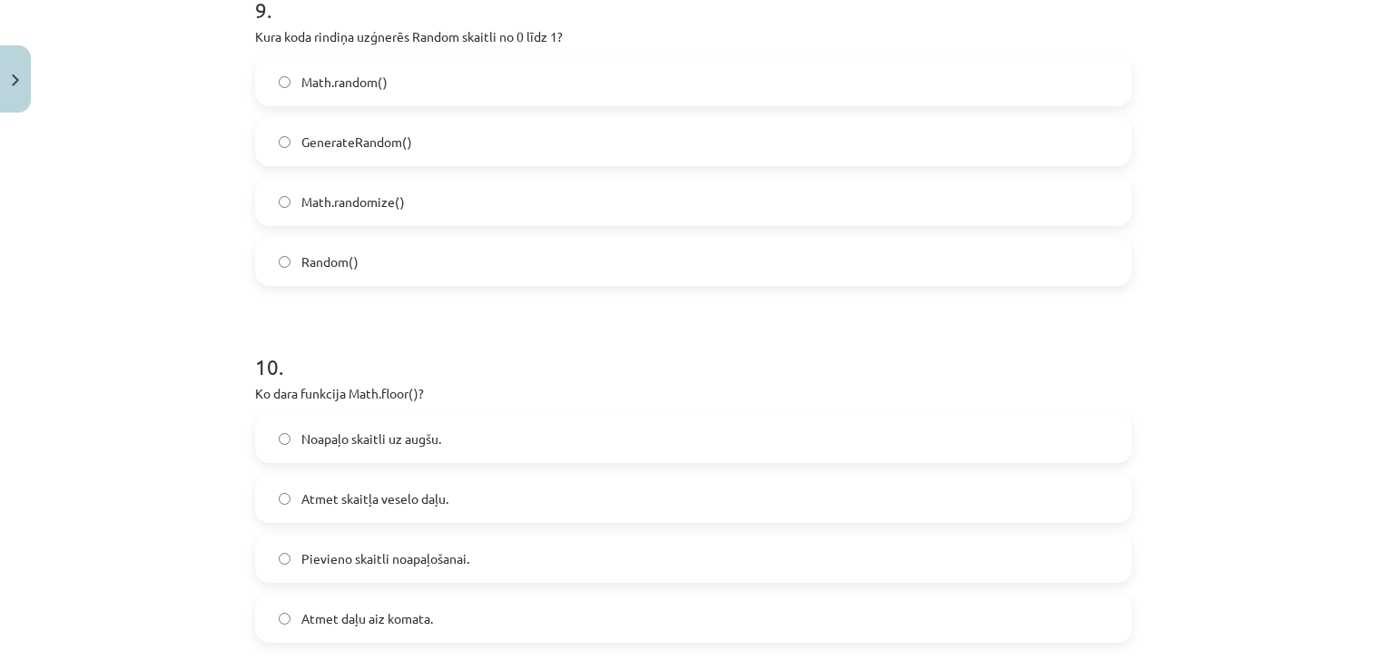
scroll to position [3333, 0]
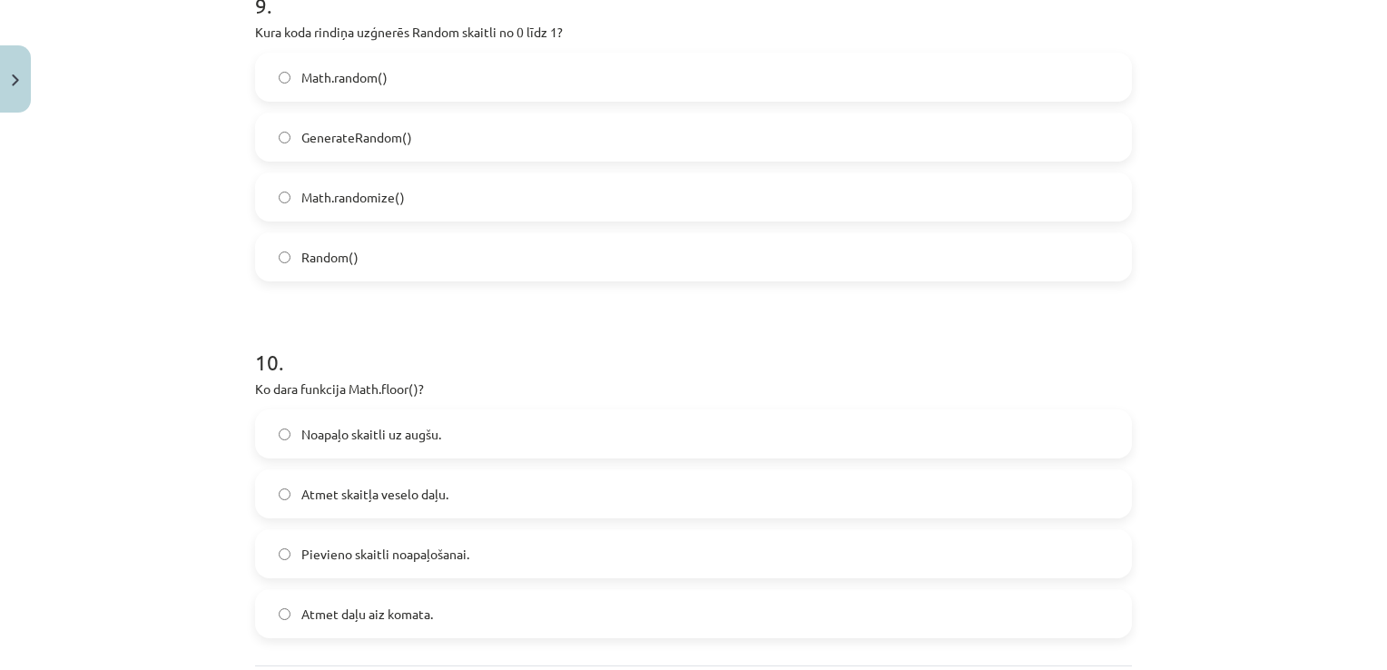
click at [750, 191] on label "Math.randomize()" at bounding box center [693, 196] width 873 height 45
click at [713, 82] on label "Math.random()" at bounding box center [693, 76] width 873 height 45
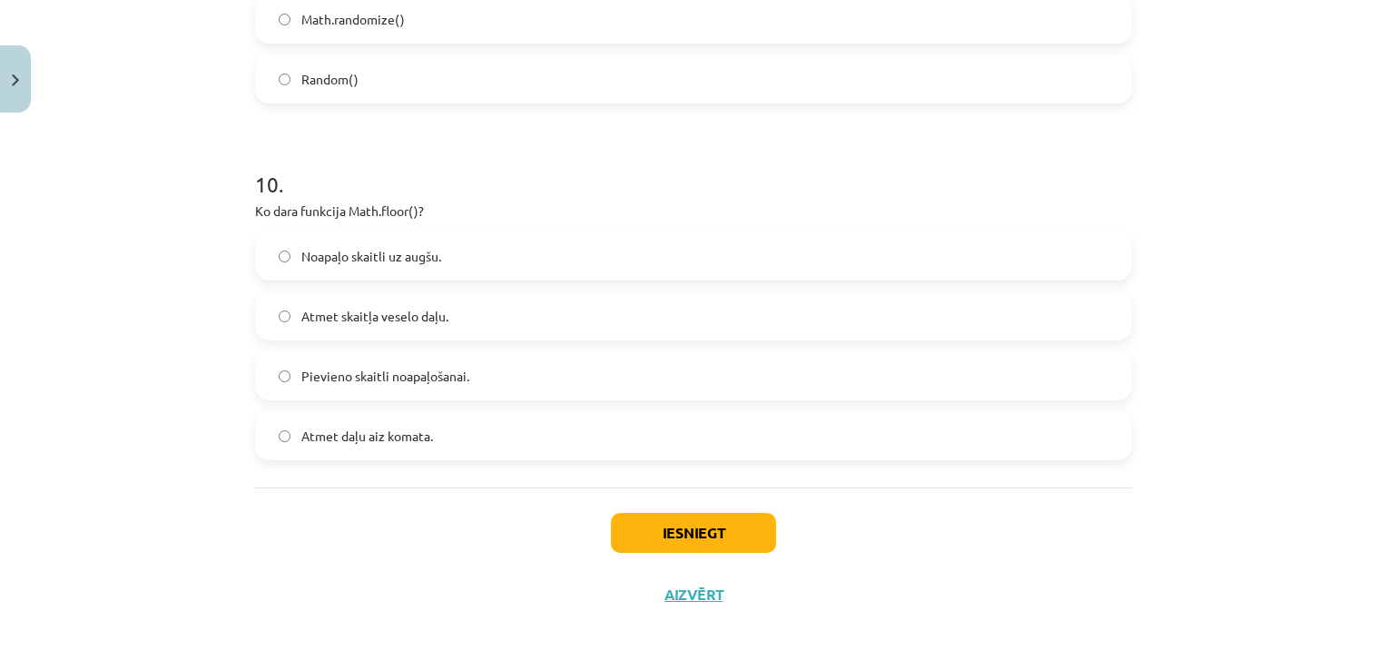
click at [446, 431] on label "Atmet daļu aiz komata." at bounding box center [693, 435] width 873 height 45
click at [659, 532] on button "Iesniegt" at bounding box center [693, 533] width 165 height 40
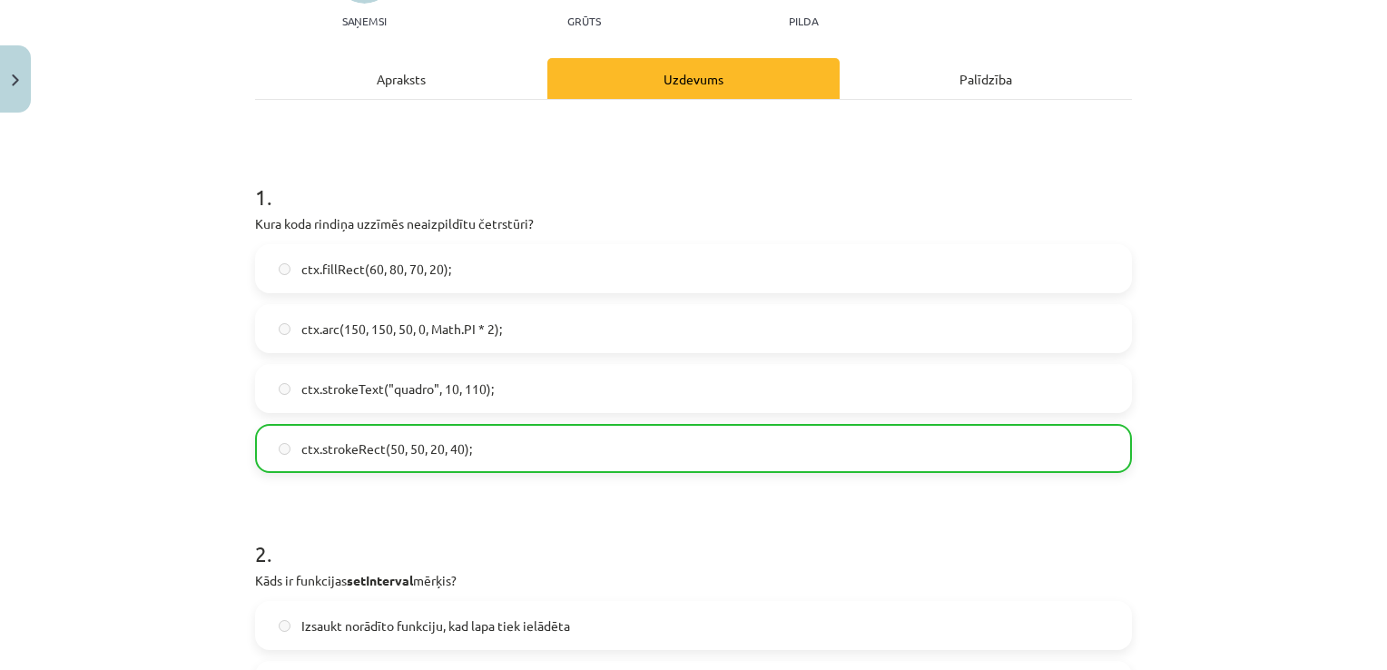
scroll to position [207, 0]
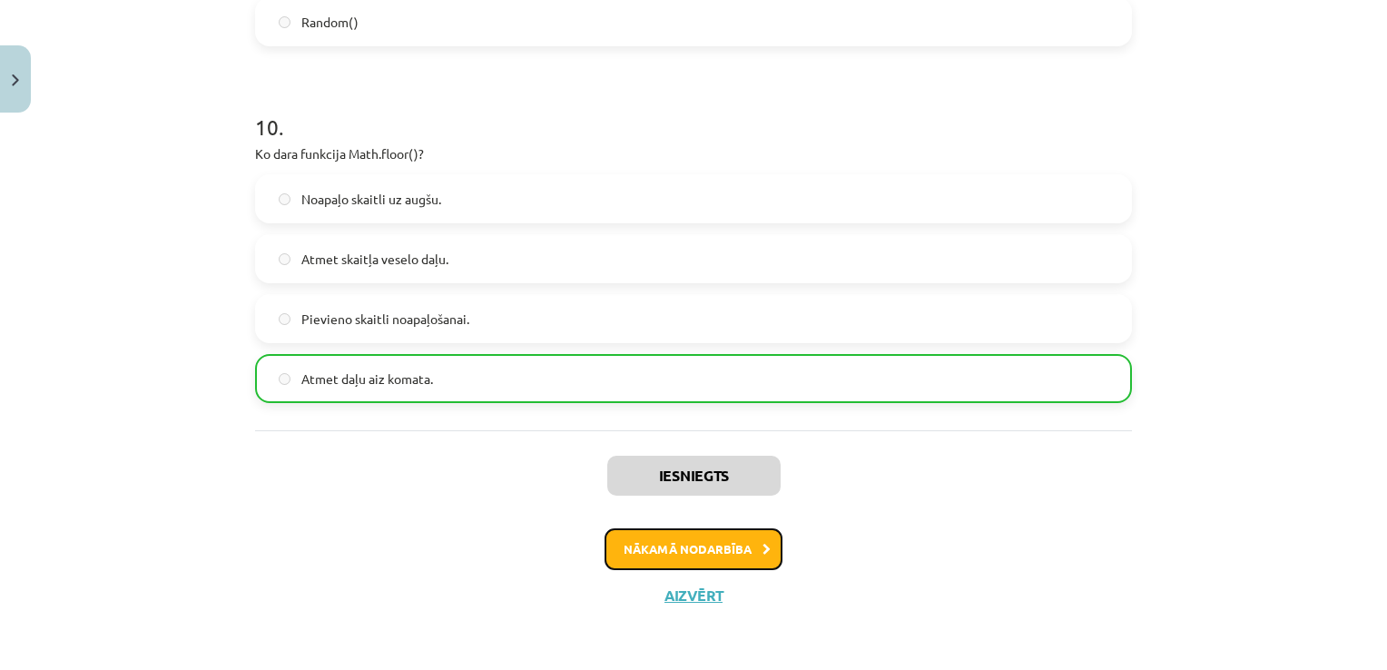
click at [659, 532] on button "Nākamā nodarbība" at bounding box center [693, 549] width 178 height 42
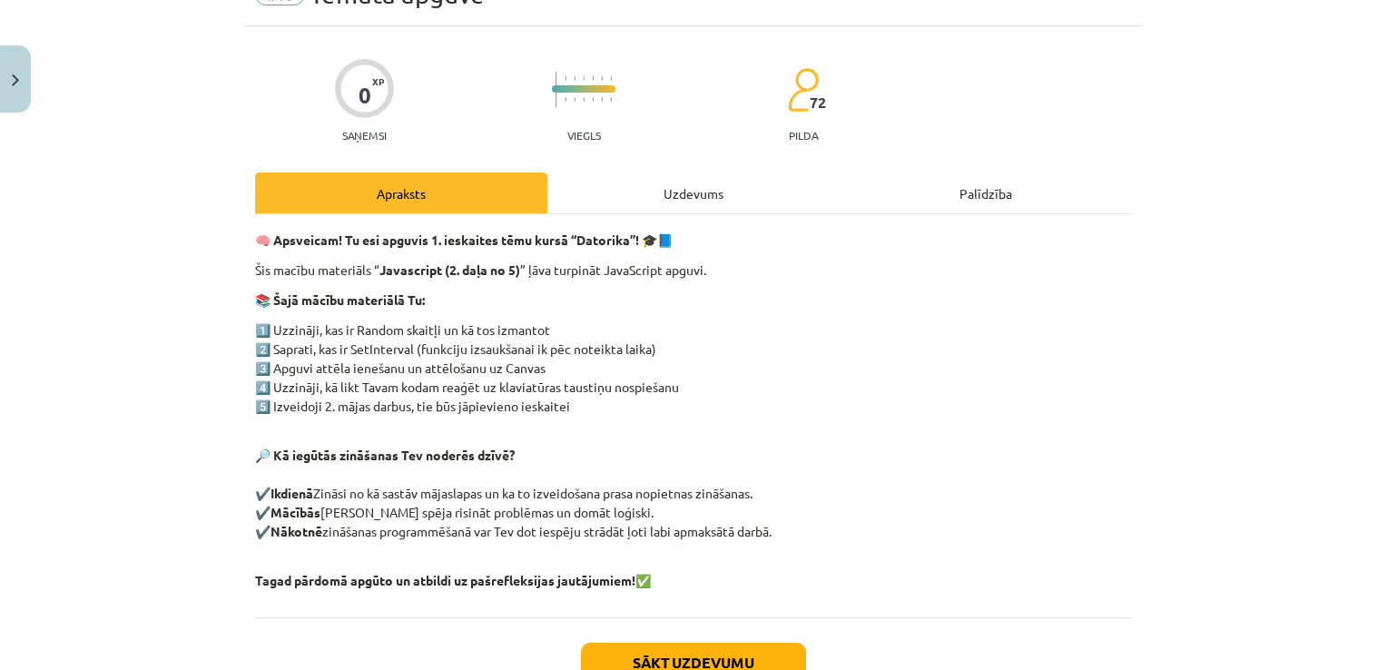
scroll to position [45, 0]
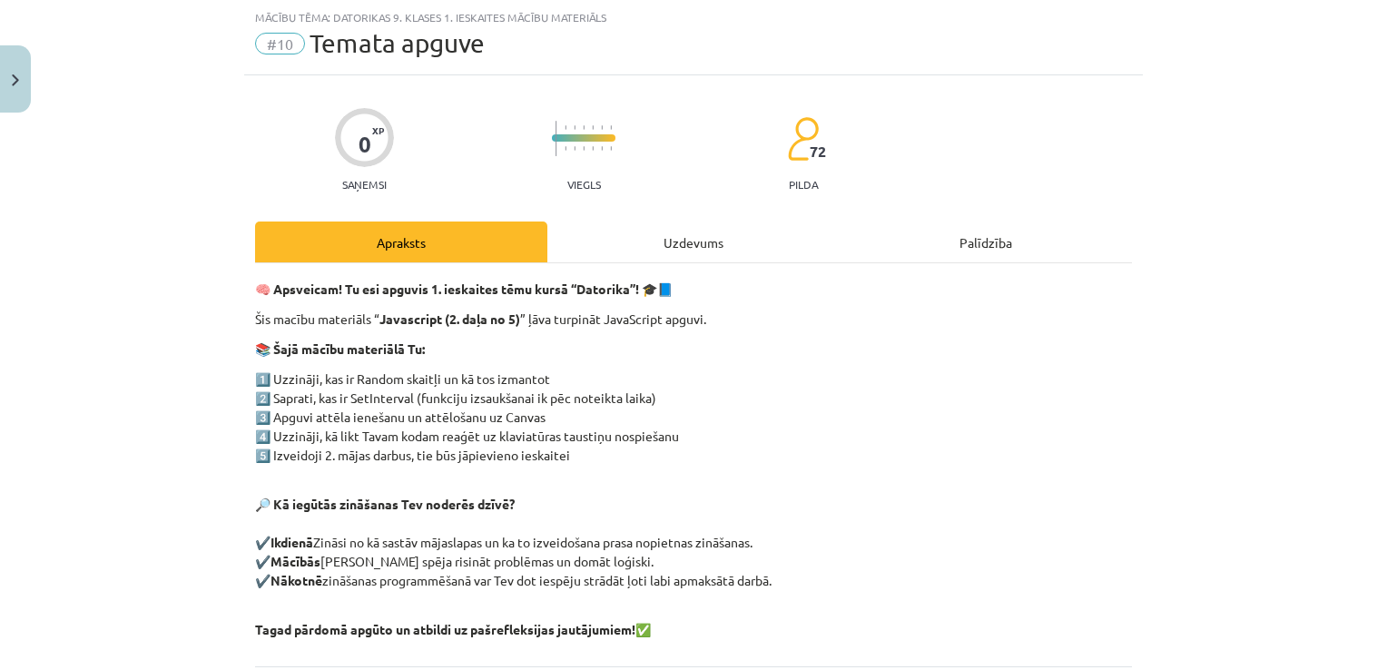
click at [704, 251] on div "Uzdevums" at bounding box center [693, 241] width 292 height 41
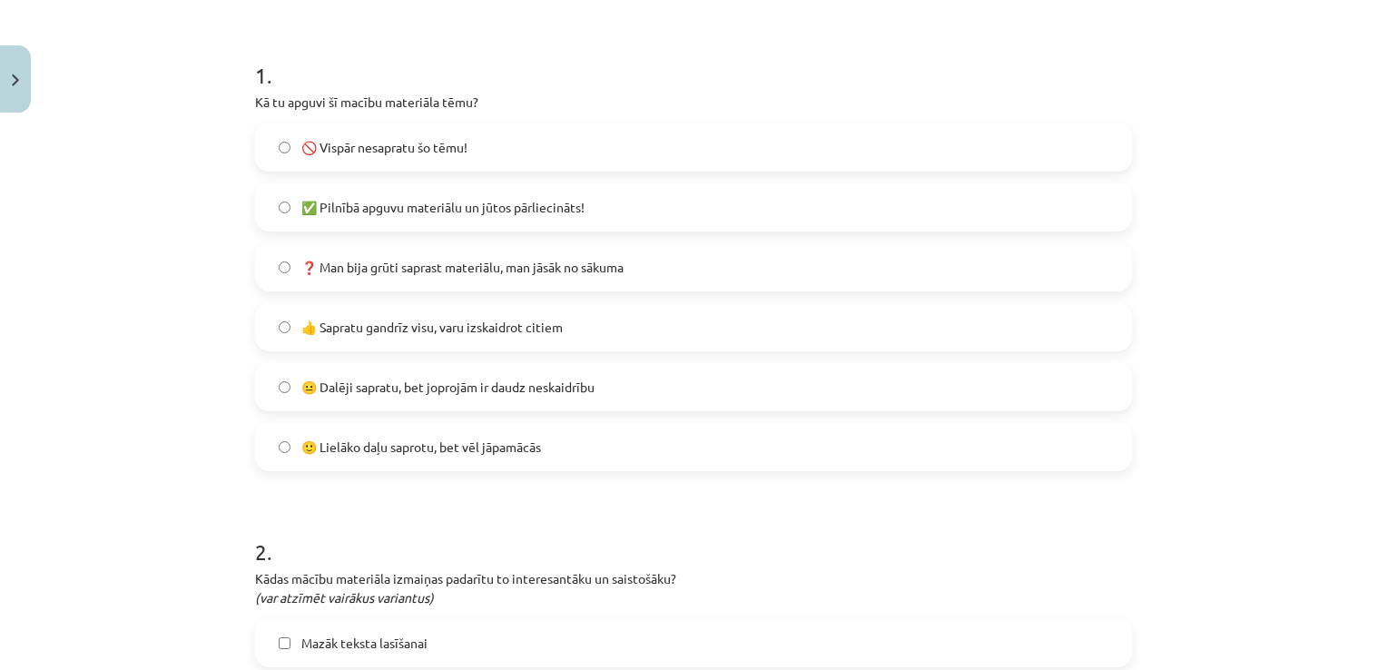
scroll to position [349, 0]
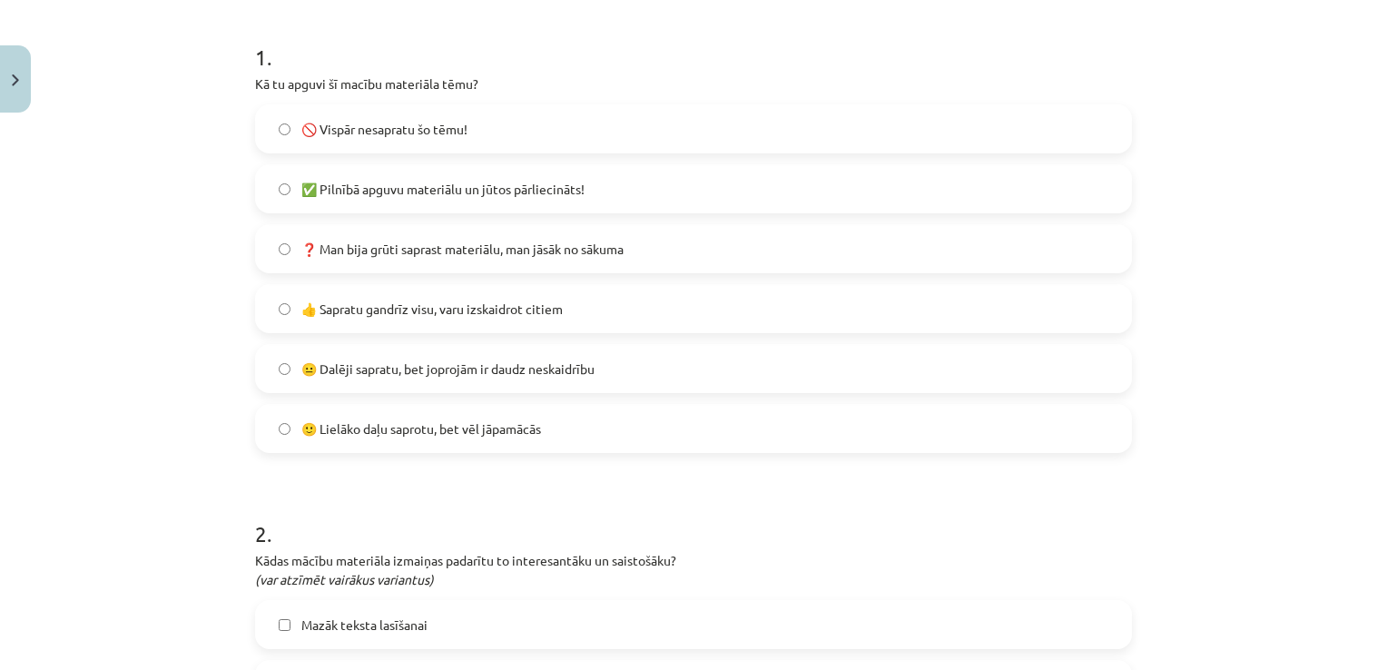
click at [595, 354] on label "😐 Dalēji sapratu, bet joprojām ir daudz neskaidrību" at bounding box center [693, 368] width 873 height 45
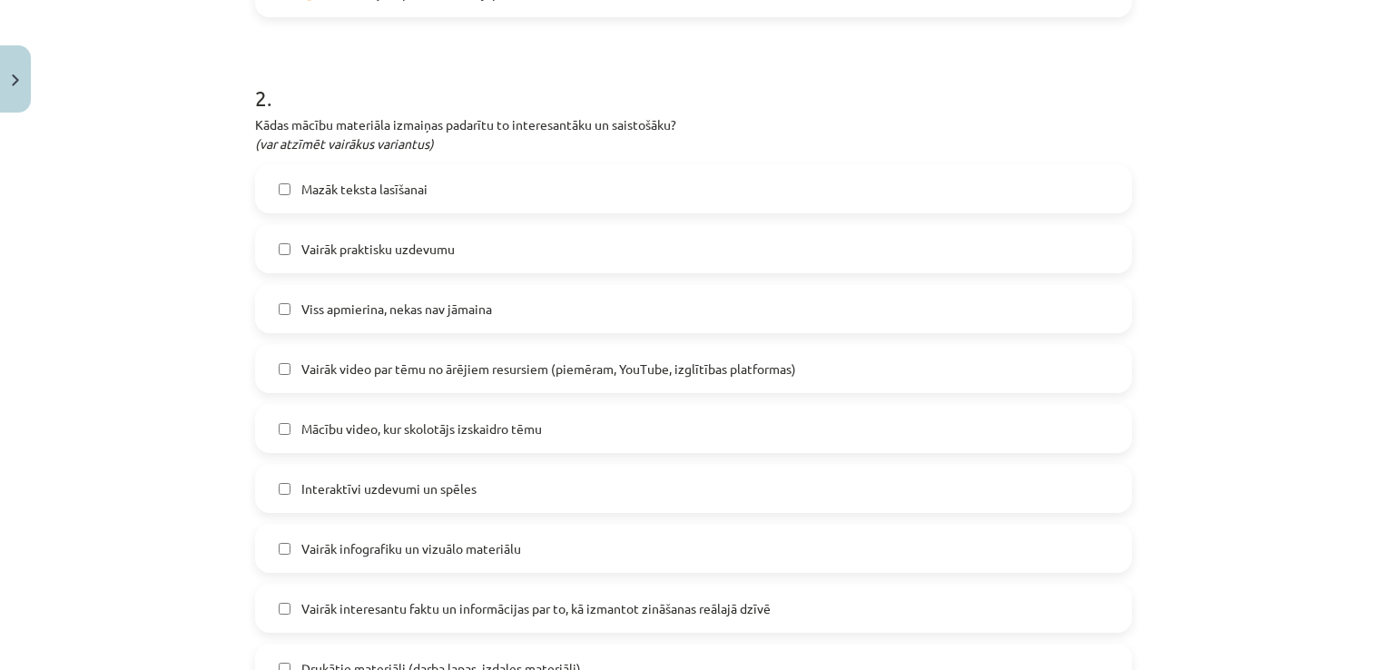
scroll to position [844, 0]
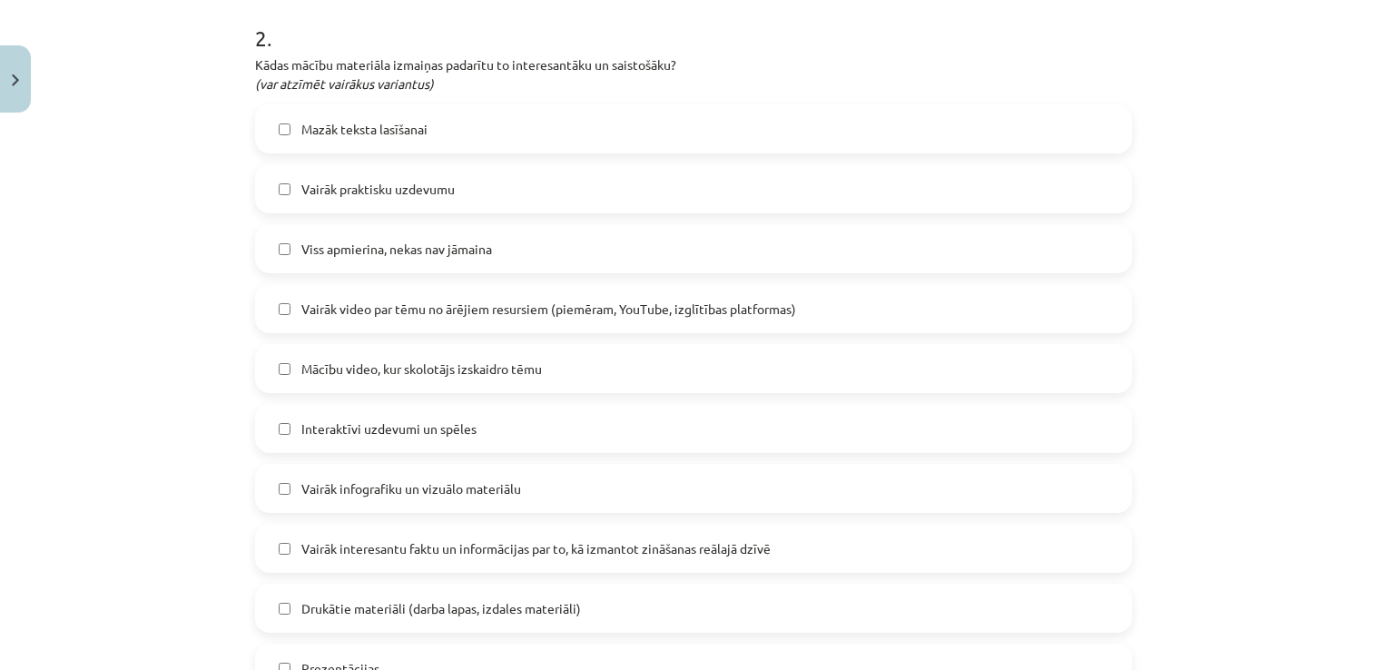
click at [559, 190] on label "Vairāk praktisku uzdevumu" at bounding box center [693, 188] width 873 height 45
click at [853, 252] on label "Viss apmierina, nekas nav jāmaina" at bounding box center [693, 248] width 873 height 45
click at [817, 197] on label "Vairāk praktisku uzdevumu" at bounding box center [693, 188] width 873 height 45
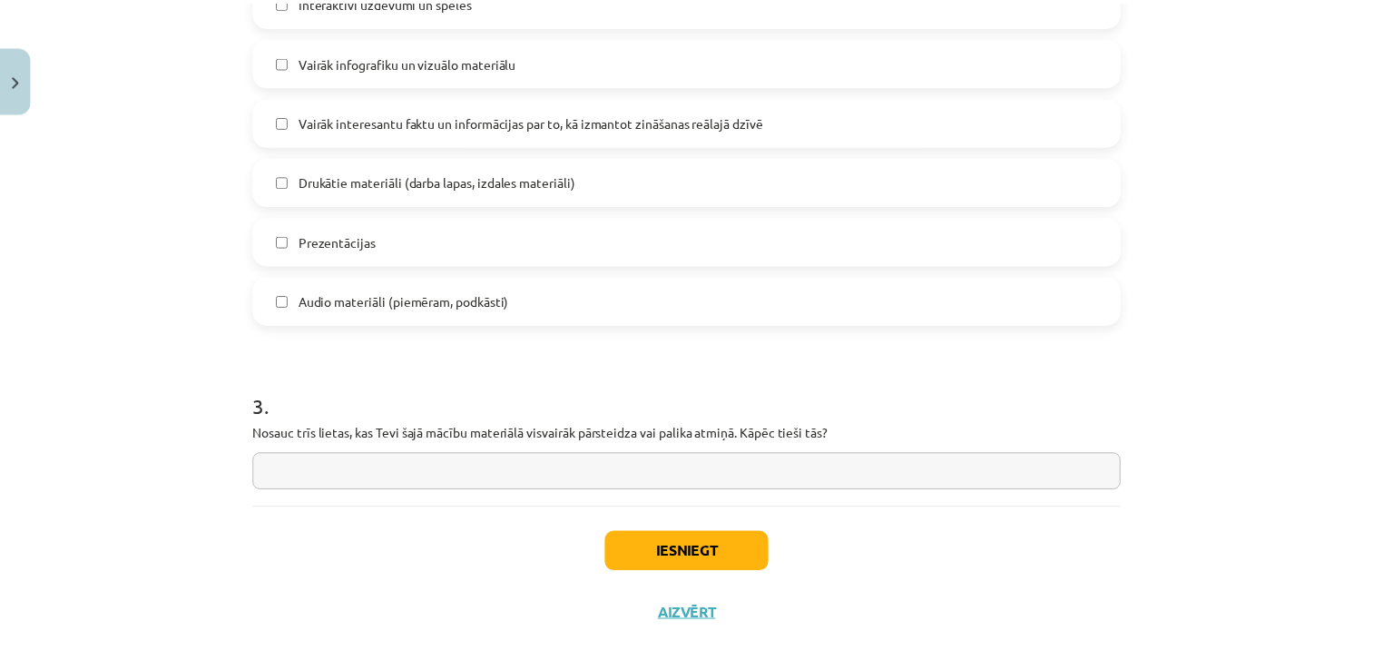
scroll to position [1291, 0]
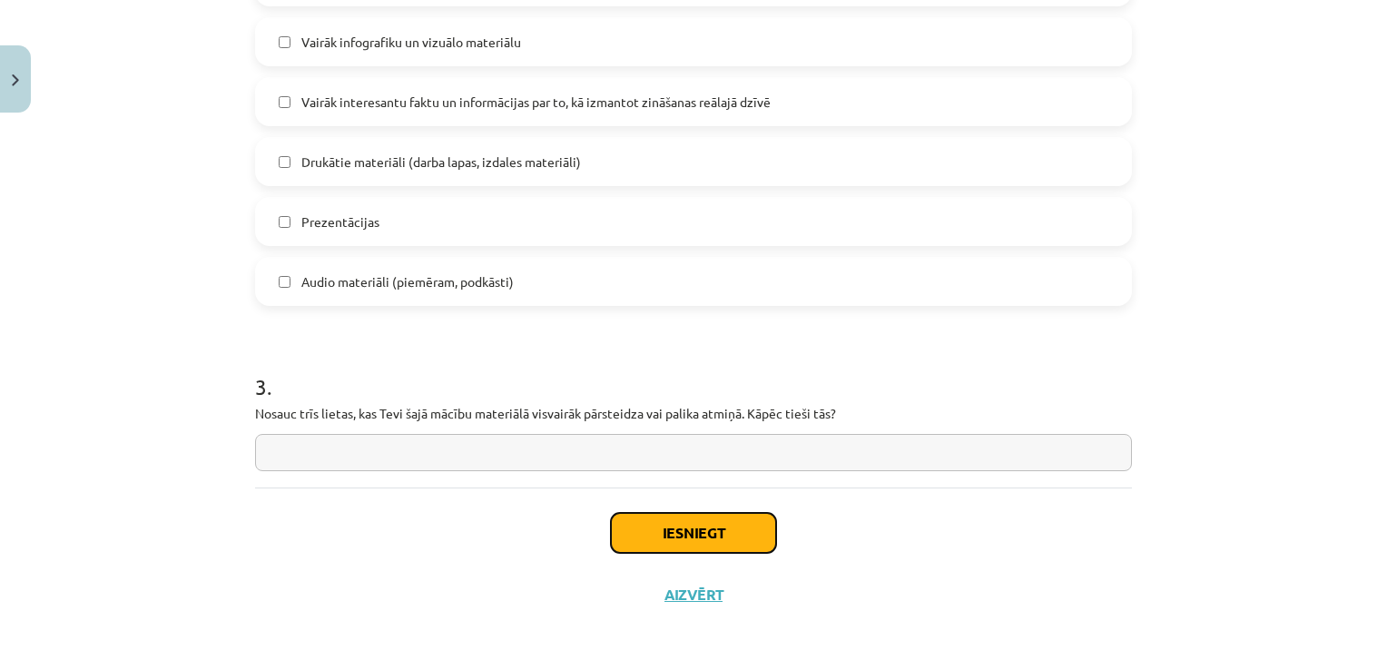
click at [763, 532] on button "Iesniegt" at bounding box center [693, 533] width 165 height 40
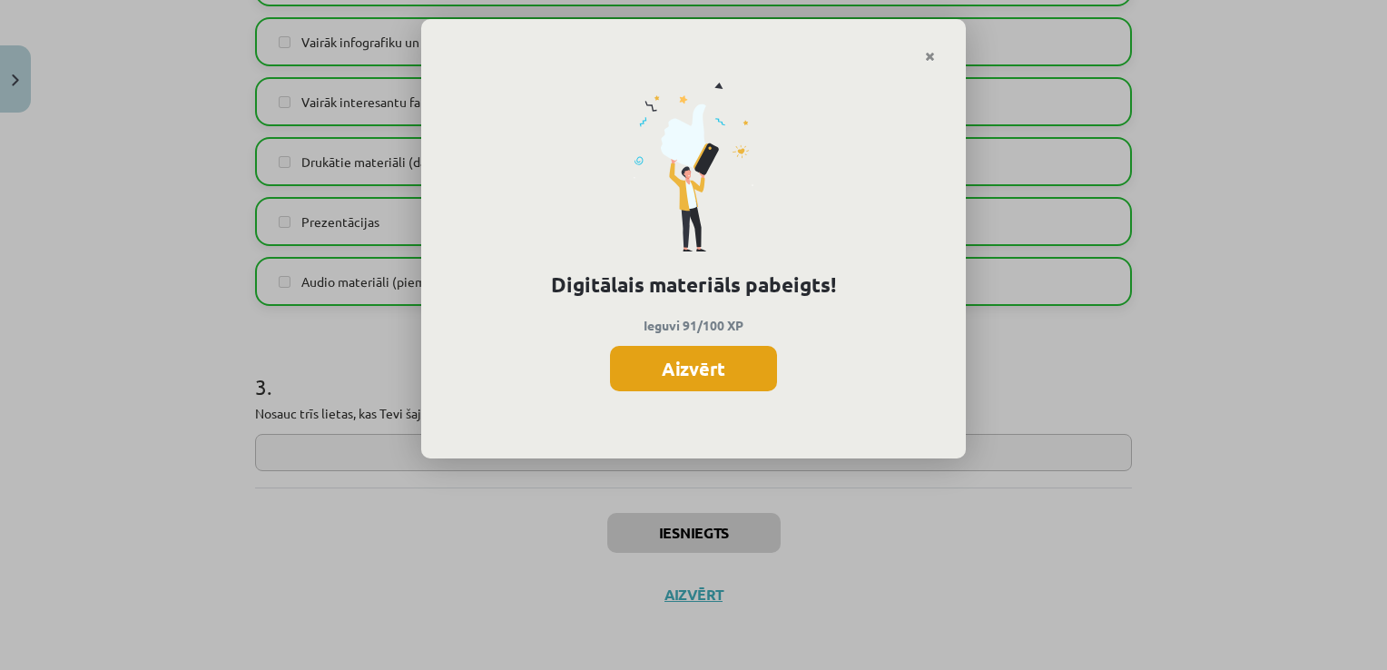
click at [636, 348] on button "Aizvērt" at bounding box center [693, 368] width 167 height 45
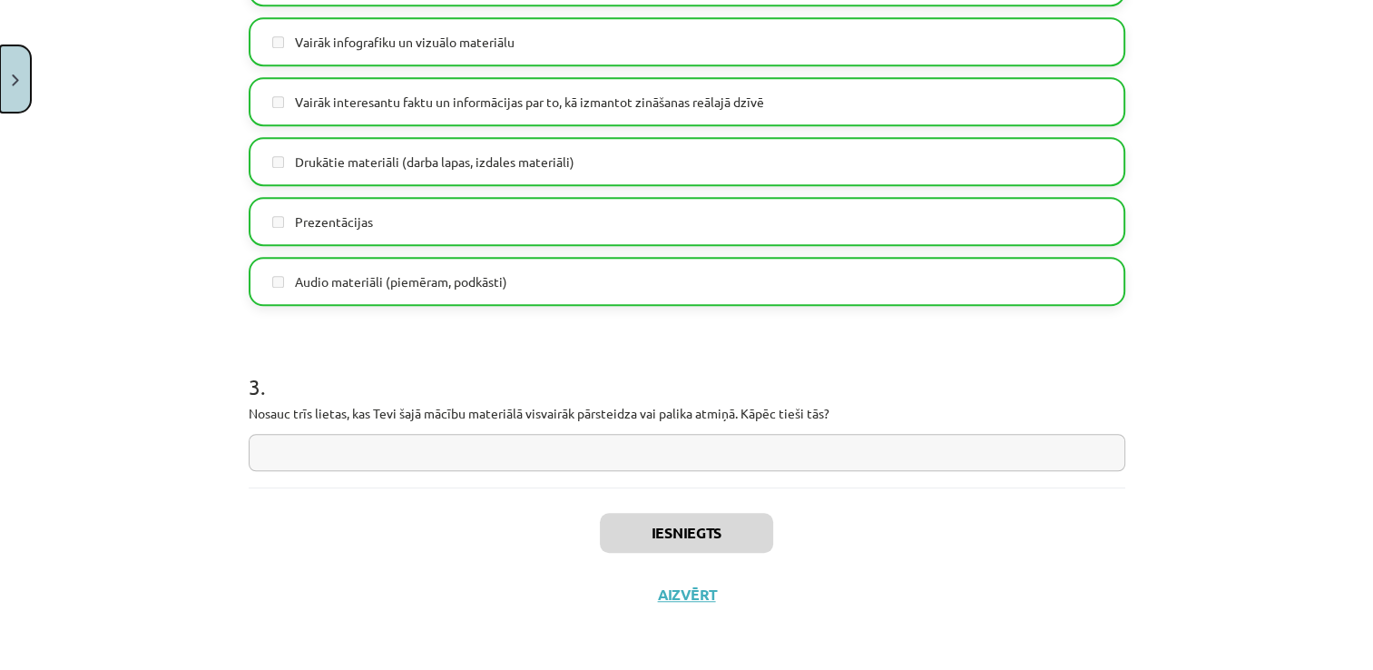
click at [16, 96] on button "Close" at bounding box center [15, 78] width 31 height 67
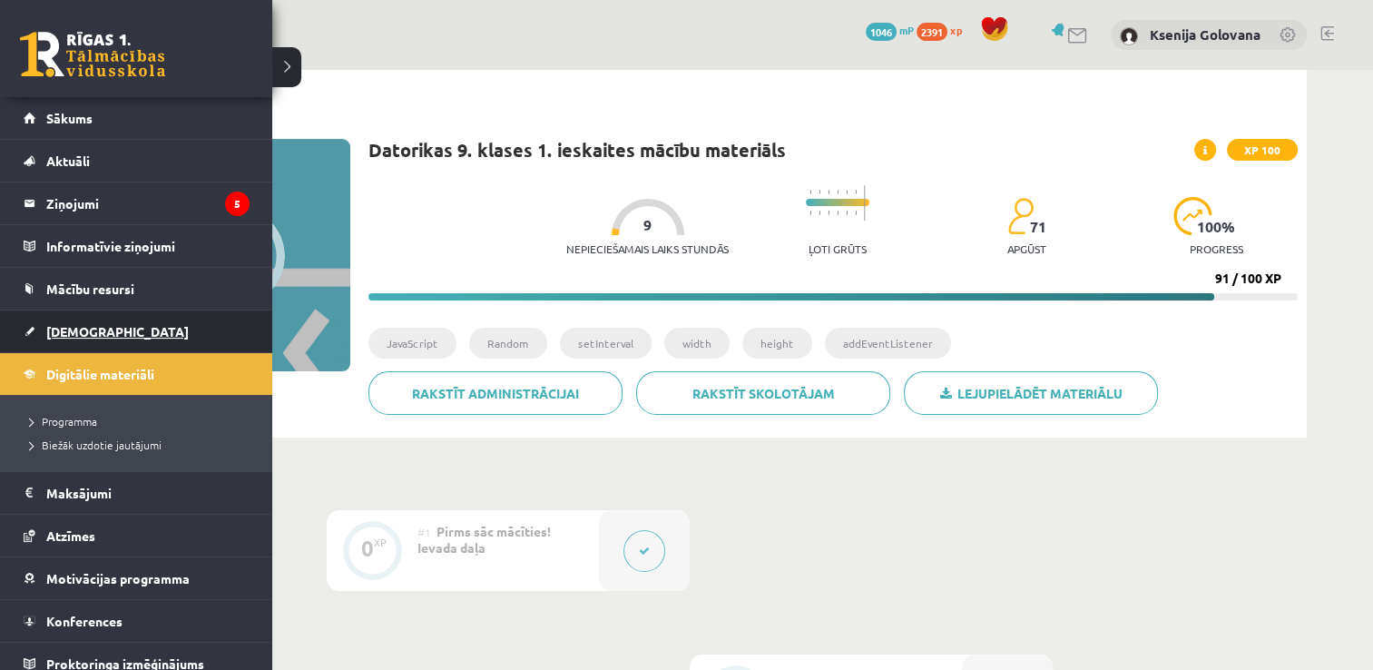
click at [69, 339] on link "[DEMOGRAPHIC_DATA]" at bounding box center [137, 331] width 226 height 42
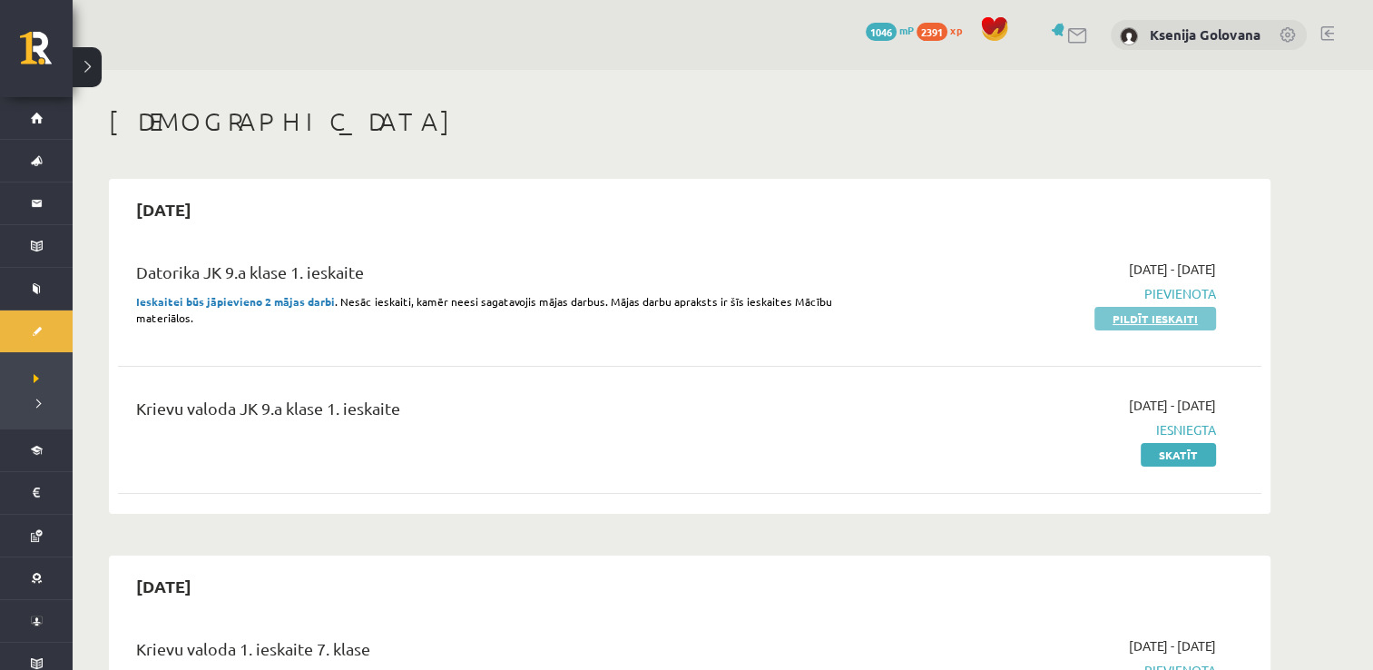
click at [1177, 324] on link "Pildīt ieskaiti" at bounding box center [1156, 319] width 122 height 24
click at [1122, 322] on link "Pildīt ieskaiti" at bounding box center [1156, 319] width 122 height 24
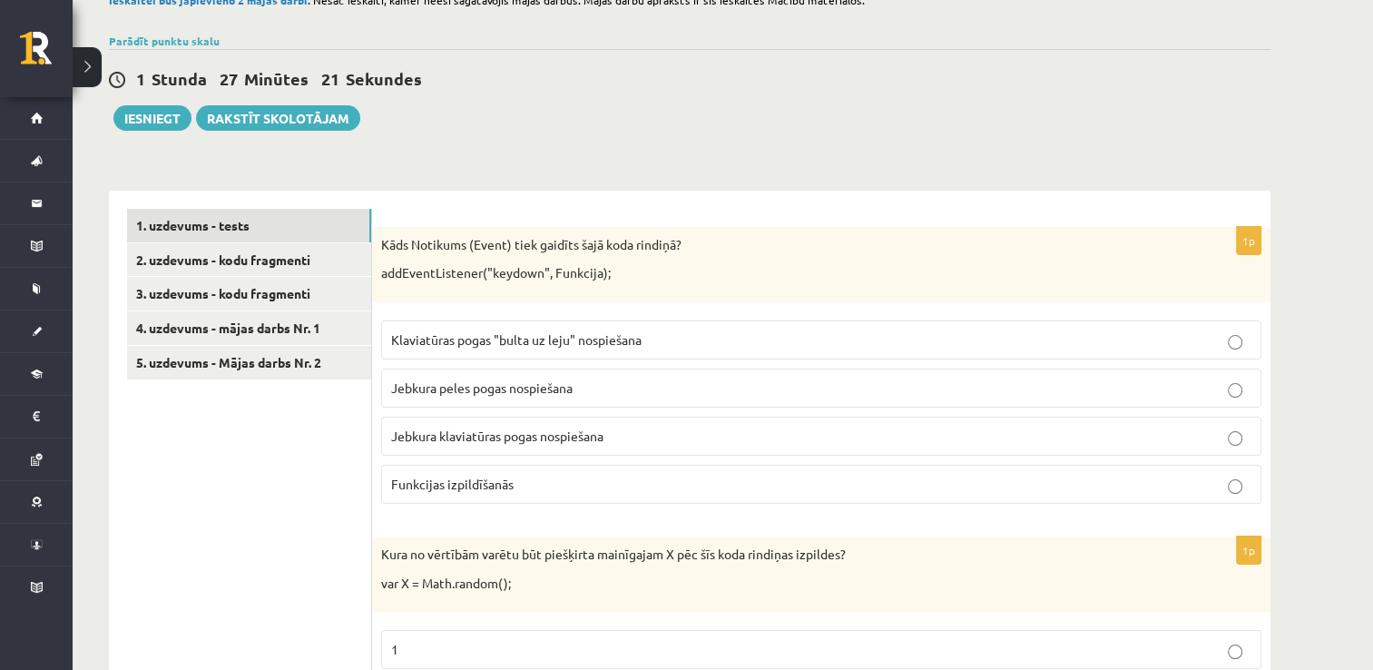
scroll to position [139, 0]
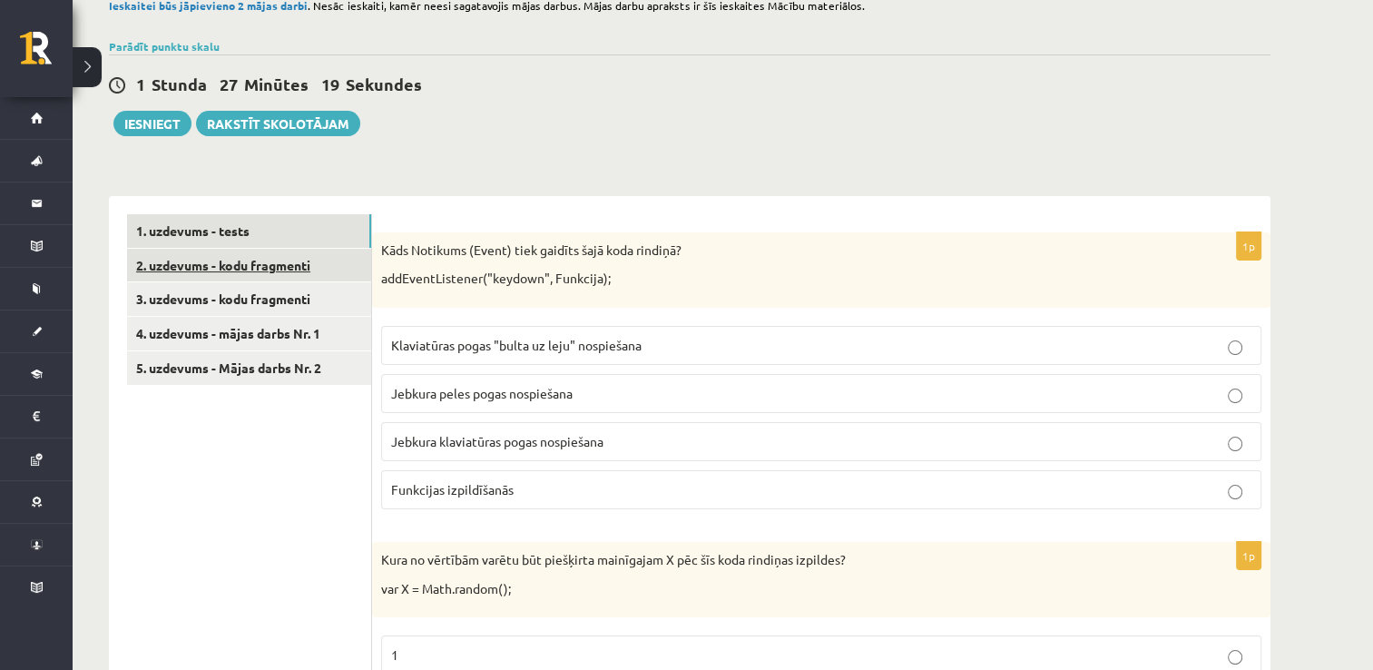
click at [293, 278] on link "2. uzdevums - kodu fragmenti" at bounding box center [249, 266] width 244 height 34
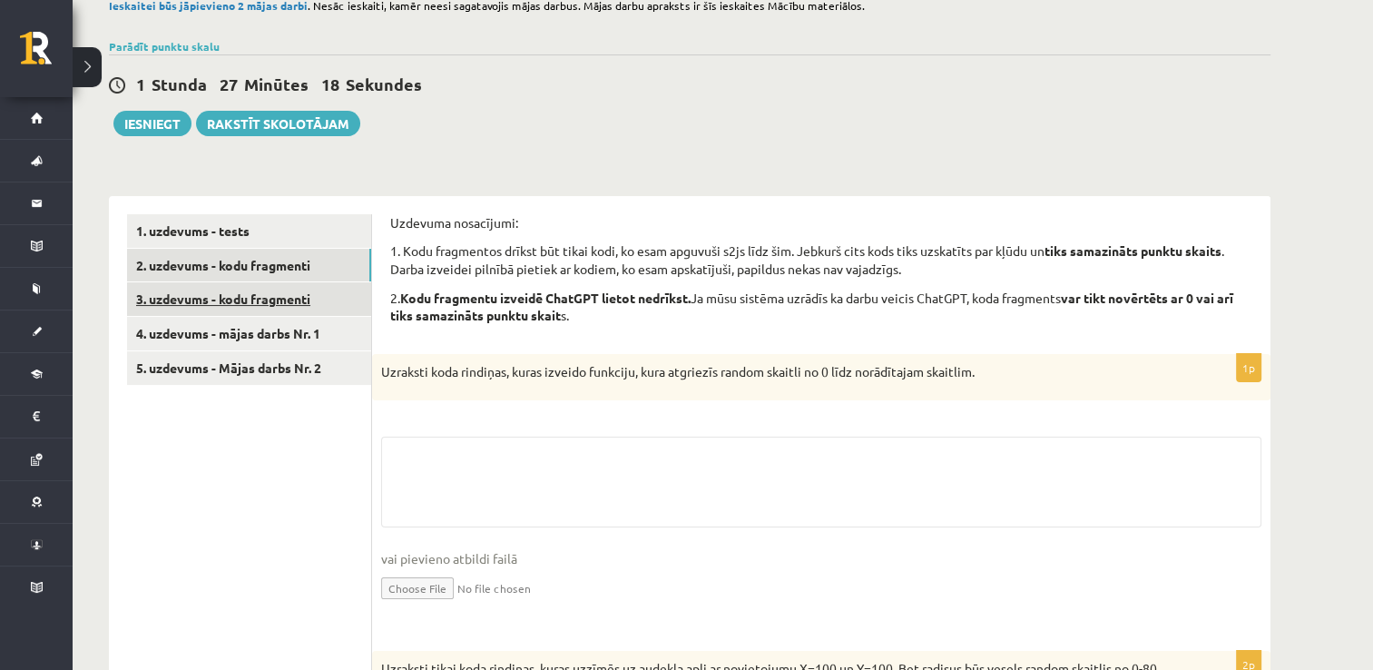
click at [280, 297] on link "3. uzdevums - kodu fragmenti" at bounding box center [249, 299] width 244 height 34
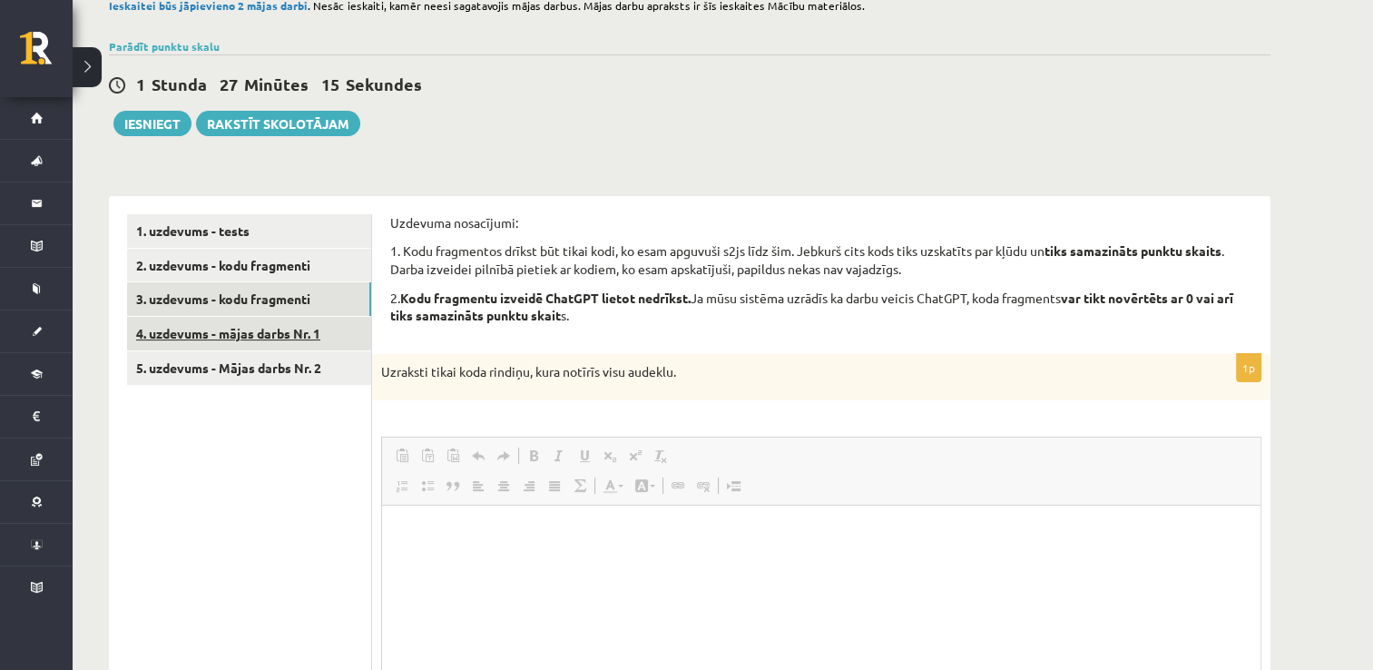
scroll to position [0, 0]
click at [272, 323] on link "4. uzdevums - mājas darbs Nr. 1" at bounding box center [249, 334] width 244 height 34
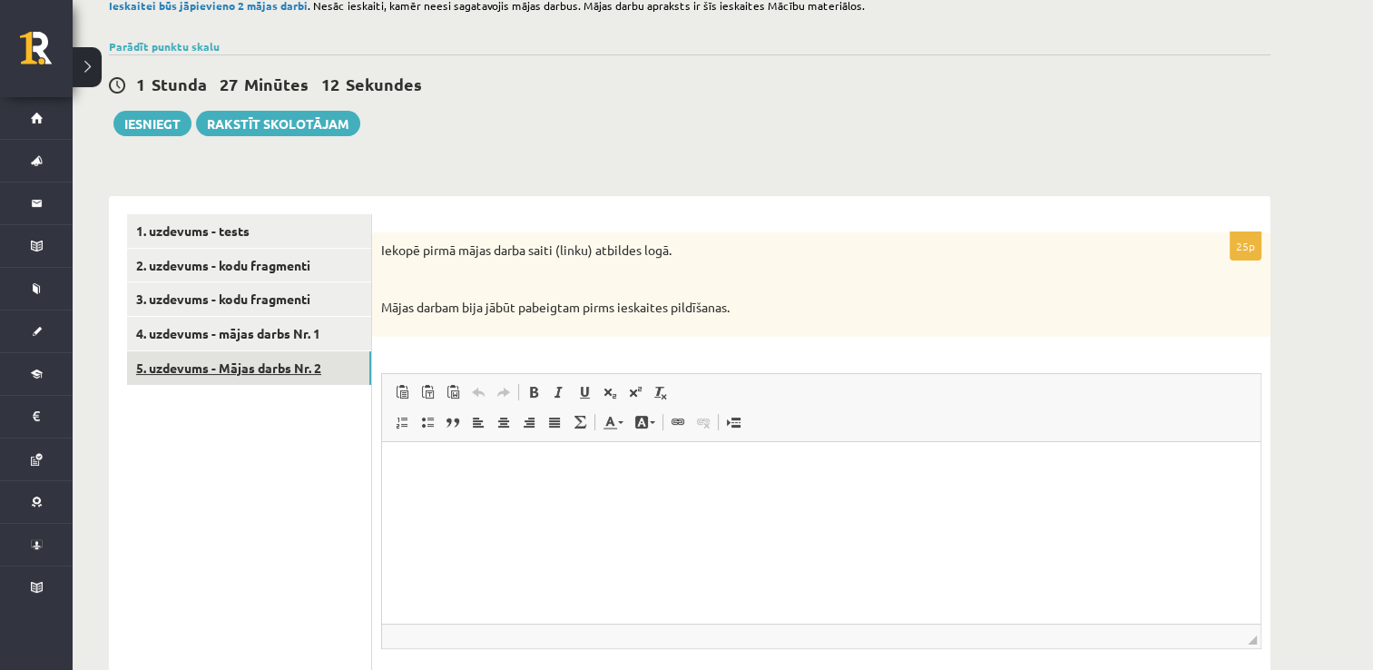
click at [258, 374] on link "5. uzdevums - Mājas darbs Nr. 2" at bounding box center [249, 368] width 244 height 34
click at [256, 241] on link "1. uzdevums - tests" at bounding box center [249, 231] width 244 height 34
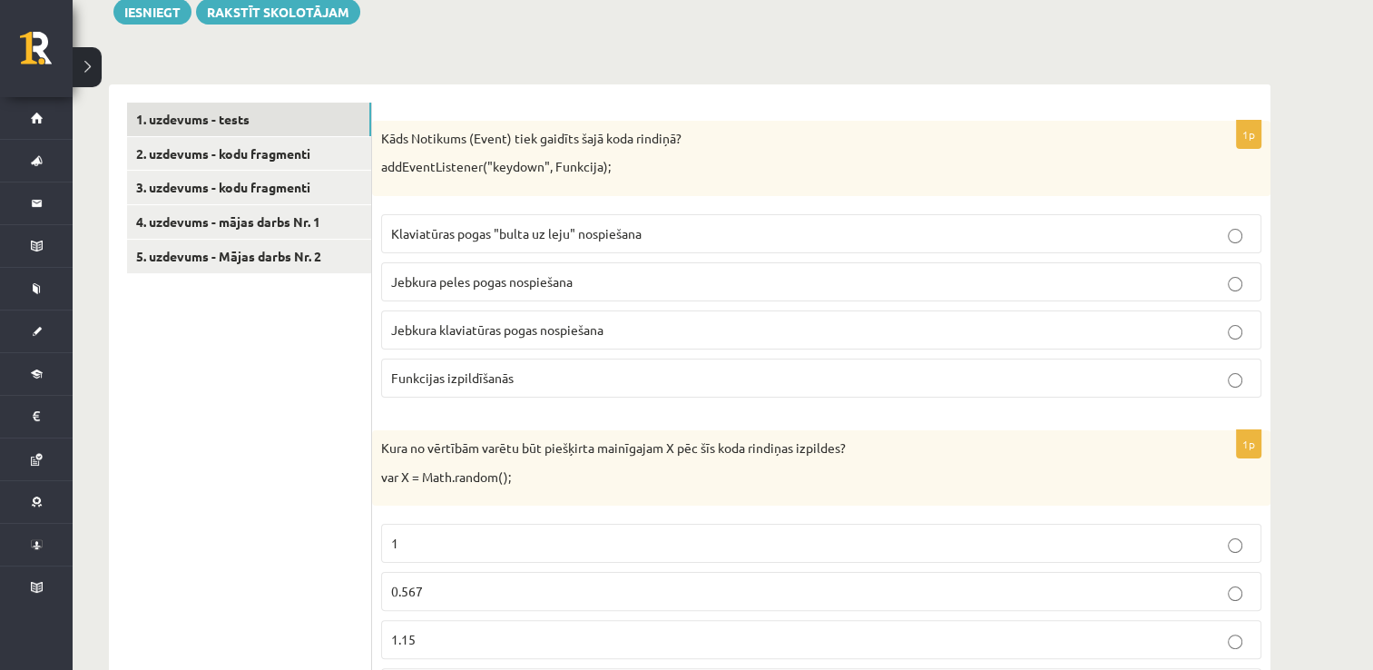
scroll to position [252, 0]
click at [733, 310] on label "Jebkura klaviatūras pogas nospiešana" at bounding box center [821, 328] width 880 height 39
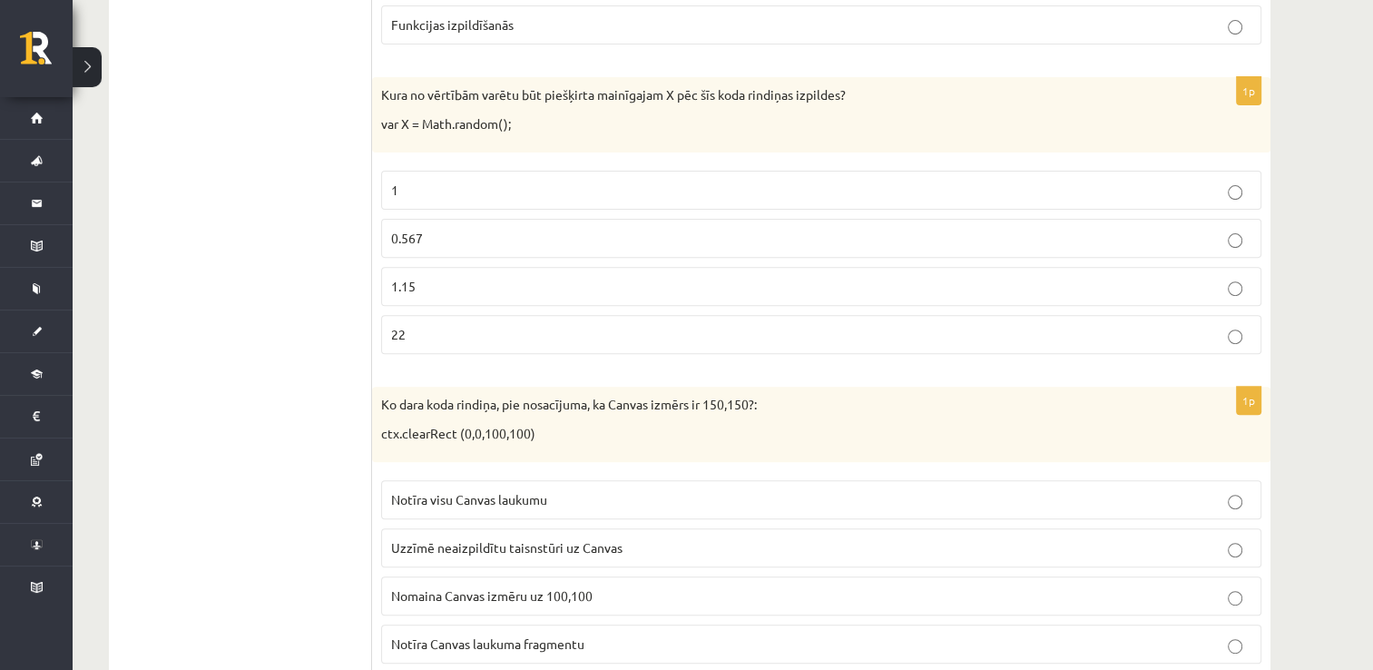
scroll to position [653, 0]
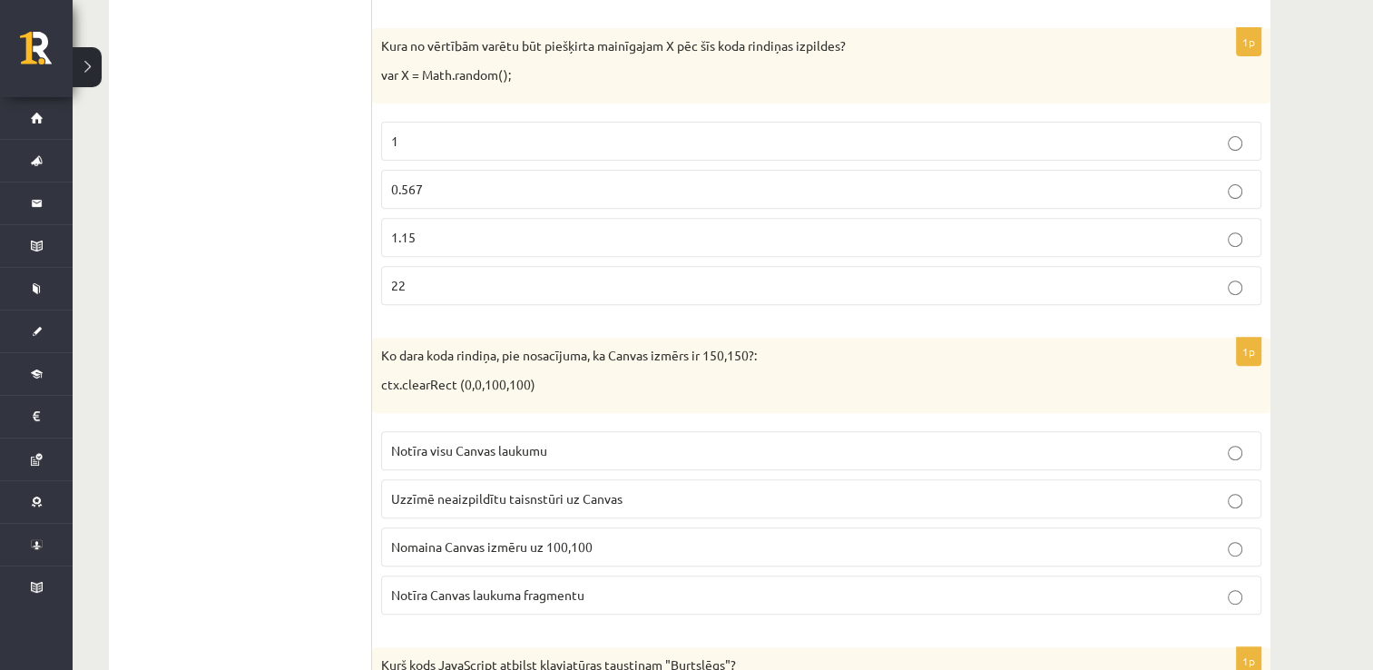
click at [733, 191] on p "0.567" at bounding box center [821, 189] width 860 height 19
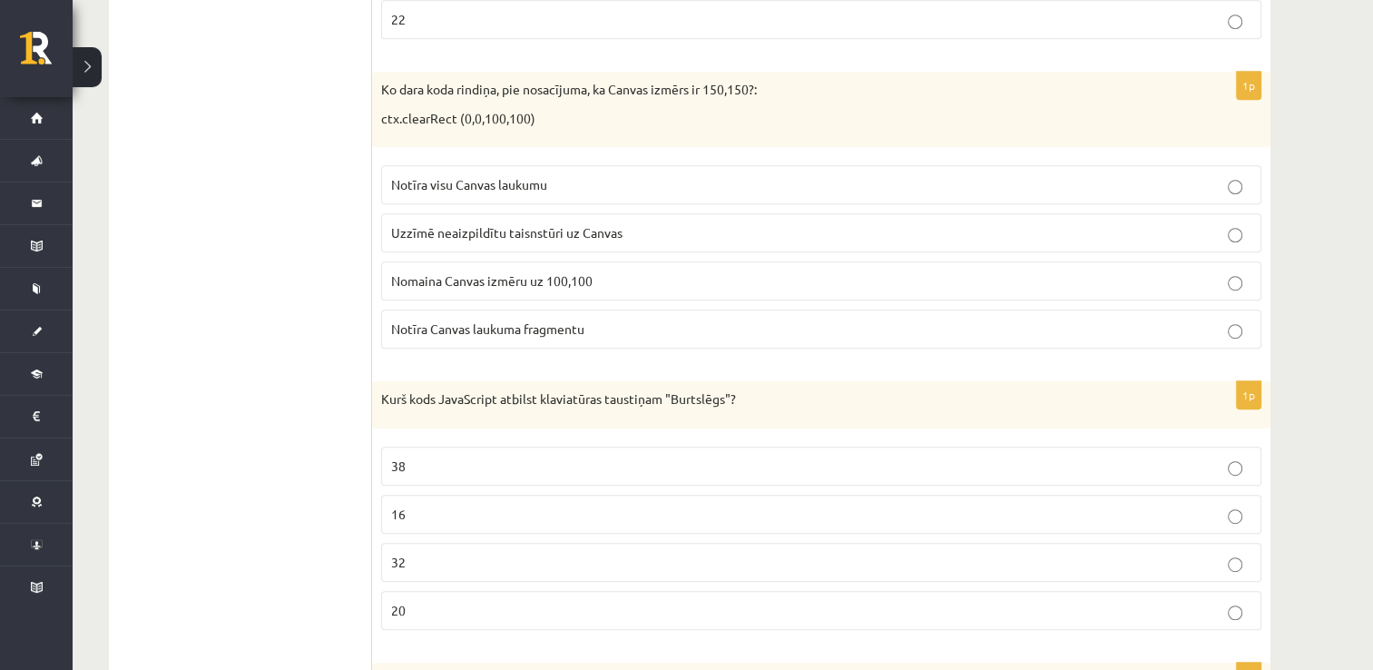
scroll to position [967, 0]
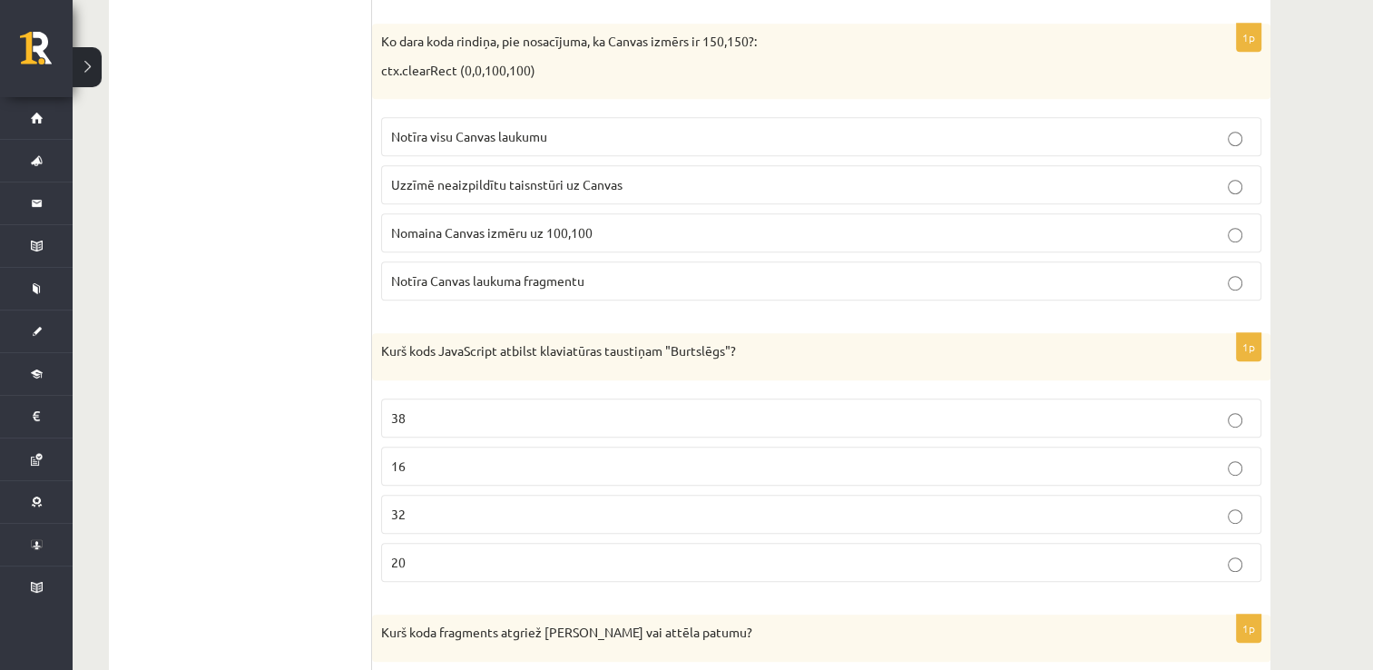
click at [710, 263] on label "Notīra Canvas laukuma fragmentu" at bounding box center [821, 280] width 880 height 39
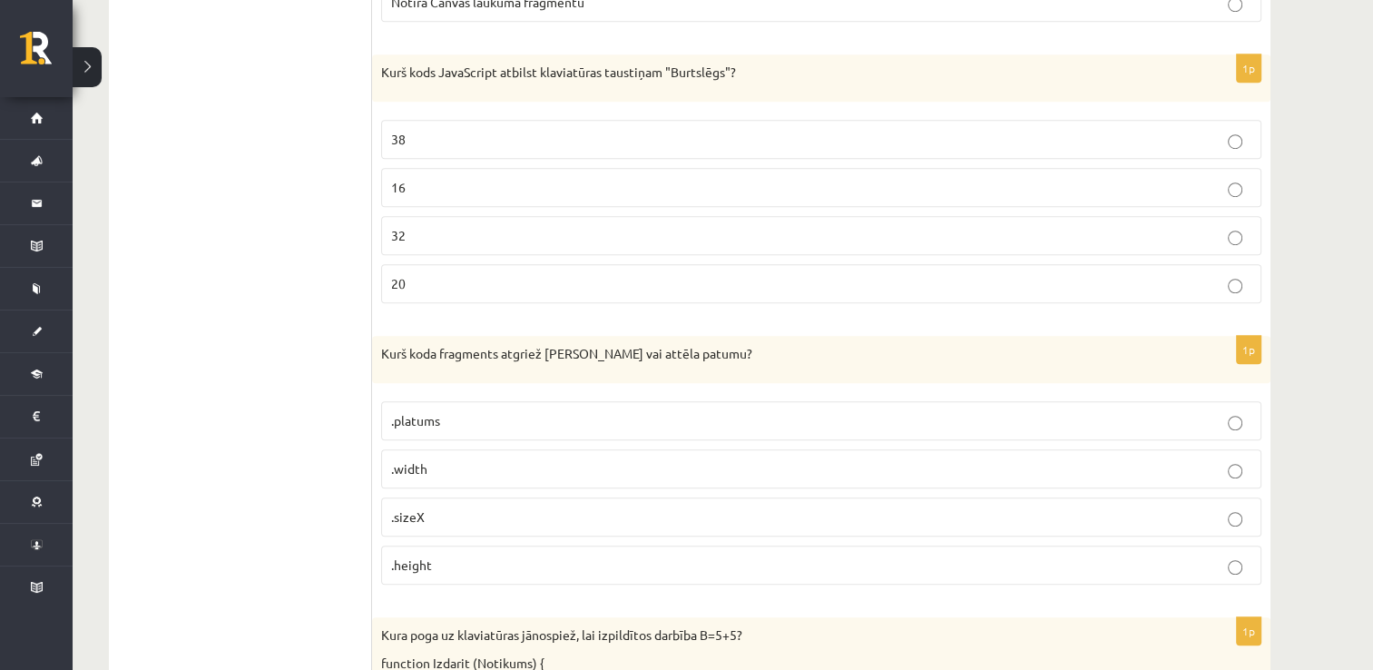
scroll to position [1270, 0]
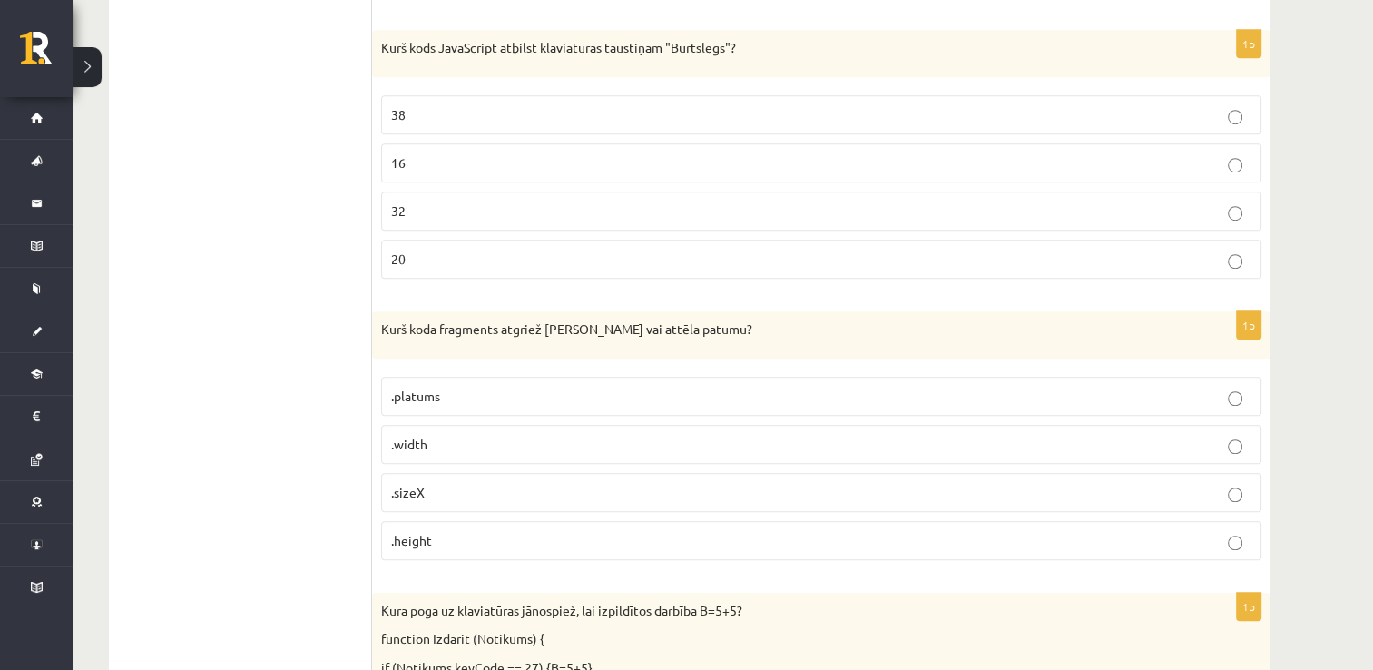
click at [893, 250] on p "20" at bounding box center [821, 259] width 860 height 19
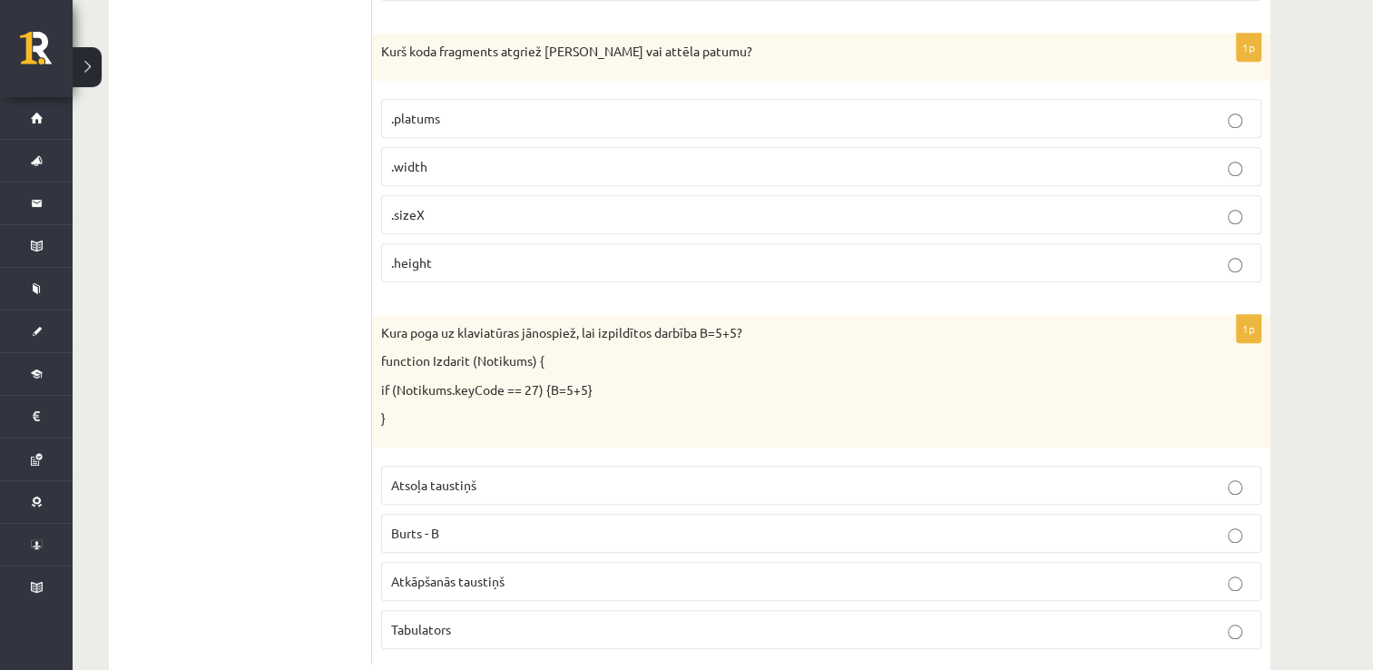
scroll to position [1560, 0]
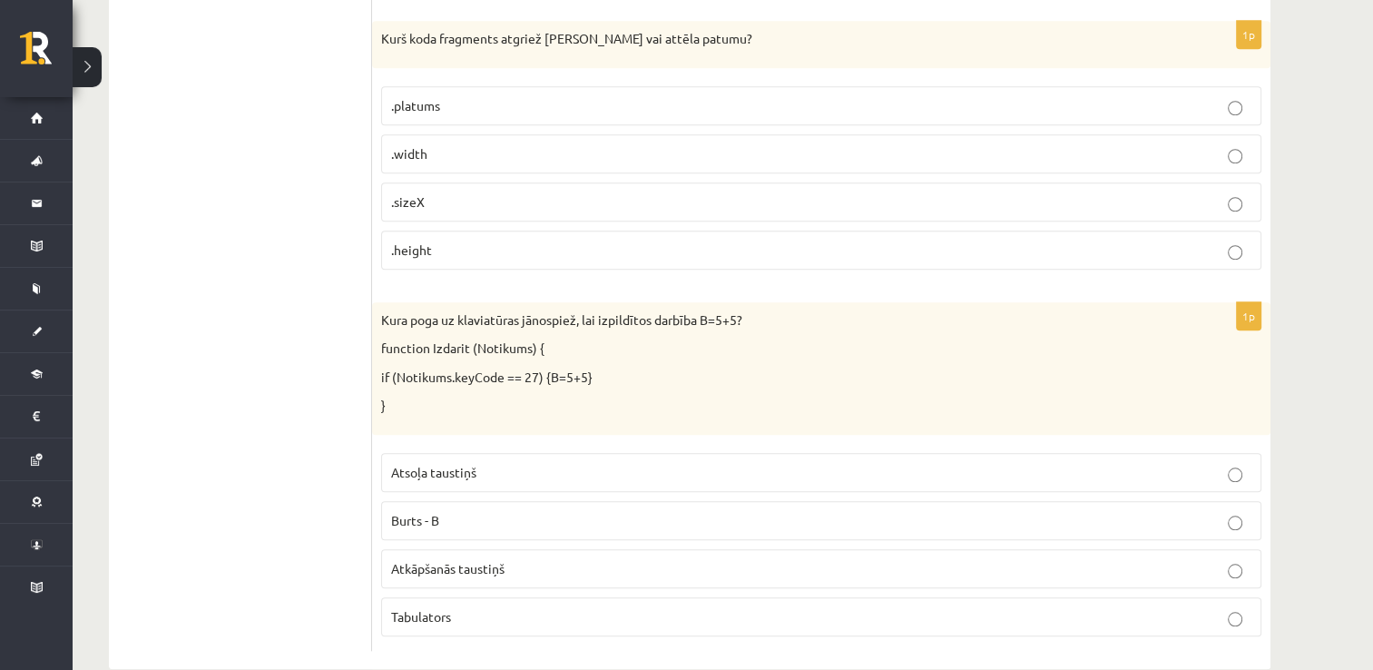
click at [752, 144] on p ".width" at bounding box center [821, 153] width 860 height 19
click at [698, 248] on p ".height" at bounding box center [821, 250] width 860 height 19
click at [721, 125] on fieldset ".platums .width .sizeX .height" at bounding box center [821, 176] width 880 height 198
click at [1213, 154] on p ".width" at bounding box center [821, 153] width 860 height 19
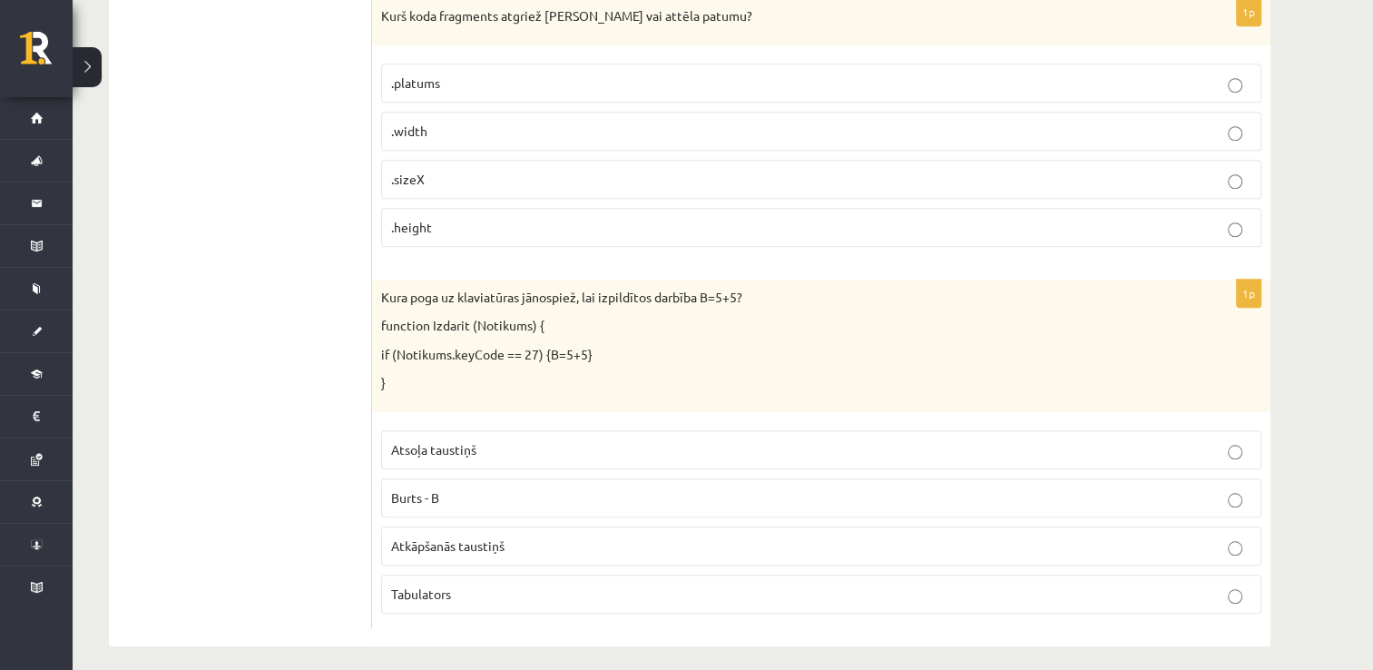
scroll to position [1587, 0]
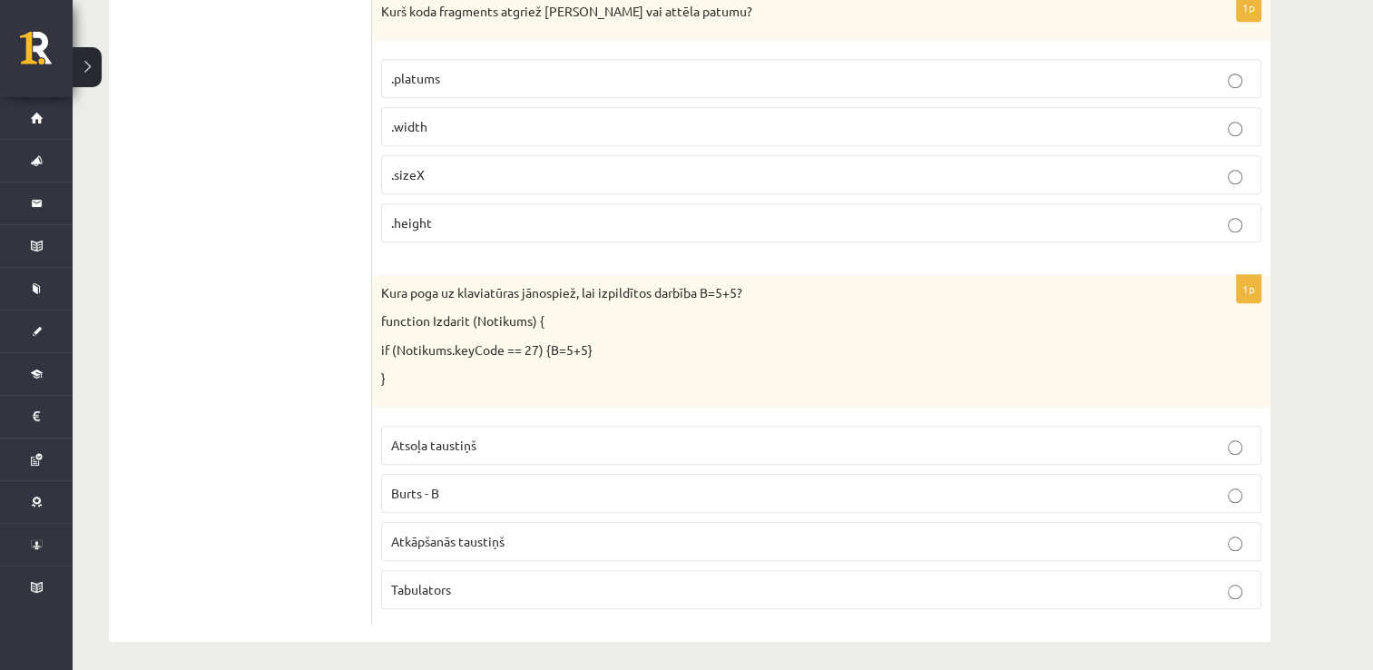
click at [782, 417] on fieldset "Atsoļa taustiņš Burts - B Atkāpšanās taustiņš Tabulators" at bounding box center [821, 516] width 880 height 198
click at [779, 452] on label "Atsoļa taustiņš" at bounding box center [821, 445] width 880 height 39
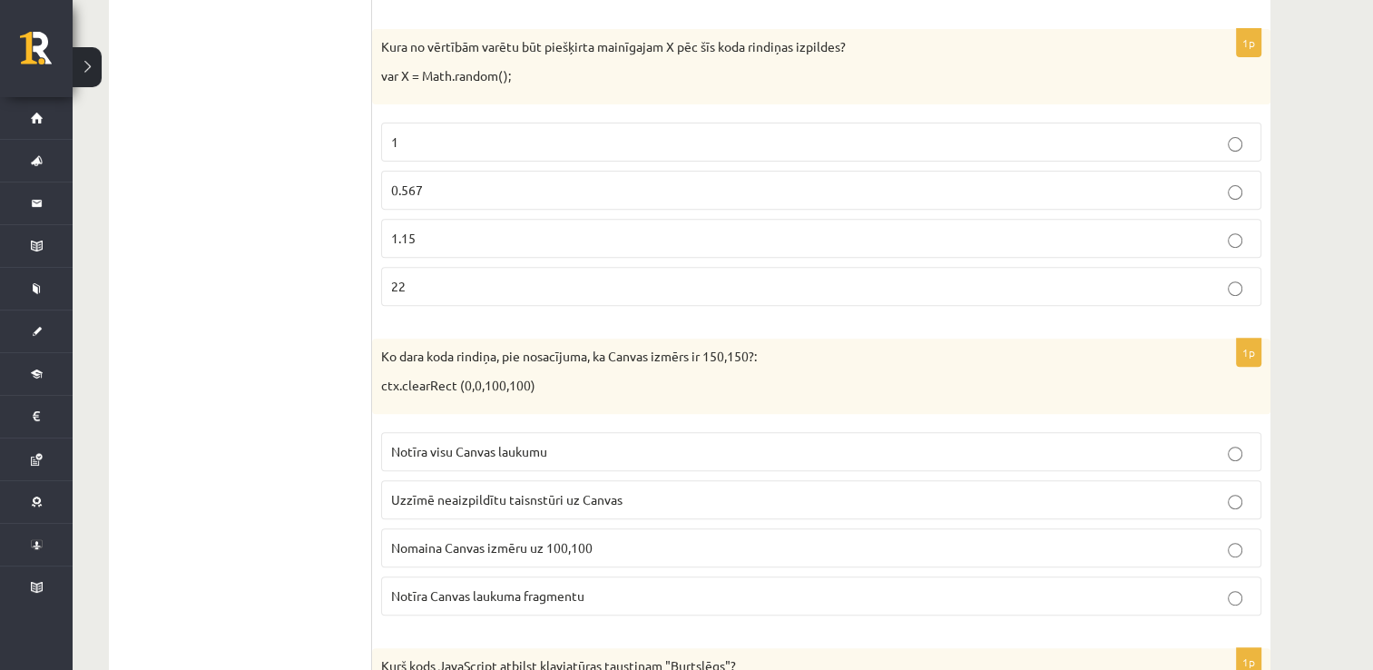
scroll to position [73, 0]
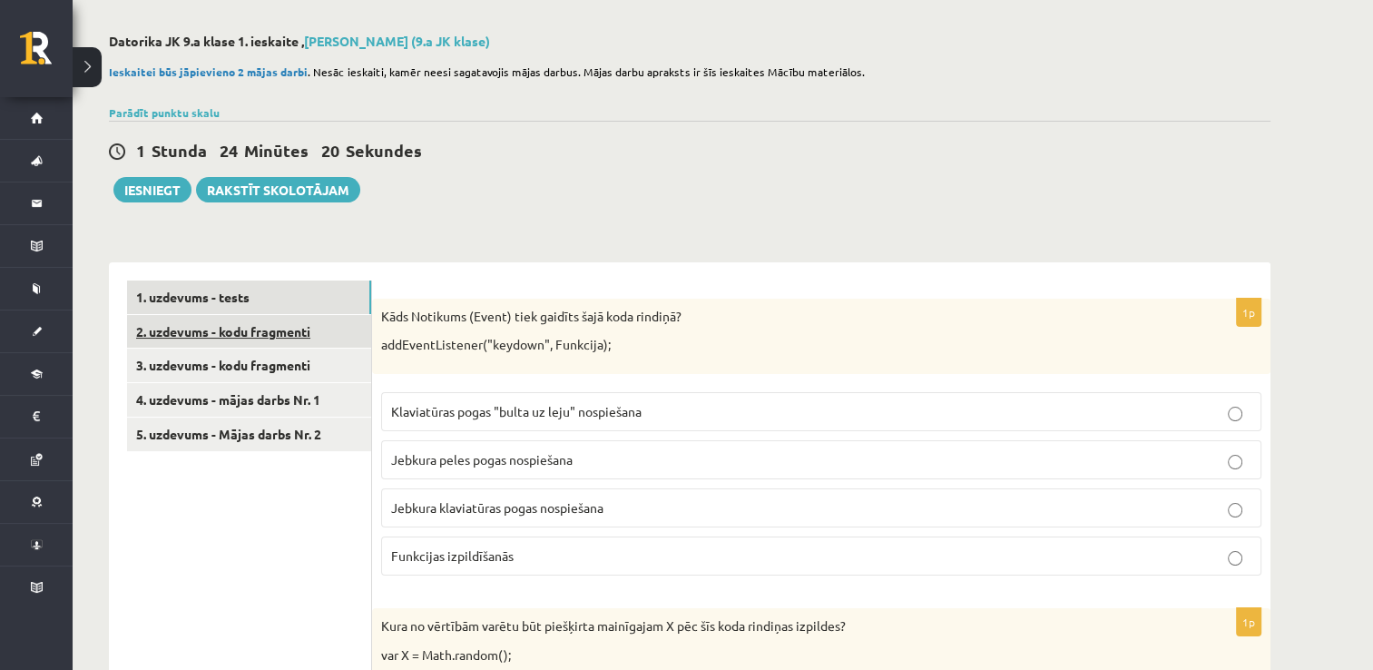
click at [227, 343] on link "2. uzdevums - kodu fragmenti" at bounding box center [249, 332] width 244 height 34
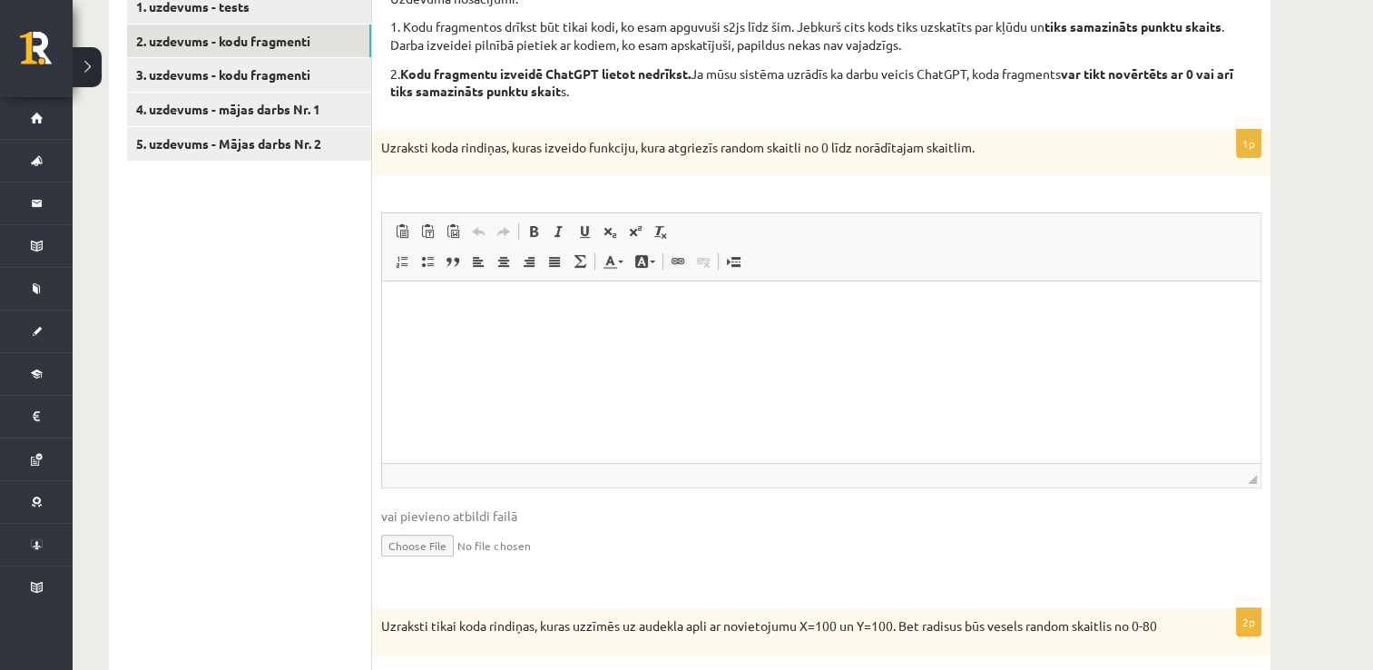
scroll to position [399, 0]
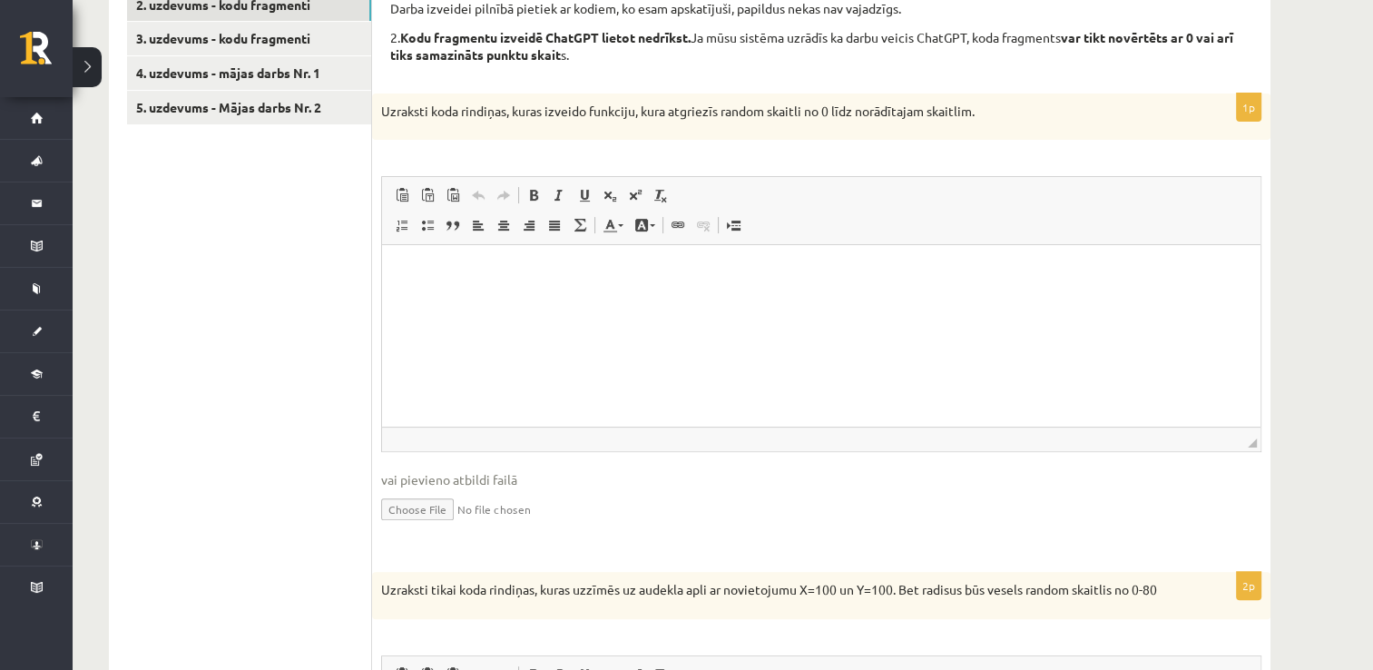
click at [692, 300] on html at bounding box center [821, 272] width 879 height 55
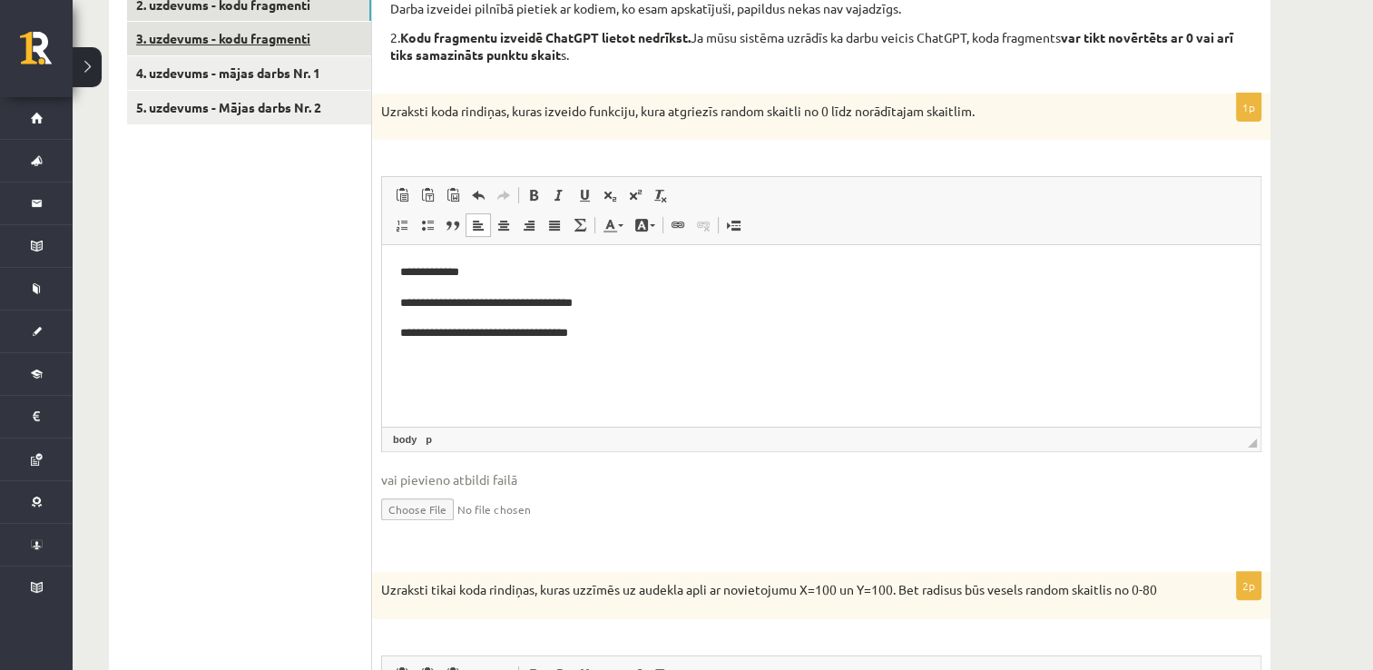
click at [328, 34] on link "3. uzdevums - kodu fragmenti" at bounding box center [249, 39] width 244 height 34
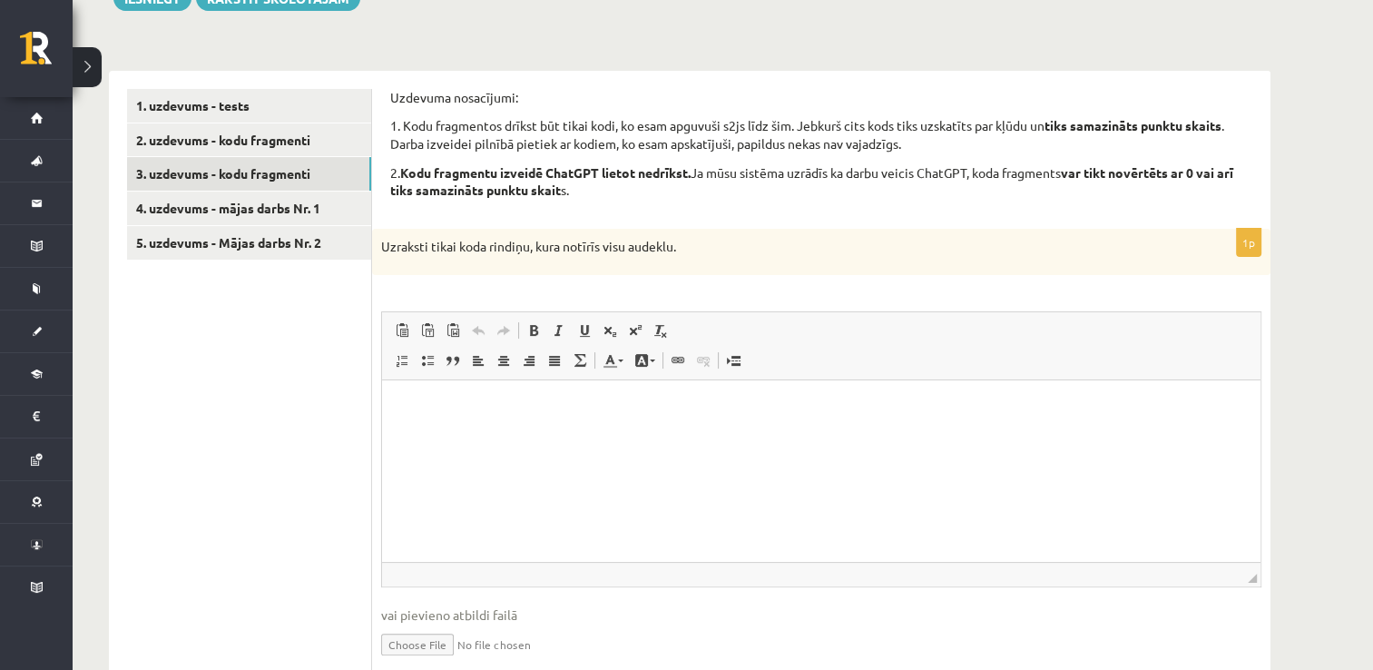
scroll to position [199, 0]
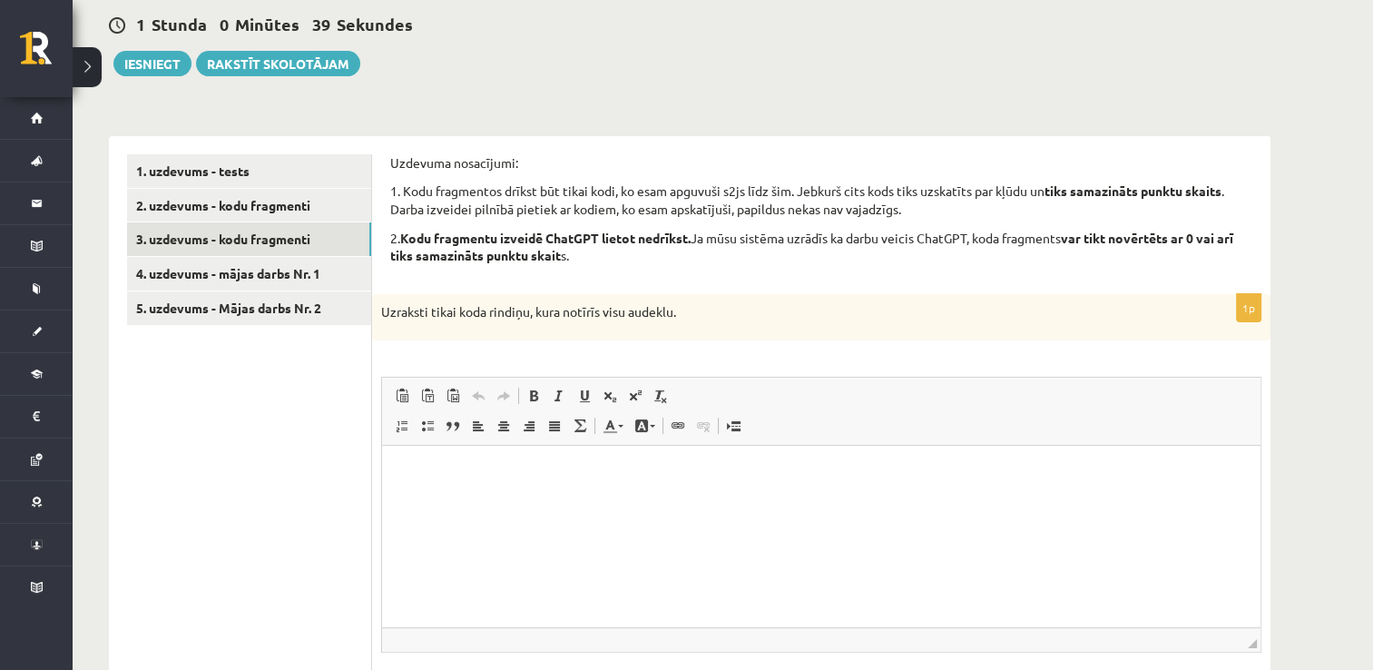
click at [1170, 71] on div "1 Stunda 0 Minūtes 39 Sekundes Ieskaite saglabāta! Iesniegt Rakstīt skolotājam" at bounding box center [690, 36] width 1162 height 82
click at [916, 442] on span "Editor toolbars Paste Keyboard shortcut Ctrl+V Paste as plain text Keyboard sho…" at bounding box center [821, 412] width 879 height 68
click at [425, 501] on html at bounding box center [821, 473] width 879 height 55
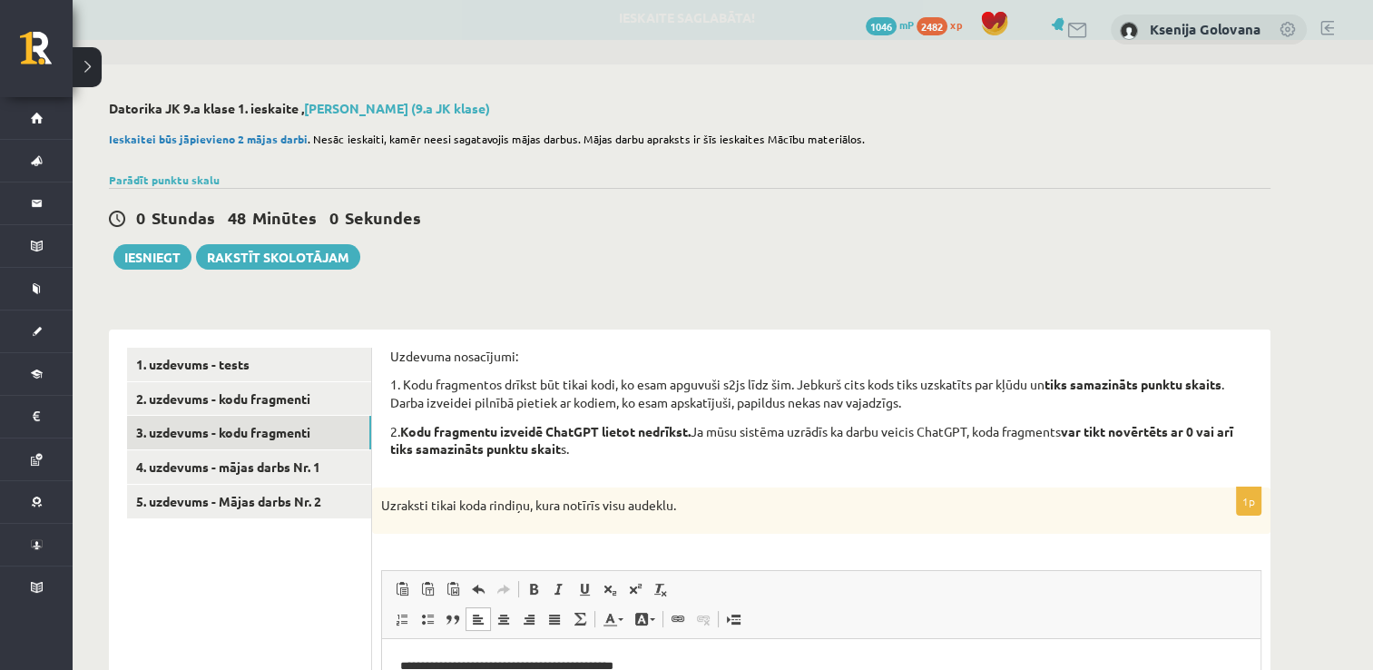
scroll to position [0, 0]
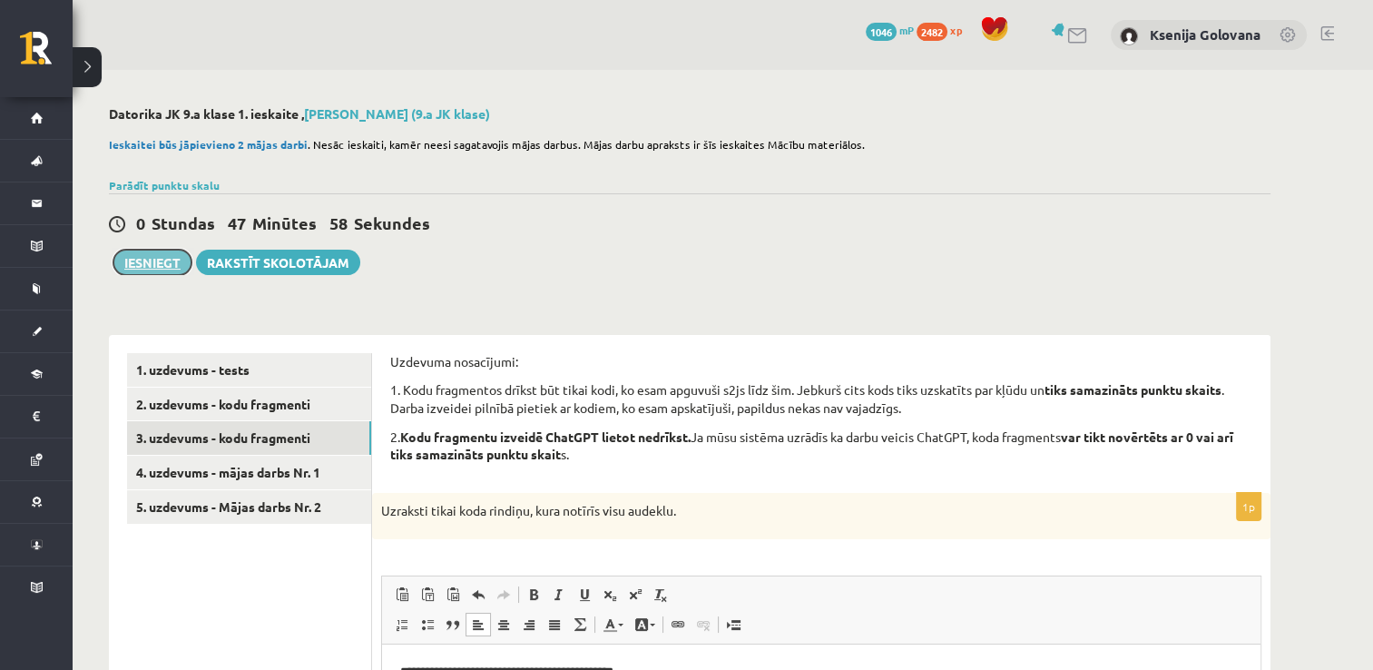
click at [154, 268] on button "Iesniegt" at bounding box center [152, 262] width 78 height 25
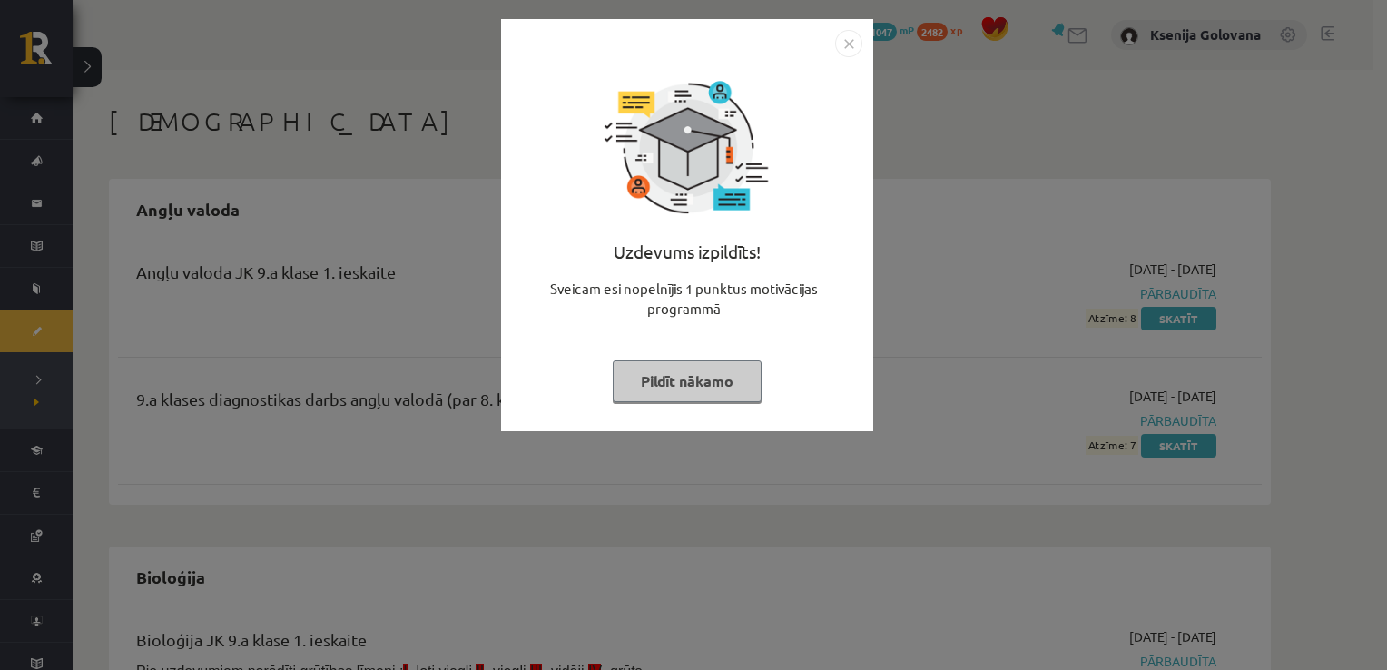
click at [842, 48] on img "Close" at bounding box center [848, 43] width 27 height 27
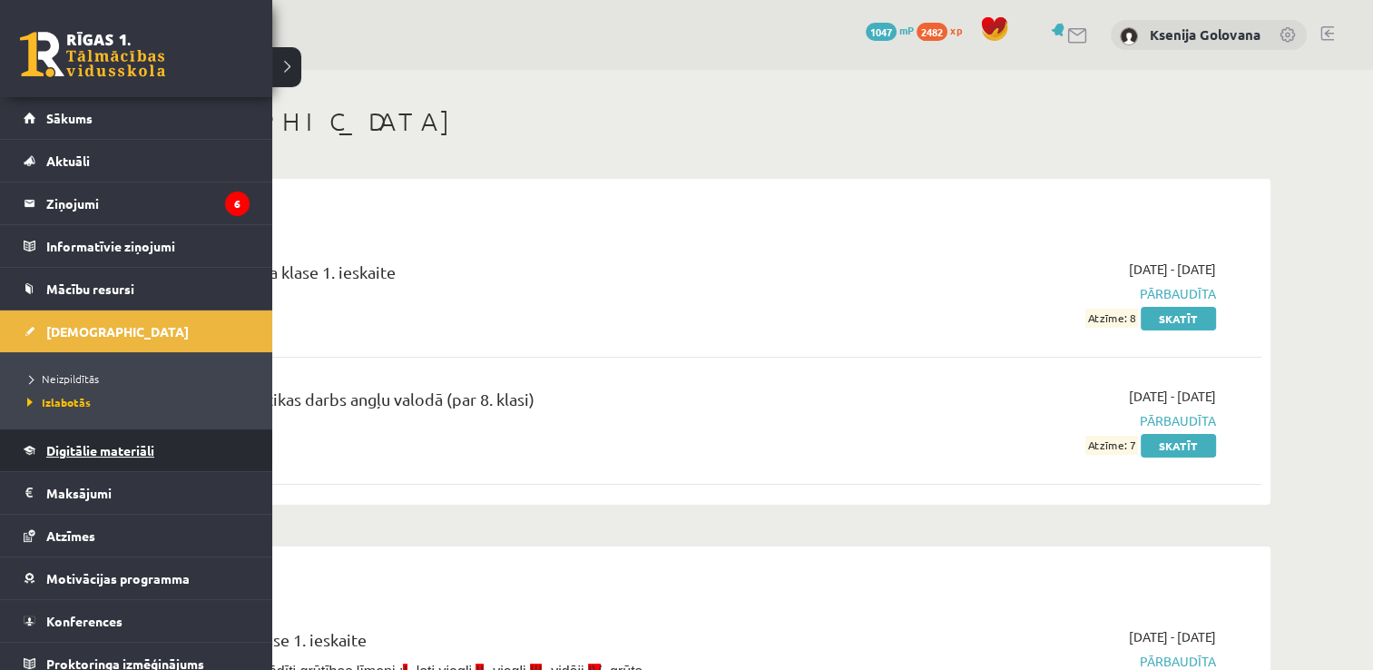
click at [113, 457] on link "Digitālie materiāli" at bounding box center [137, 450] width 226 height 42
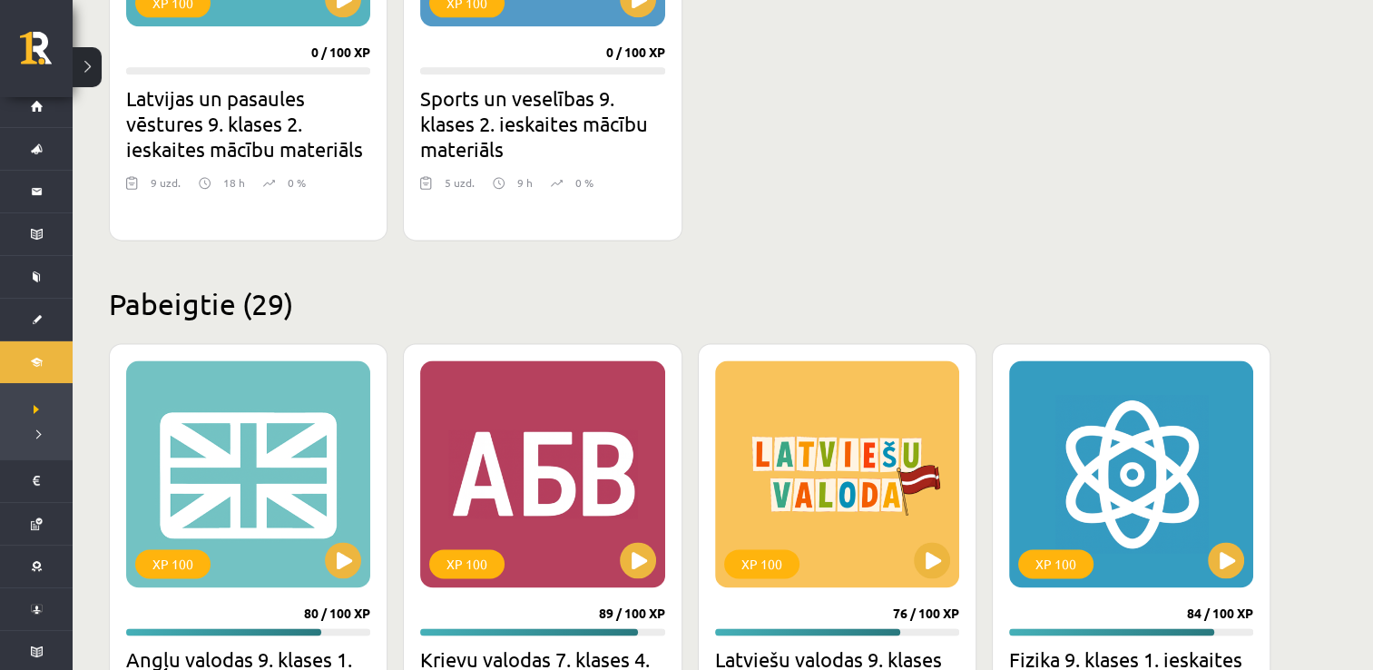
scroll to position [2396, 0]
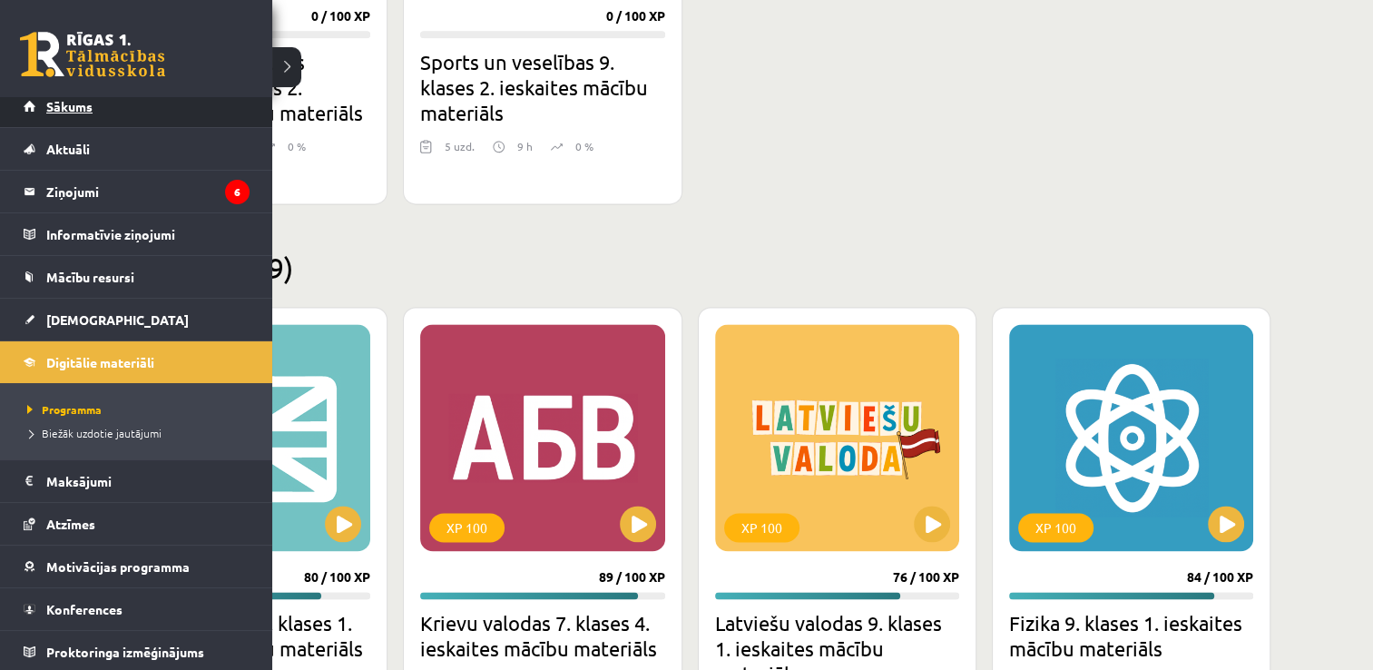
click at [30, 106] on link "Sākums" at bounding box center [137, 106] width 226 height 42
